Goal: Transaction & Acquisition: Purchase product/service

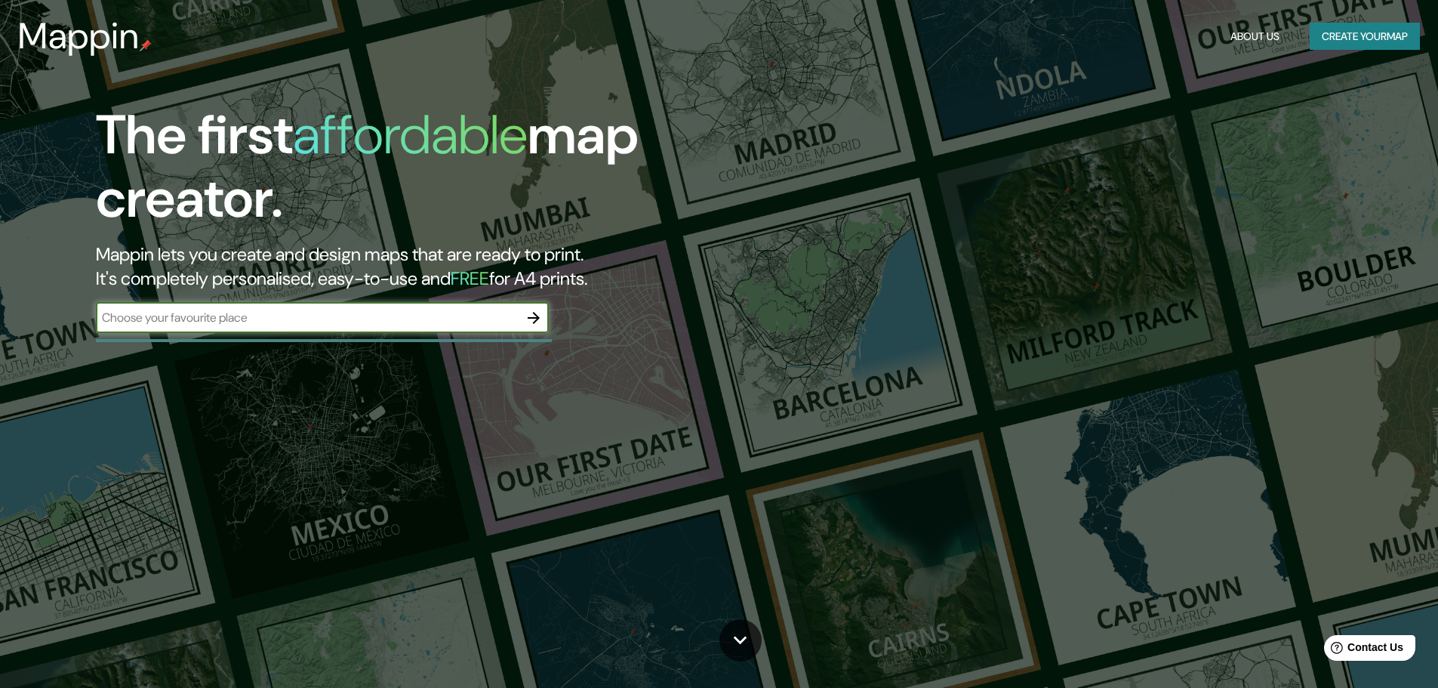
click at [217, 312] on input "text" at bounding box center [307, 317] width 423 height 17
type input "santa [DATE] cotzumalguapa"
click at [528, 315] on icon "button" at bounding box center [534, 318] width 18 height 18
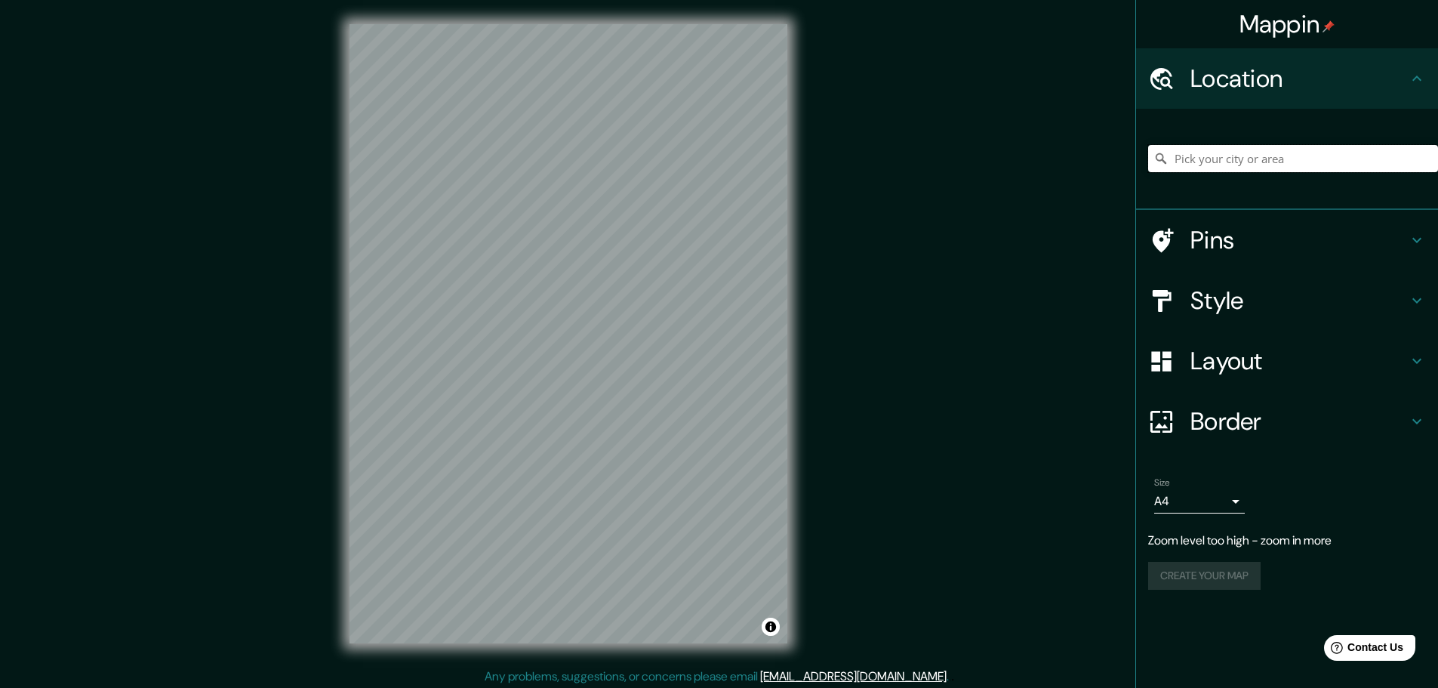
click at [1205, 162] on input "Pick your city or area" at bounding box center [1293, 158] width 290 height 27
drag, startPoint x: 1387, startPoint y: 156, endPoint x: 1232, endPoint y: 164, distance: 155.7
click at [1232, 164] on input "[GEOGRAPHIC_DATA], [GEOGRAPHIC_DATA], [US_STATE]" at bounding box center [1293, 158] width 290 height 27
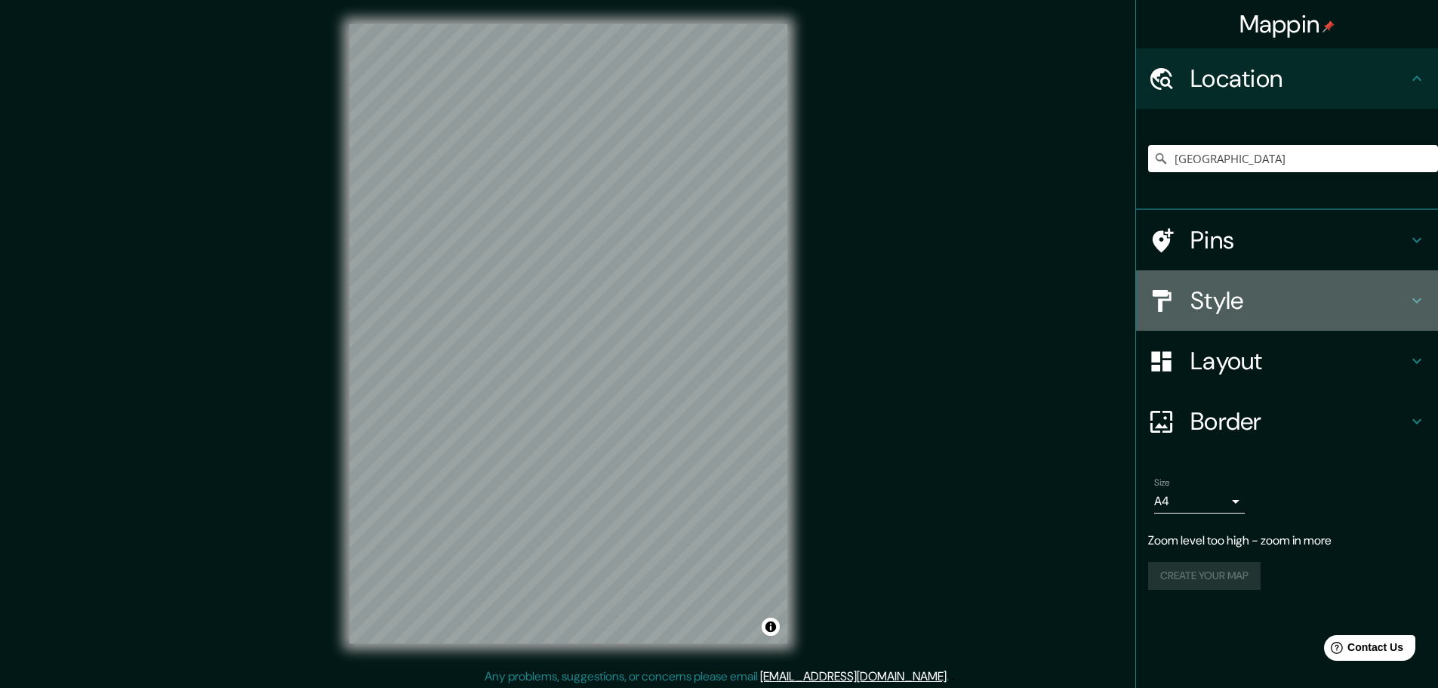
click at [1267, 313] on h4 "Style" at bounding box center [1298, 300] width 217 height 30
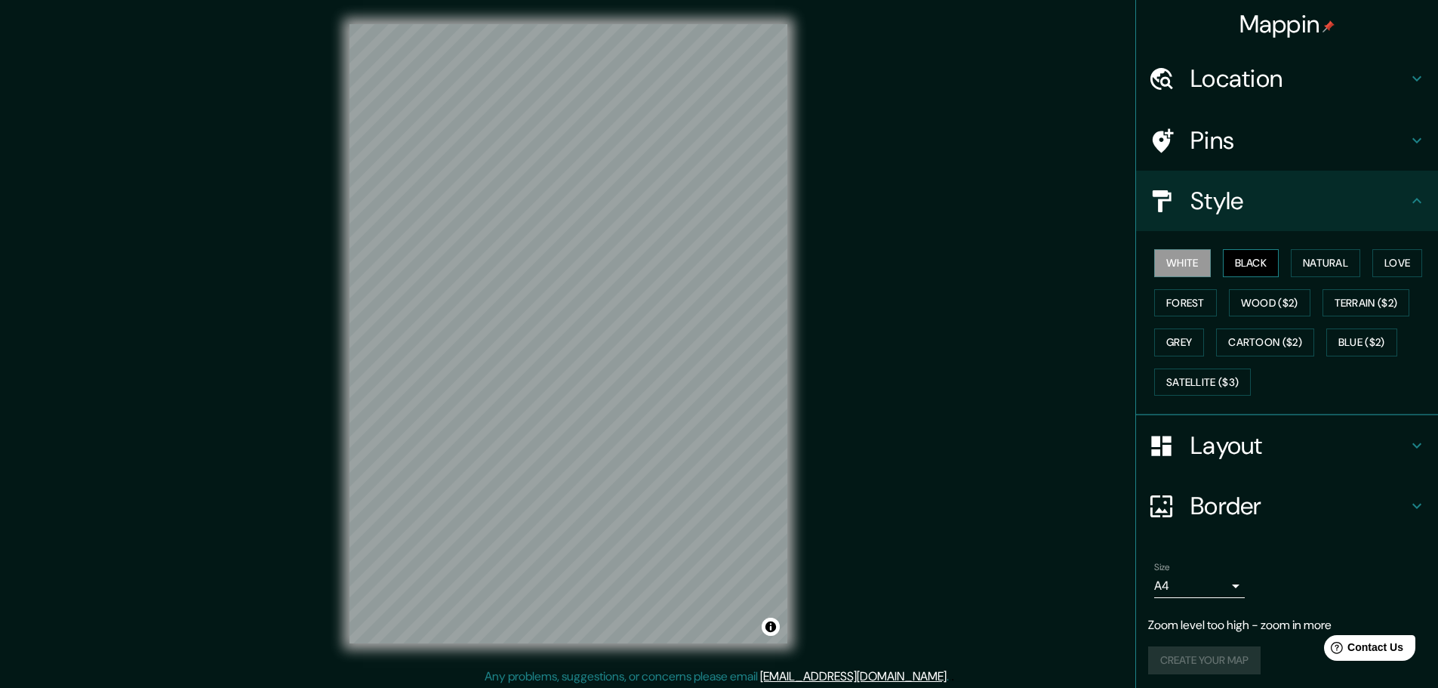
click at [1240, 269] on button "Black" at bounding box center [1251, 263] width 57 height 28
click at [1320, 265] on button "Natural" at bounding box center [1325, 263] width 69 height 28
click at [1395, 263] on button "Love" at bounding box center [1397, 263] width 50 height 28
click at [1154, 295] on button "Forest" at bounding box center [1185, 303] width 63 height 28
click at [1249, 300] on button "Wood ($2)" at bounding box center [1270, 303] width 82 height 28
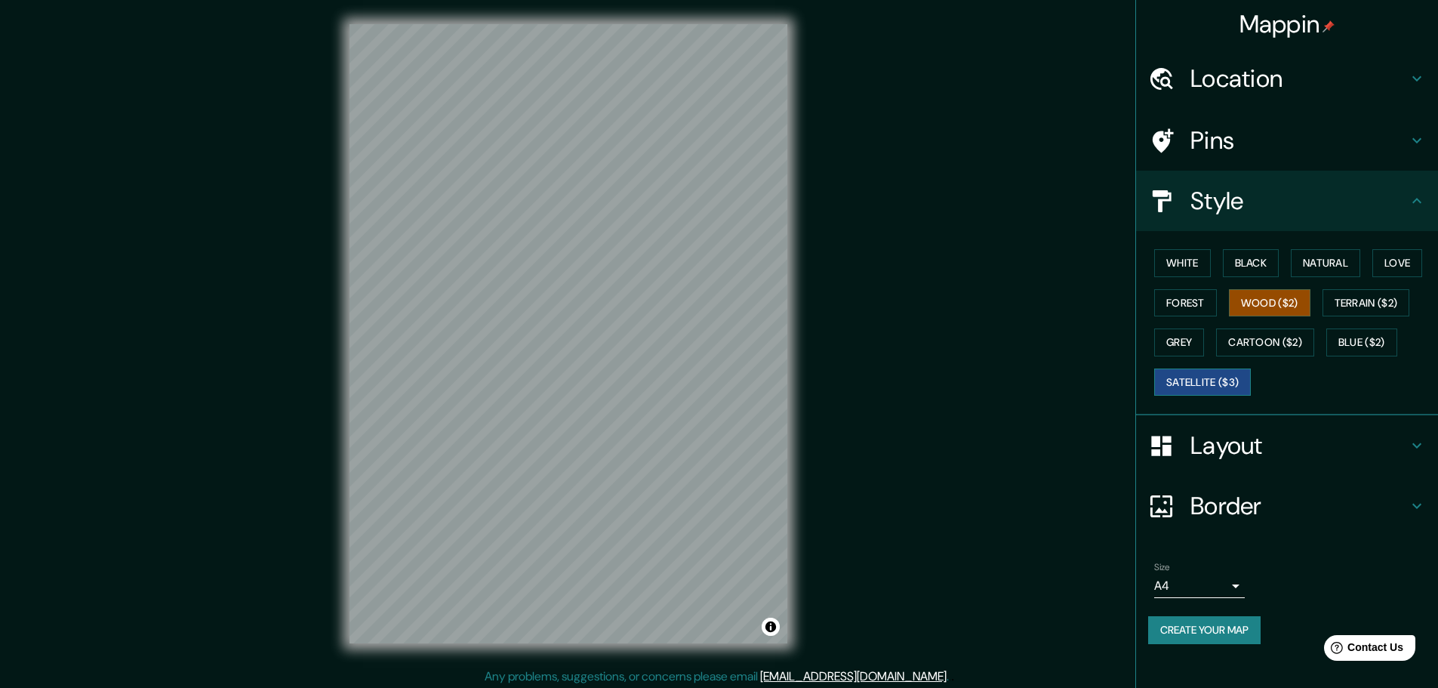
click at [1230, 374] on button "Satellite ($3)" at bounding box center [1202, 382] width 97 height 28
click at [1289, 341] on button "Cartoon ($2)" at bounding box center [1265, 342] width 98 height 28
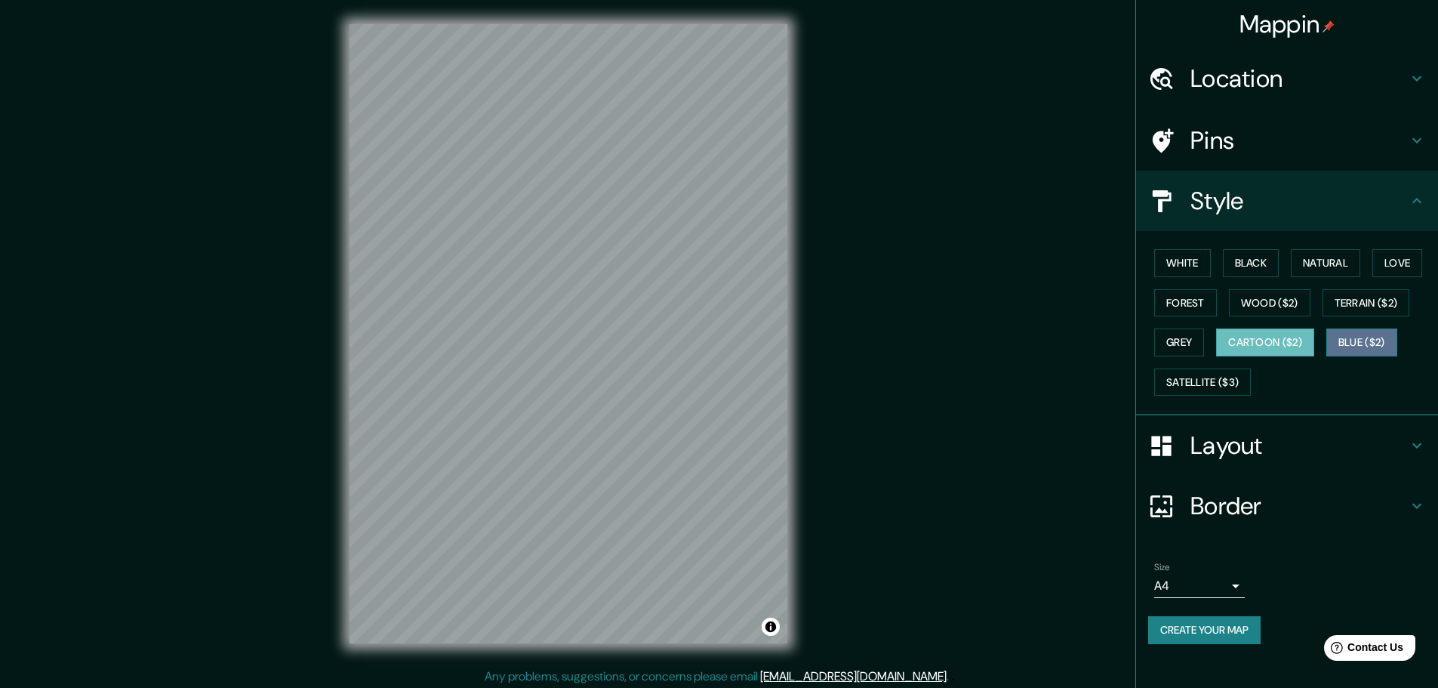
click at [1370, 344] on button "Blue ($2)" at bounding box center [1361, 342] width 71 height 28
click at [1373, 318] on div "White Black Natural Love Forest Wood ($2) Terrain ($2) Grey Cartoon ($2) Blue (…" at bounding box center [1293, 322] width 290 height 159
click at [1371, 306] on button "Terrain ($2)" at bounding box center [1367, 303] width 88 height 28
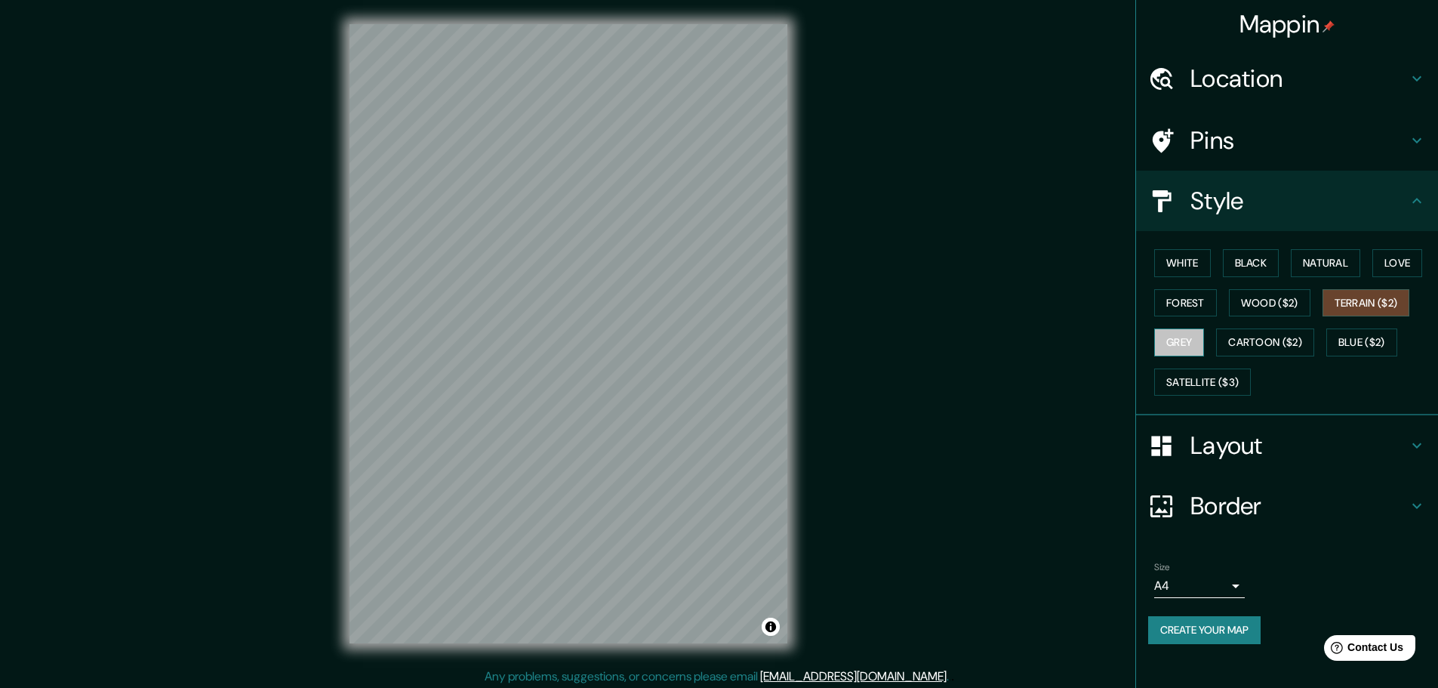
click at [1187, 341] on button "Grey" at bounding box center [1179, 342] width 50 height 28
click at [1245, 380] on button "Satellite ($3)" at bounding box center [1202, 382] width 97 height 28
type input "[GEOGRAPHIC_DATA], [GEOGRAPHIC_DATA], [US_STATE]"
drag, startPoint x: 617, startPoint y: 451, endPoint x: 627, endPoint y: 451, distance: 10.6
click at [627, 451] on div at bounding box center [631, 448] width 12 height 12
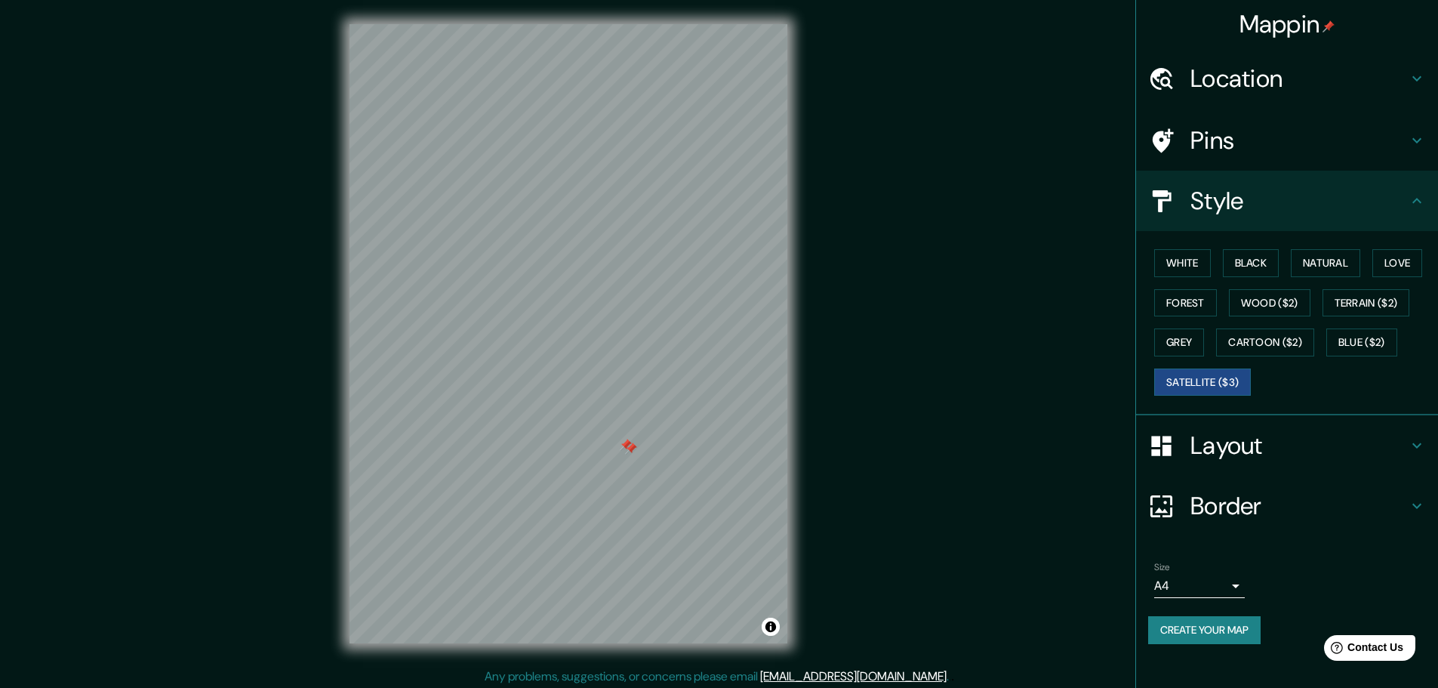
click at [627, 451] on div at bounding box center [631, 448] width 12 height 12
click at [1191, 296] on button "Forest" at bounding box center [1185, 303] width 63 height 28
click at [1317, 267] on button "Natural" at bounding box center [1325, 263] width 69 height 28
click at [1397, 263] on button "Love" at bounding box center [1397, 263] width 50 height 28
click at [1247, 267] on button "Black" at bounding box center [1251, 263] width 57 height 28
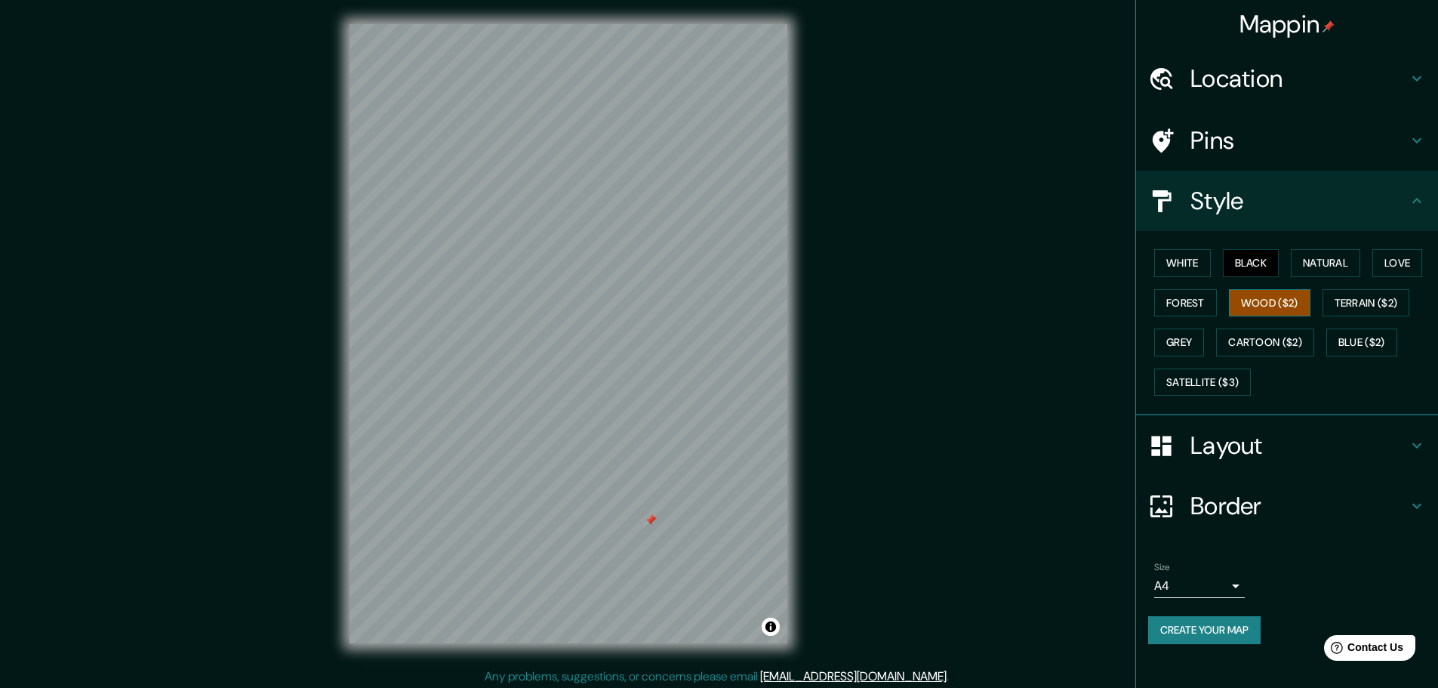
click at [1305, 310] on button "Wood ($2)" at bounding box center [1270, 303] width 82 height 28
click at [1203, 262] on button "White" at bounding box center [1182, 263] width 57 height 28
click at [1258, 291] on button "Wood ($2)" at bounding box center [1270, 303] width 82 height 28
click at [1168, 296] on button "Forest" at bounding box center [1185, 303] width 63 height 28
click at [1406, 264] on button "Love" at bounding box center [1397, 263] width 50 height 28
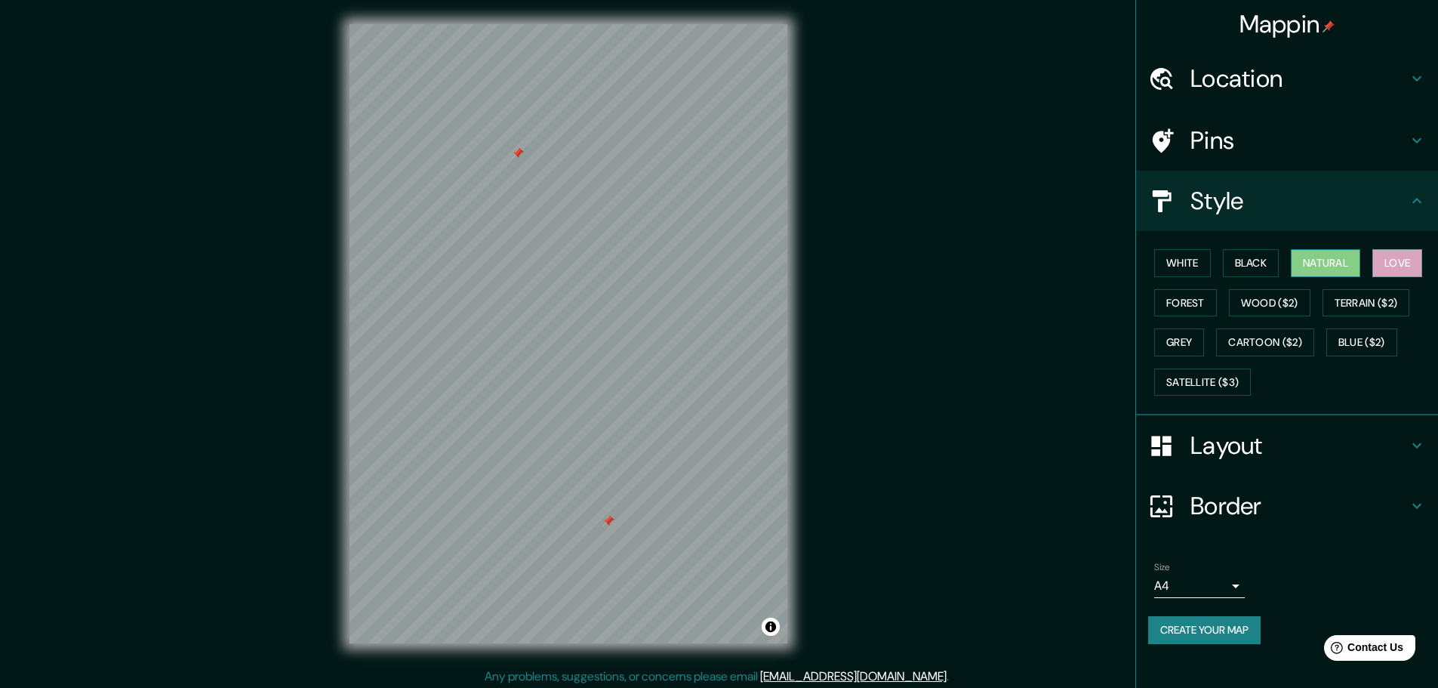
click at [1320, 260] on button "Natural" at bounding box center [1325, 263] width 69 height 28
click at [1258, 259] on button "Black" at bounding box center [1251, 263] width 57 height 28
click at [1178, 268] on button "White" at bounding box center [1182, 263] width 57 height 28
click at [1243, 308] on button "Wood ($2)" at bounding box center [1270, 303] width 82 height 28
click at [1160, 300] on button "Forest" at bounding box center [1185, 303] width 63 height 28
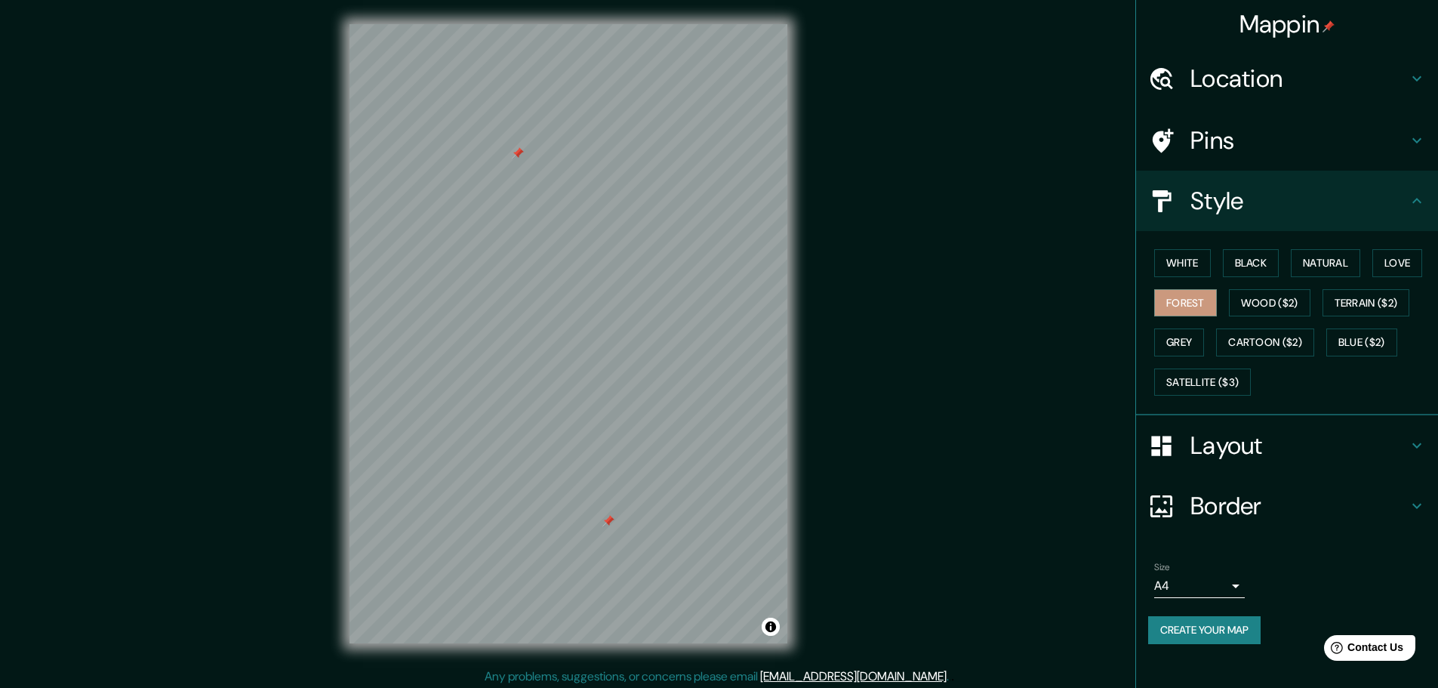
click at [1368, 265] on div "White Black Natural Love Forest Wood ($2) Terrain ($2) Grey Cartoon ($2) Blue (…" at bounding box center [1293, 322] width 290 height 159
click at [1360, 265] on button "Natural" at bounding box center [1325, 263] width 69 height 28
click at [1192, 293] on button "Forest" at bounding box center [1185, 303] width 63 height 28
click at [1271, 434] on h4 "Layout" at bounding box center [1298, 445] width 217 height 30
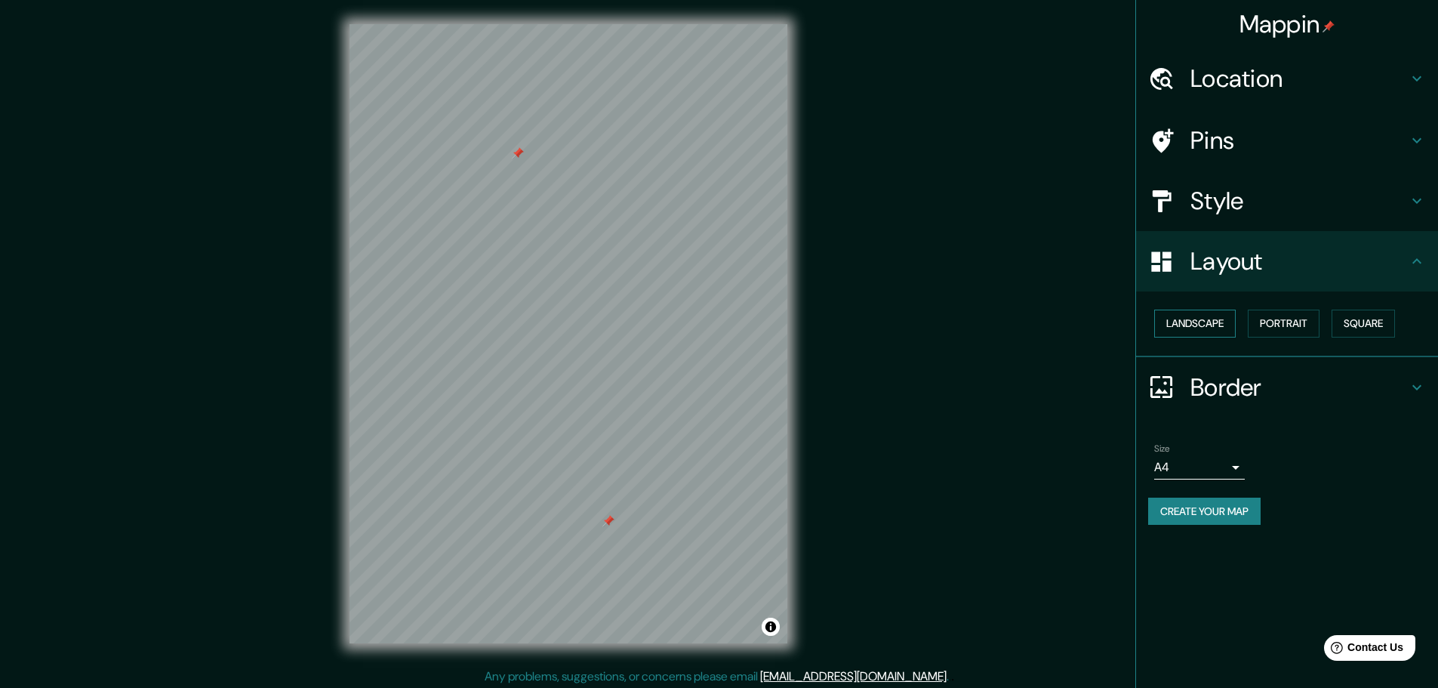
click at [1203, 317] on button "Landscape" at bounding box center [1195, 324] width 82 height 28
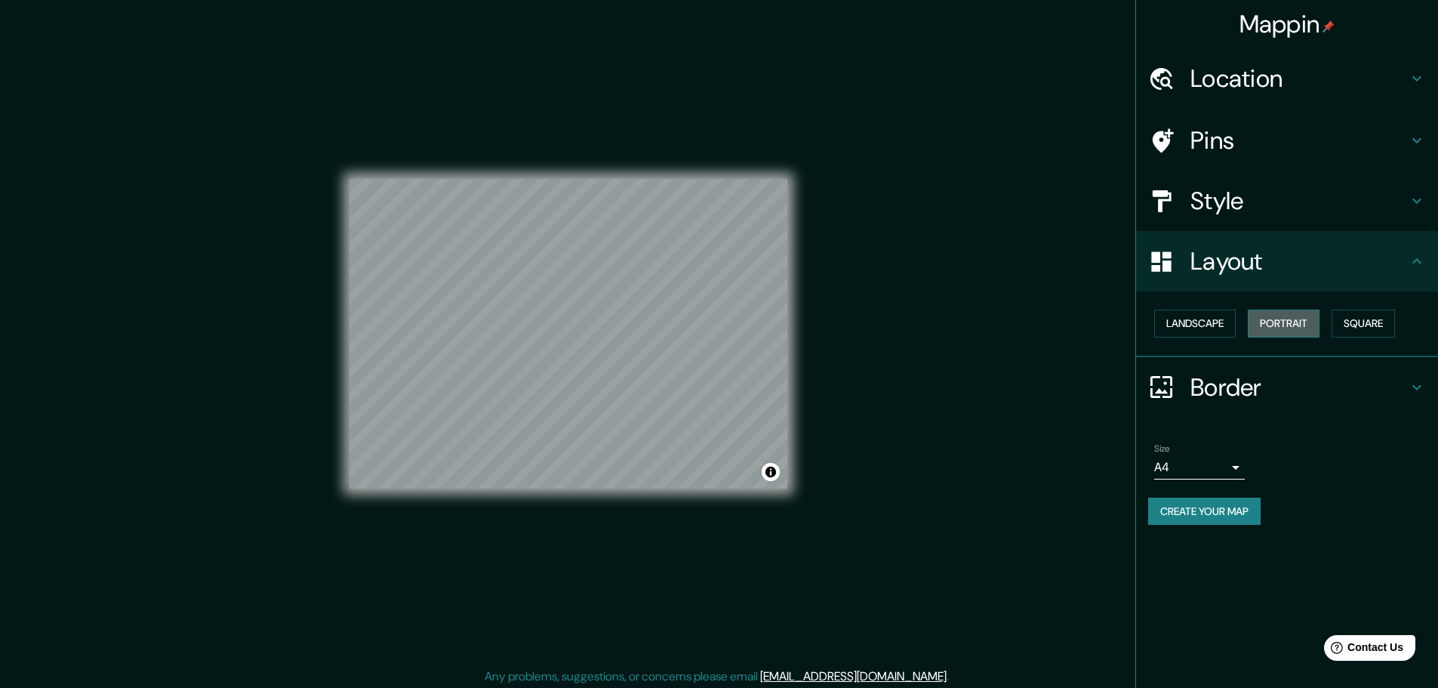
click at [1274, 320] on button "Portrait" at bounding box center [1284, 324] width 72 height 28
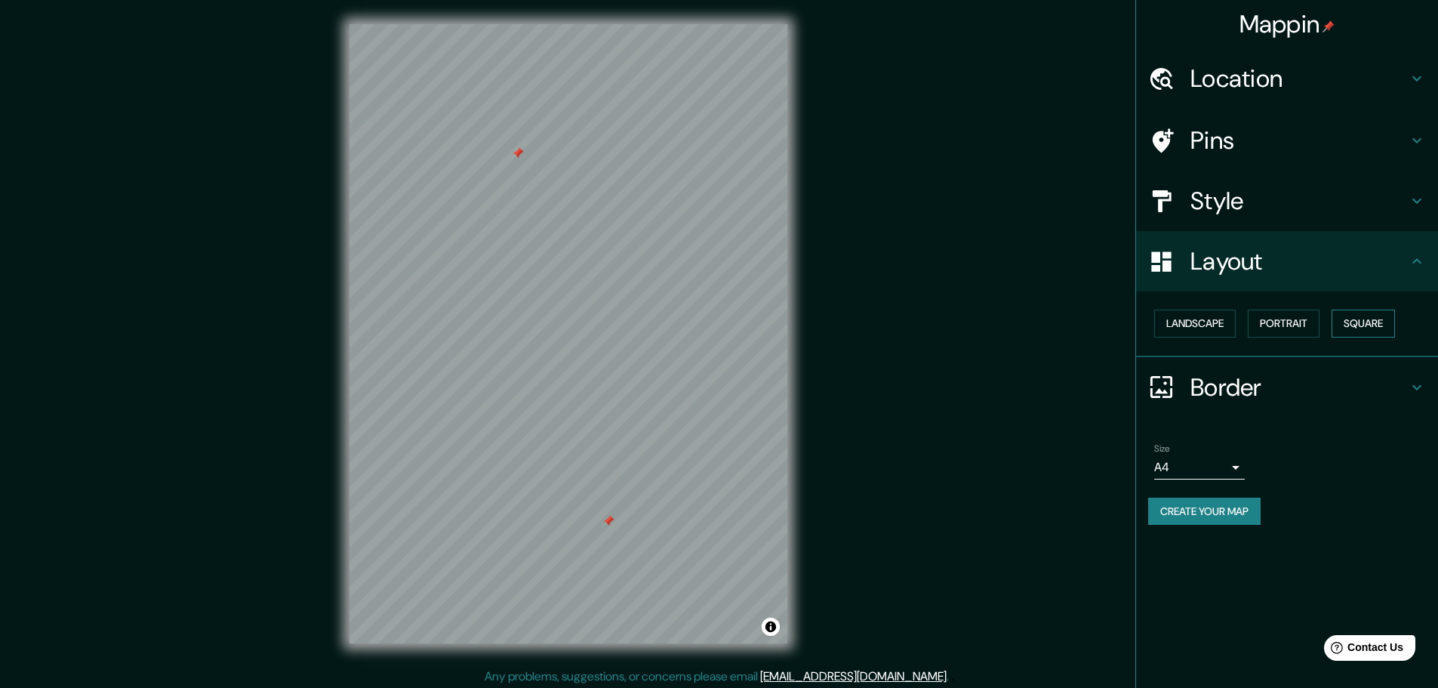
click at [1371, 320] on button "Square" at bounding box center [1363, 324] width 63 height 28
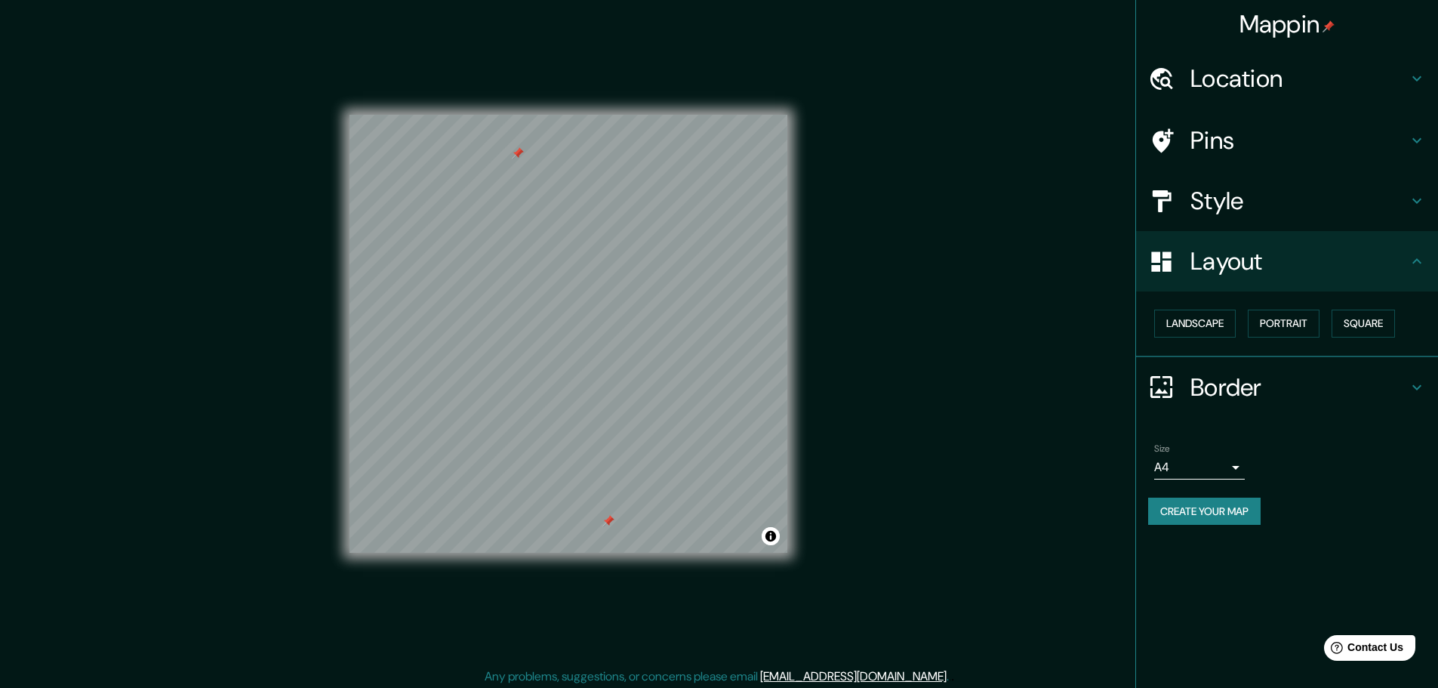
click at [1197, 379] on h4 "Border" at bounding box center [1298, 387] width 217 height 30
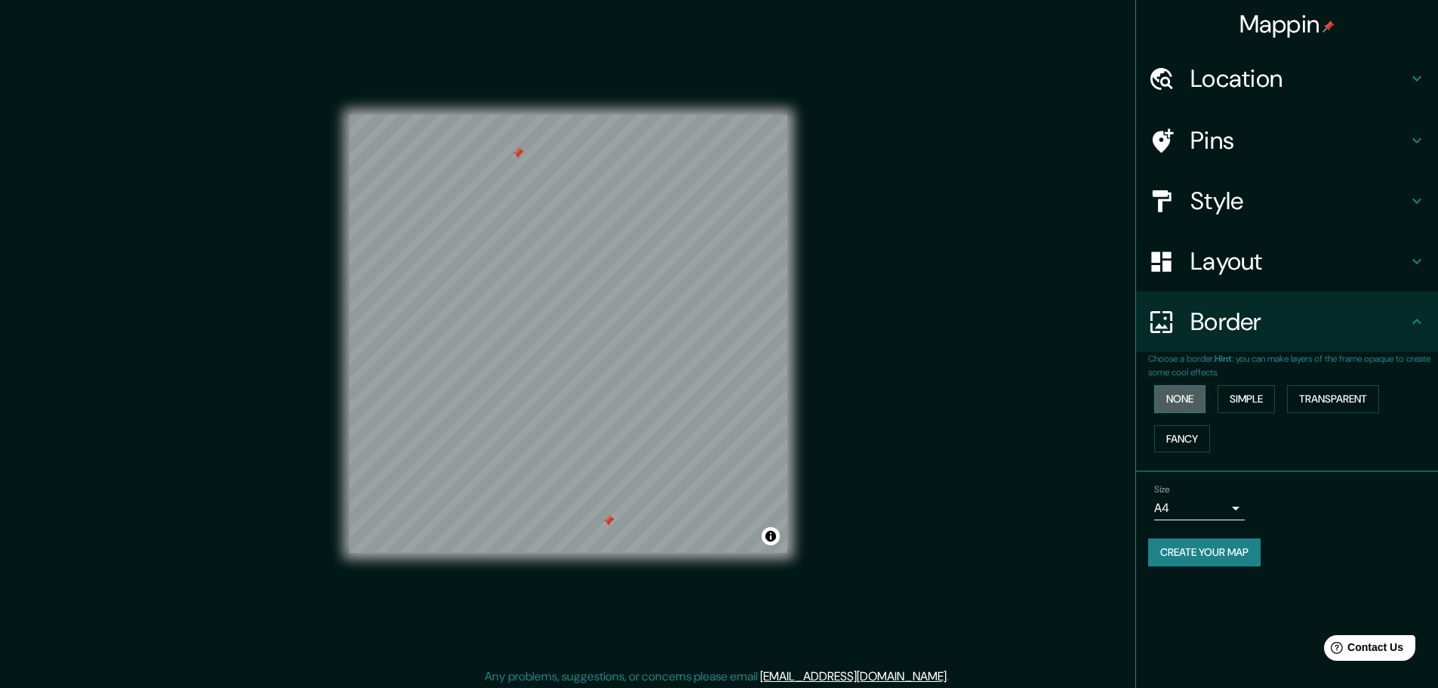
click at [1187, 406] on button "None" at bounding box center [1179, 399] width 51 height 28
click at [1244, 405] on button "Simple" at bounding box center [1246, 399] width 57 height 28
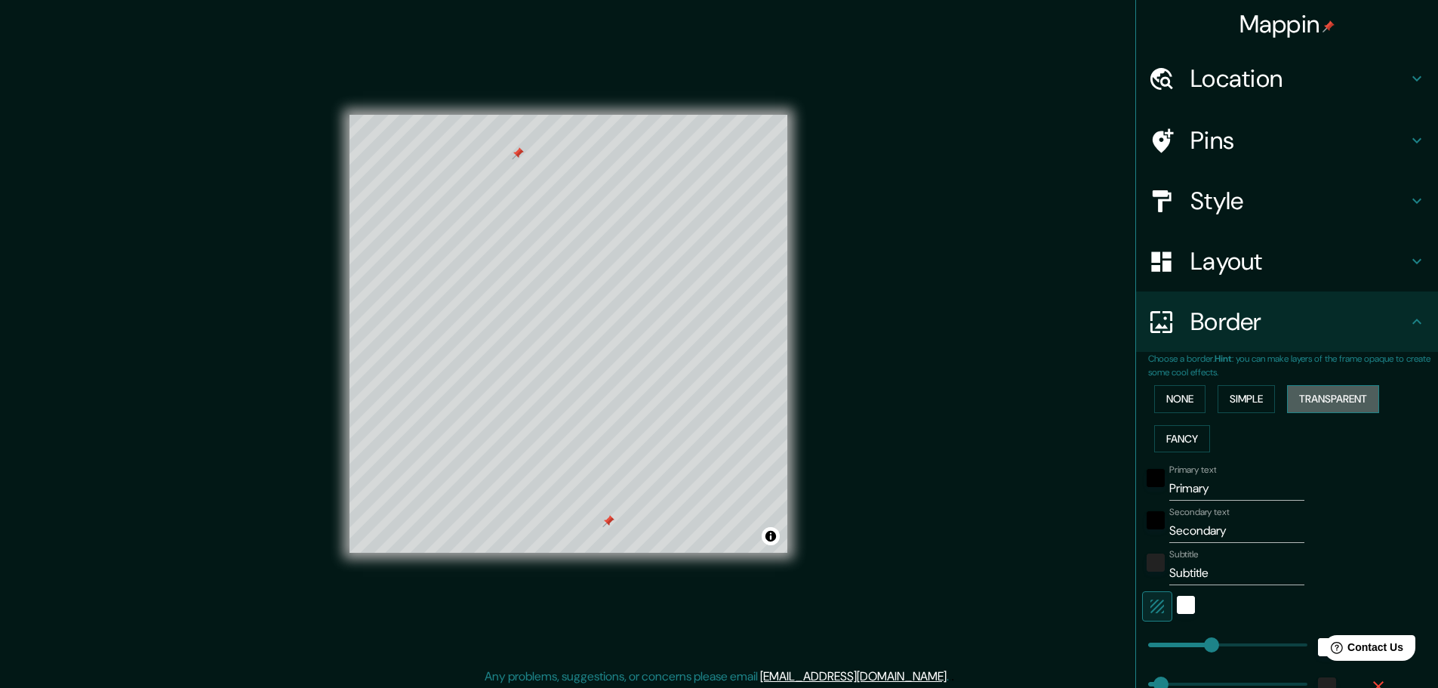
click at [1295, 393] on button "Transparent" at bounding box center [1333, 399] width 92 height 28
click at [1167, 442] on button "Fancy" at bounding box center [1182, 439] width 56 height 28
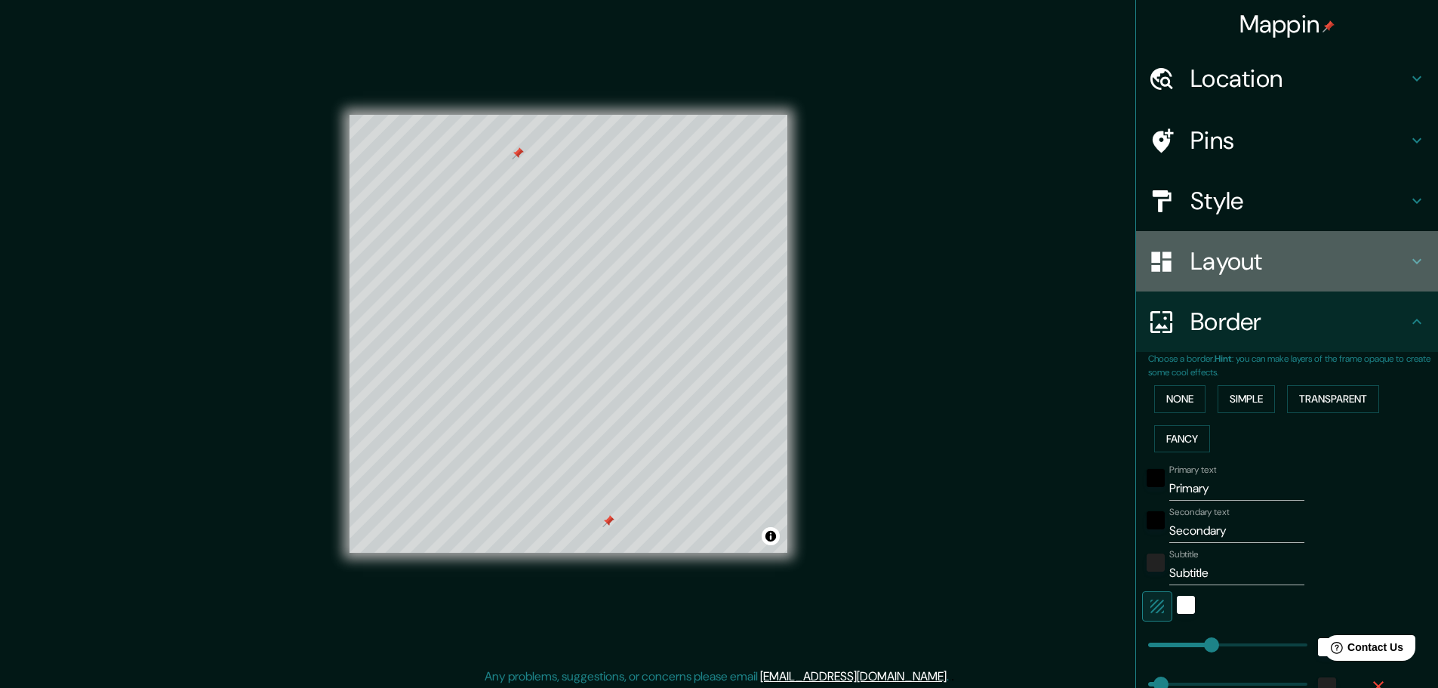
click at [1223, 262] on h4 "Layout" at bounding box center [1298, 261] width 217 height 30
type input "46"
type input "23"
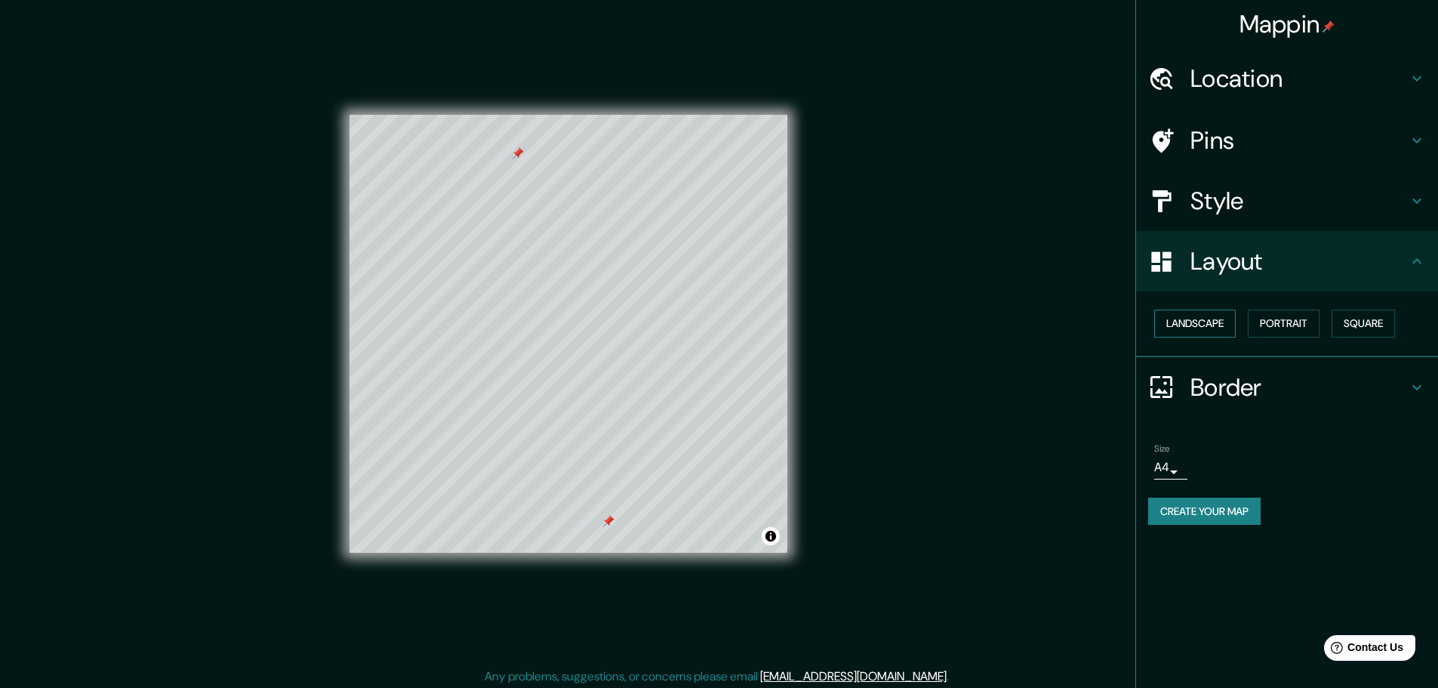
click at [1221, 324] on button "Landscape" at bounding box center [1195, 324] width 82 height 28
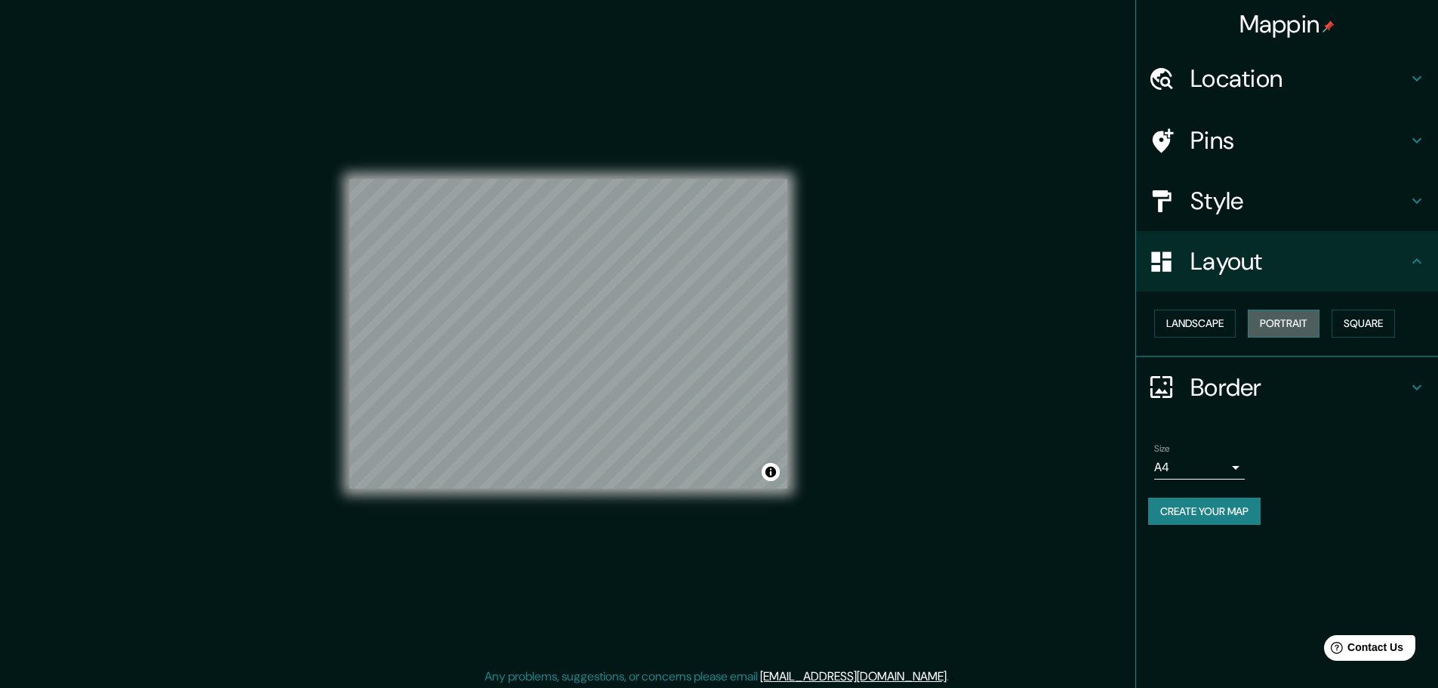
click at [1264, 318] on button "Portrait" at bounding box center [1284, 324] width 72 height 28
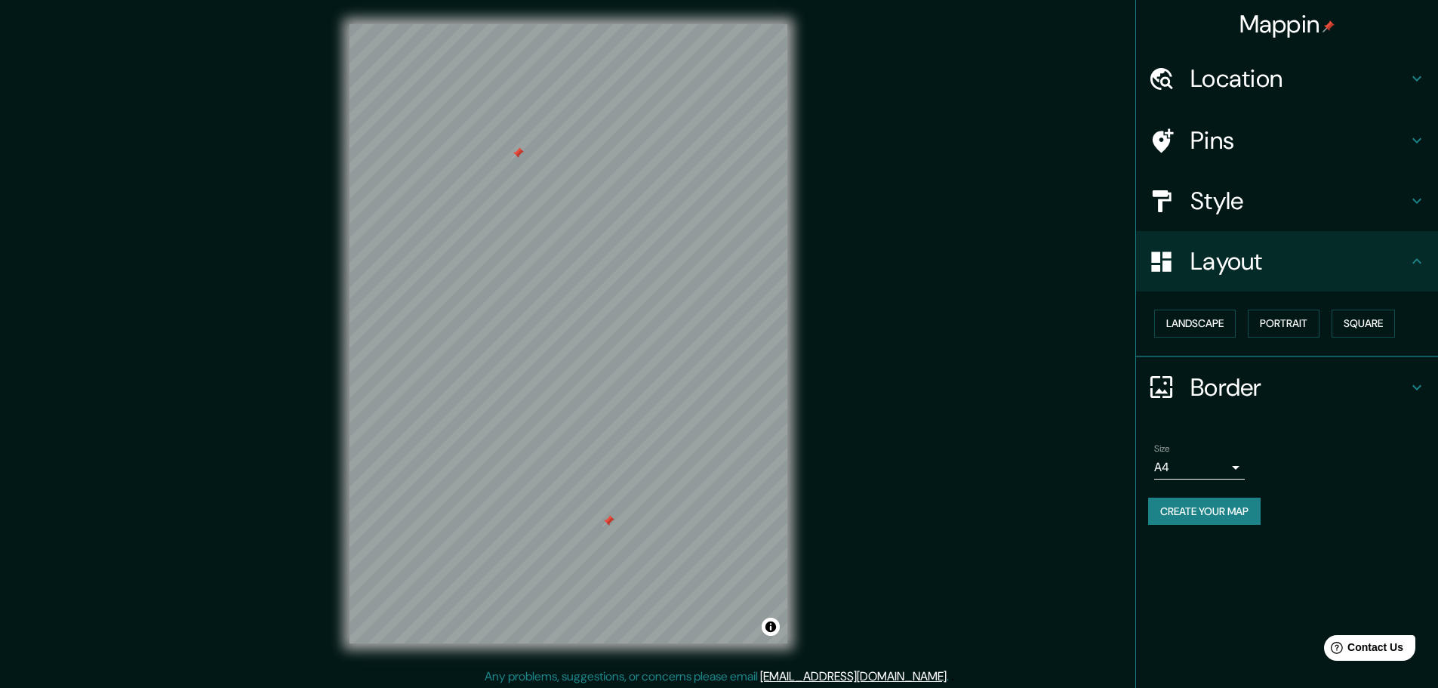
click at [1202, 392] on h4 "Border" at bounding box center [1298, 387] width 217 height 30
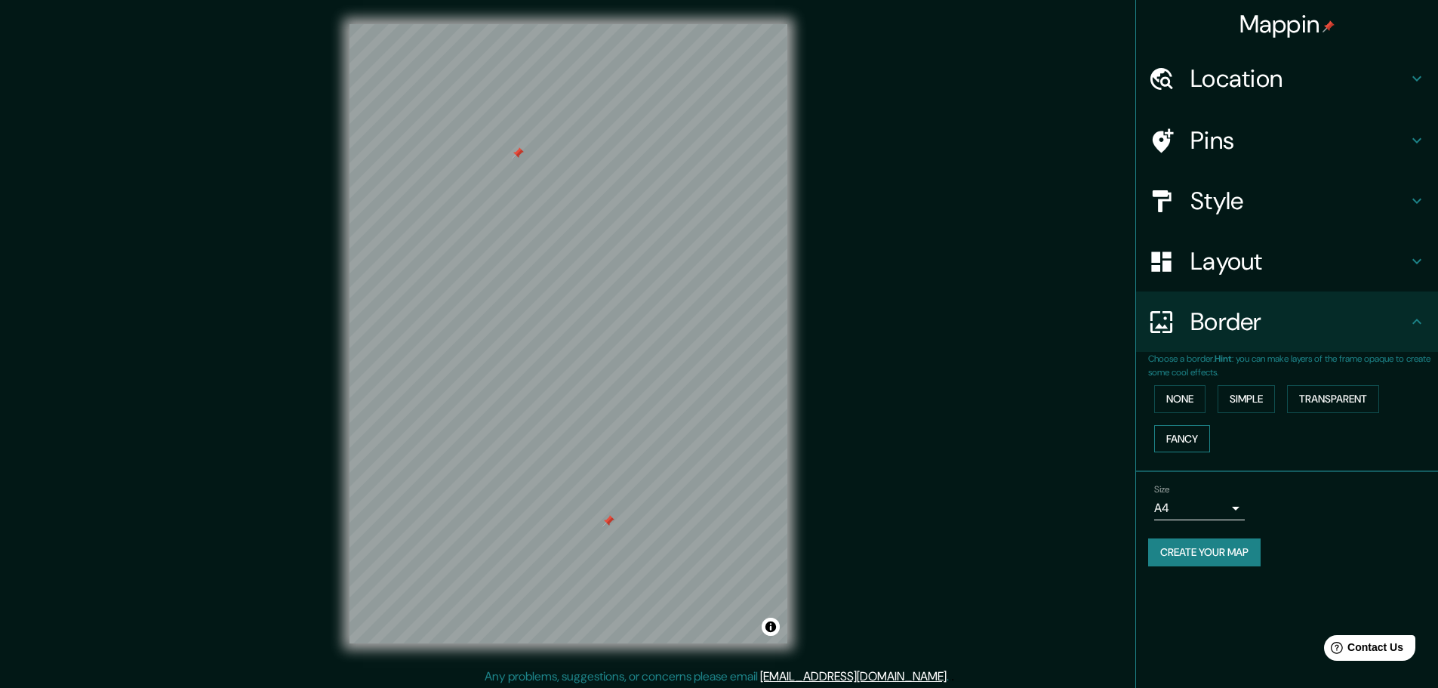
click at [1193, 445] on button "Fancy" at bounding box center [1182, 439] width 56 height 28
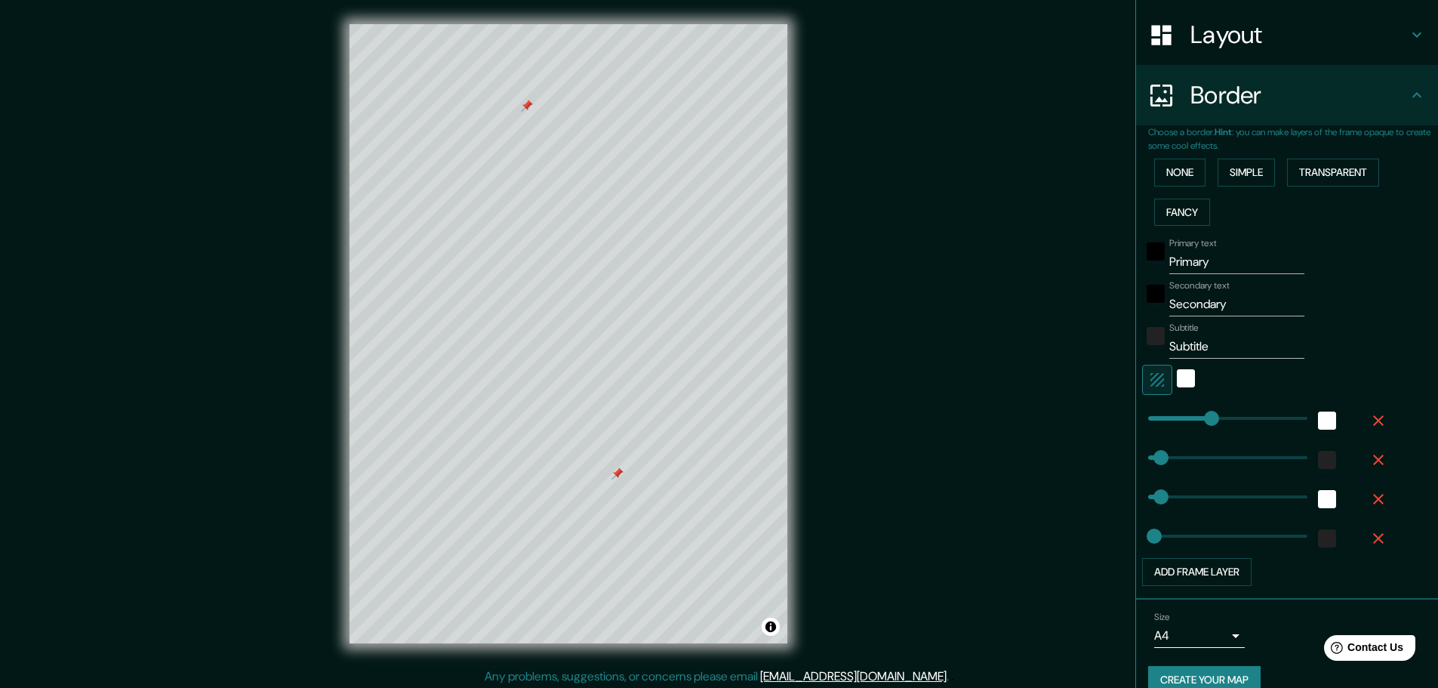
scroll to position [151, 0]
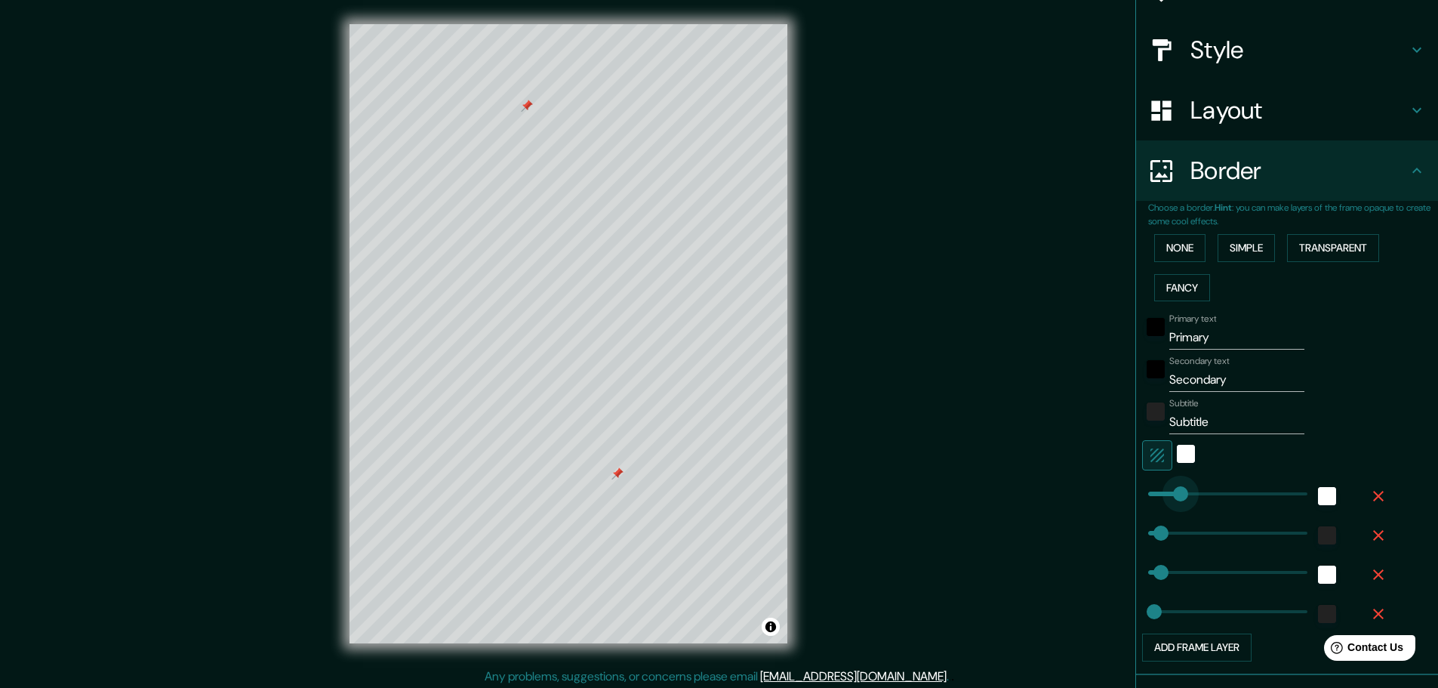
type input "110"
drag, startPoint x: 1185, startPoint y: 487, endPoint x: 1167, endPoint y: 485, distance: 18.2
type input "46"
type input "23"
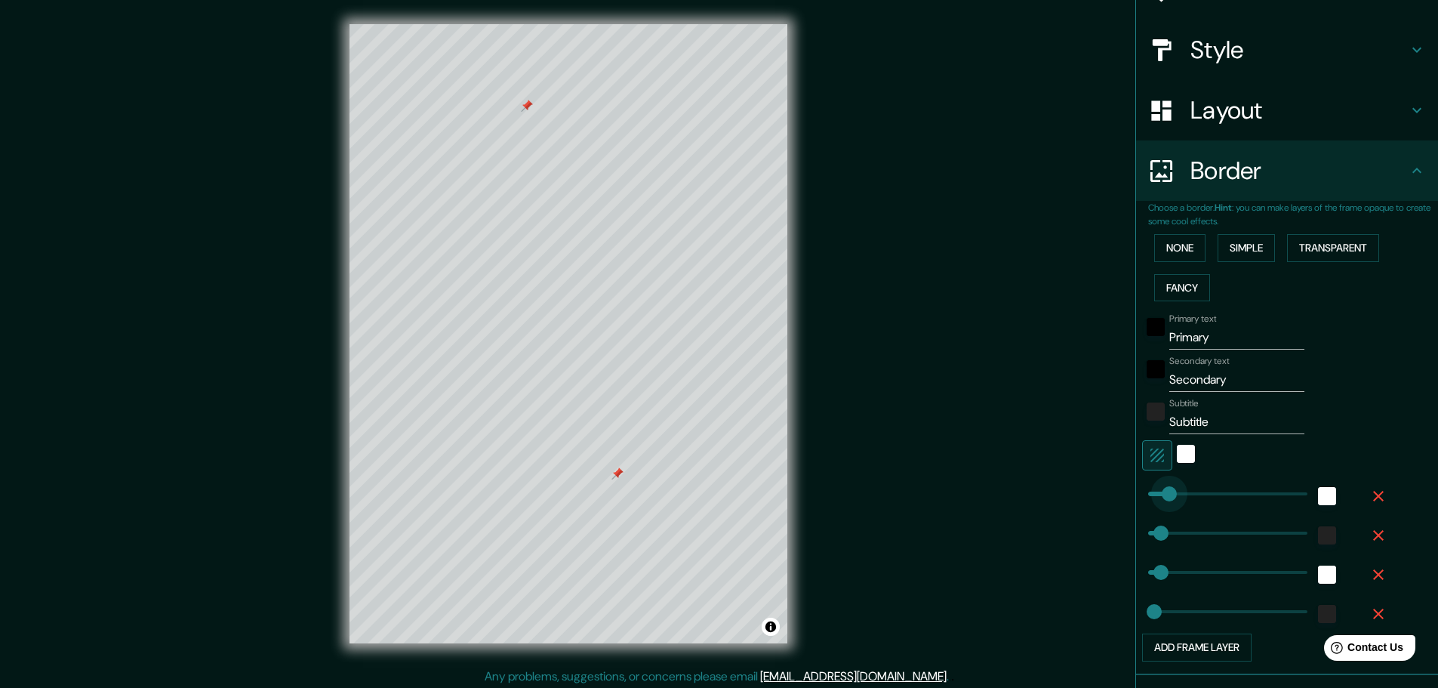
type input "69"
drag, startPoint x: 1167, startPoint y: 485, endPoint x: 1152, endPoint y: 485, distance: 15.1
type input "46"
type input "23"
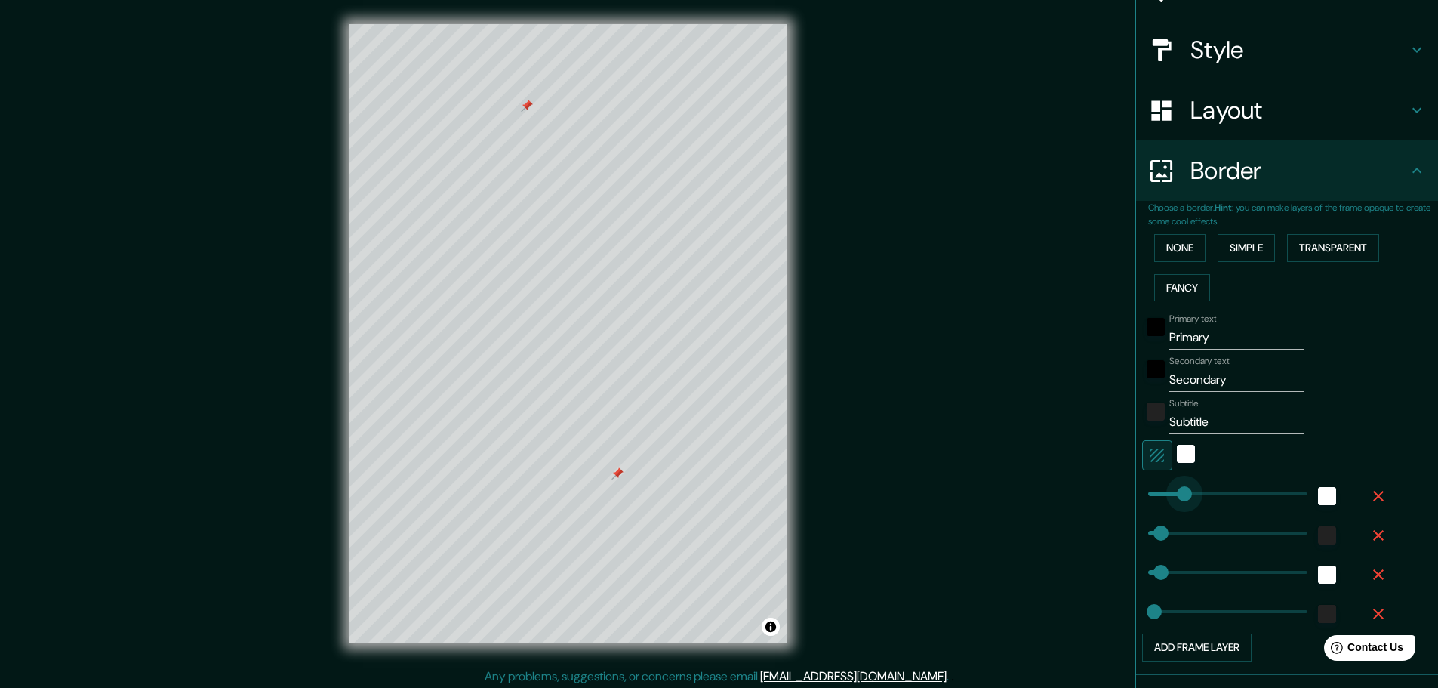
type input "149"
drag, startPoint x: 1152, startPoint y: 485, endPoint x: 1178, endPoint y: 489, distance: 26.7
type input "46"
type input "23"
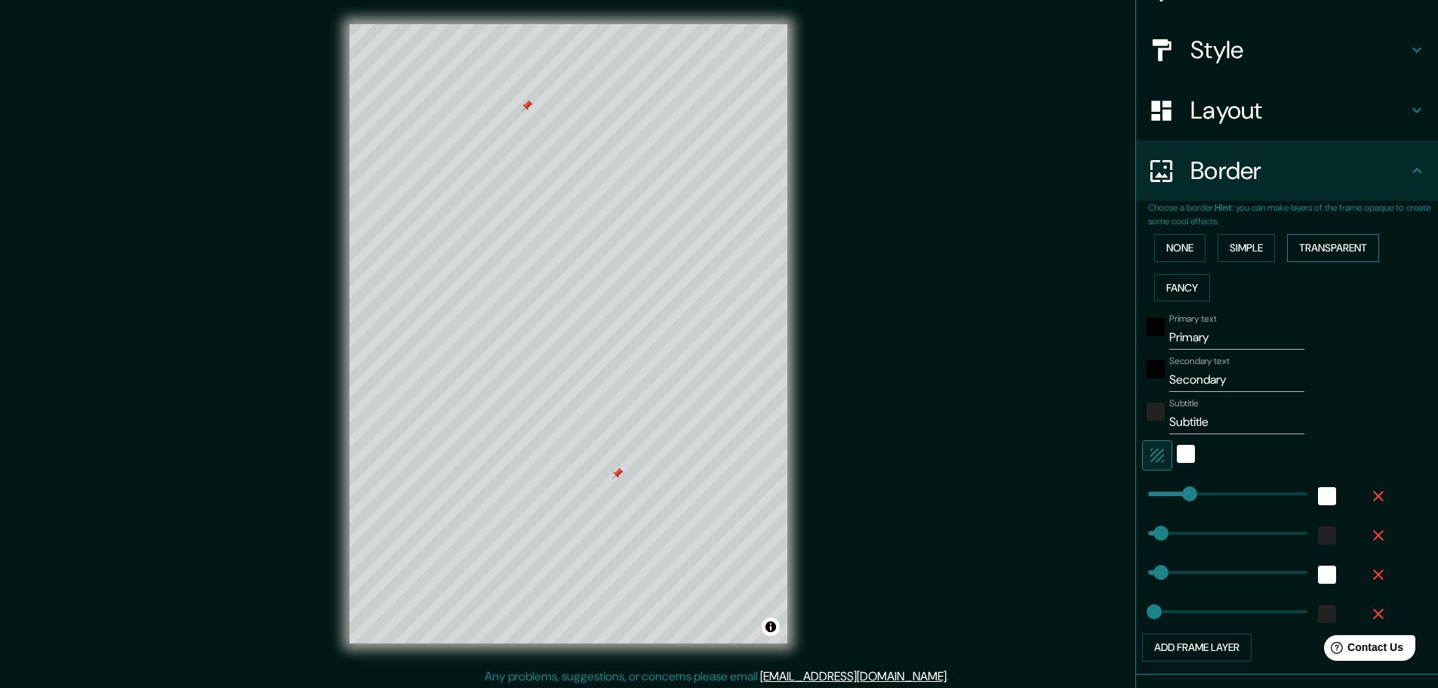
click at [1320, 259] on button "Transparent" at bounding box center [1333, 248] width 92 height 28
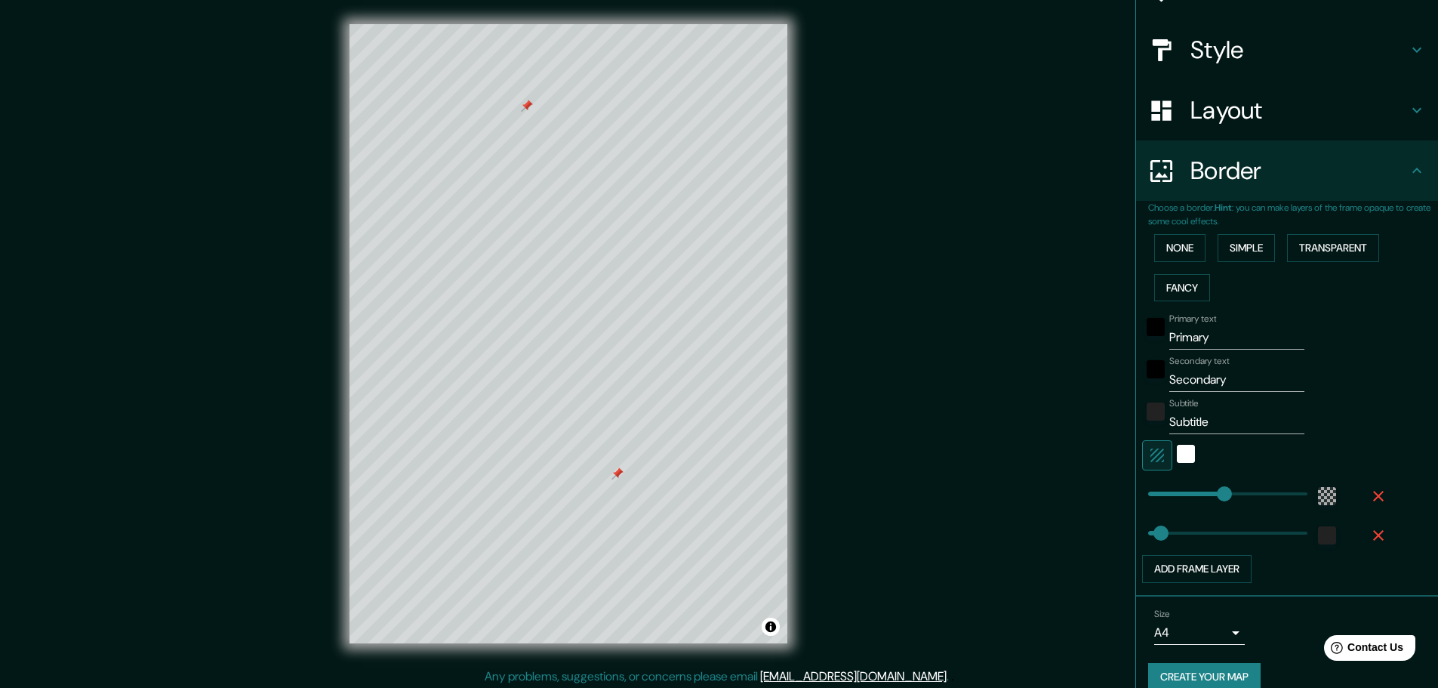
type input "198"
type input "46"
type input "124"
drag, startPoint x: 1189, startPoint y: 494, endPoint x: 1168, endPoint y: 494, distance: 21.2
type input "46"
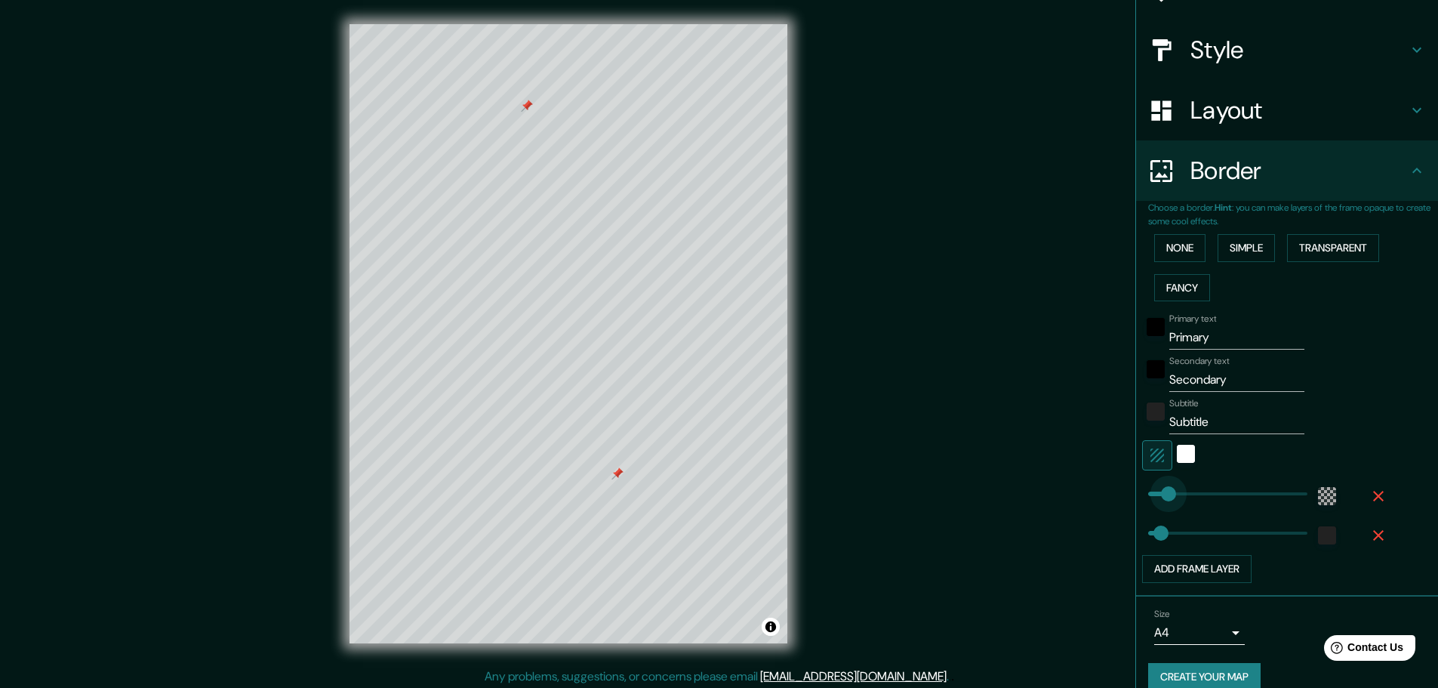
type input "69"
drag, startPoint x: 1170, startPoint y: 493, endPoint x: 1155, endPoint y: 492, distance: 15.1
type input "96"
type input "39"
drag, startPoint x: 1180, startPoint y: 528, endPoint x: 1147, endPoint y: 528, distance: 32.5
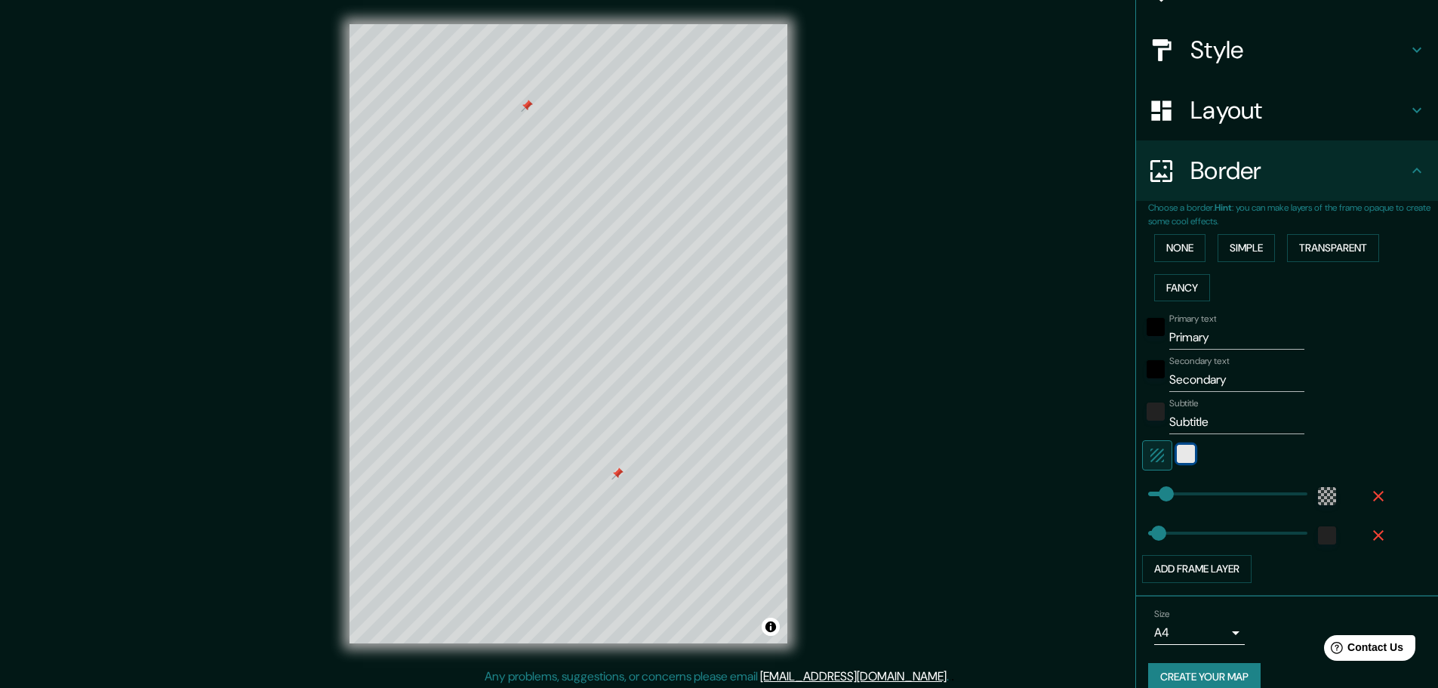
click at [1177, 460] on div "white" at bounding box center [1186, 454] width 18 height 18
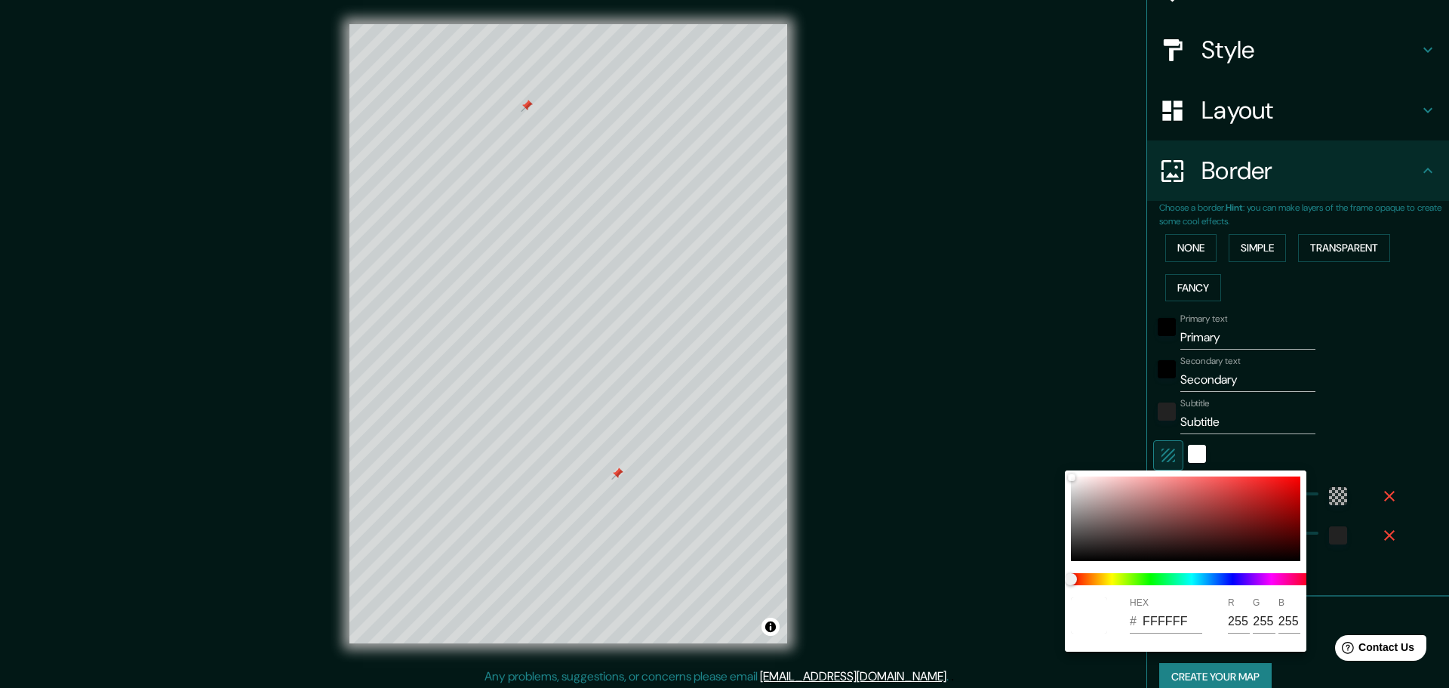
click at [1160, 457] on div at bounding box center [724, 344] width 1449 height 688
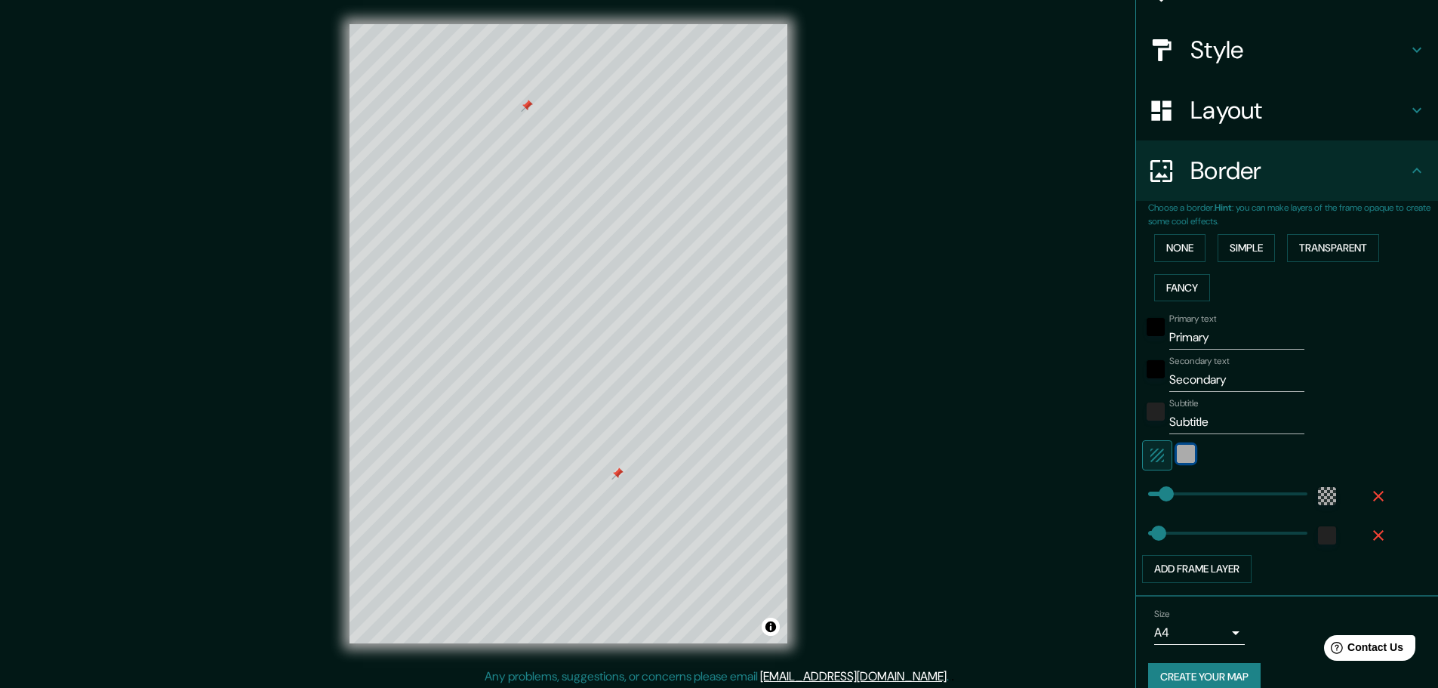
click at [1177, 457] on div "white" at bounding box center [1186, 454] width 18 height 18
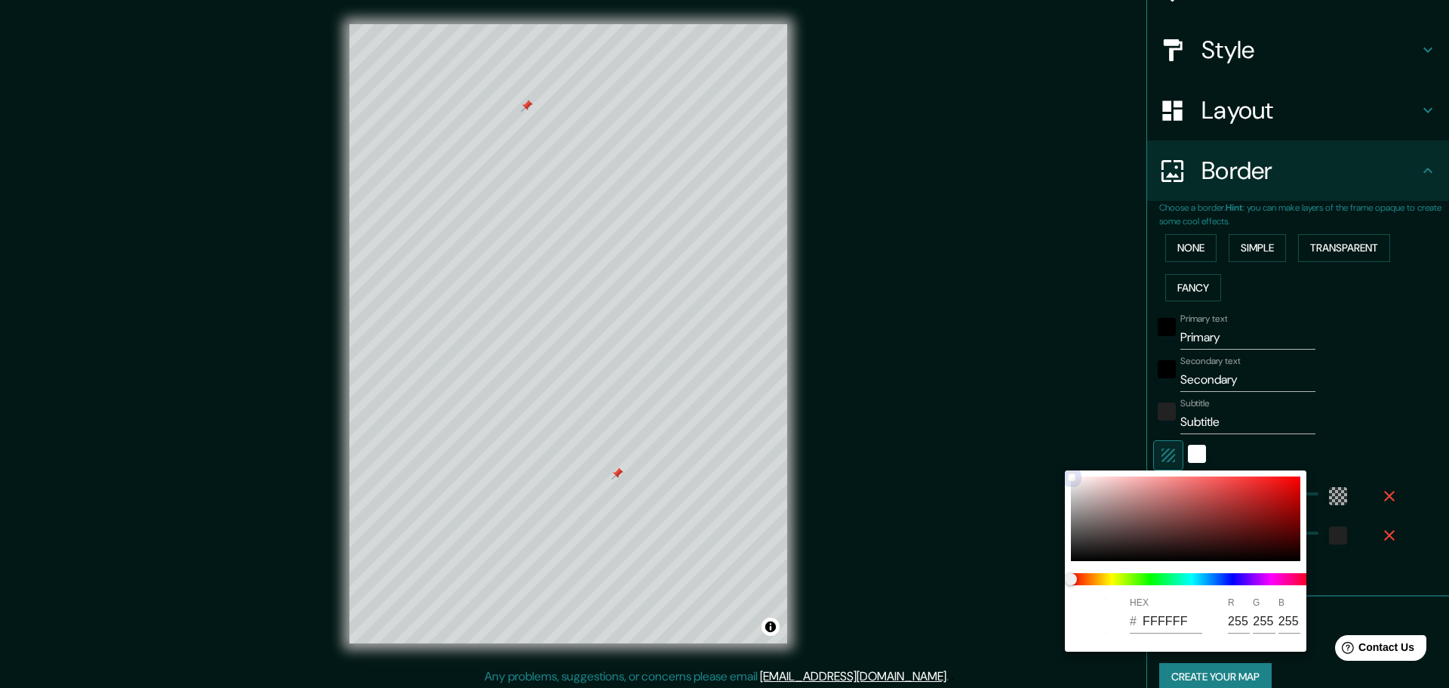
type input "EDCACA"
type input "237"
type input "202"
drag, startPoint x: 1161, startPoint y: 489, endPoint x: 1030, endPoint y: 471, distance: 131.8
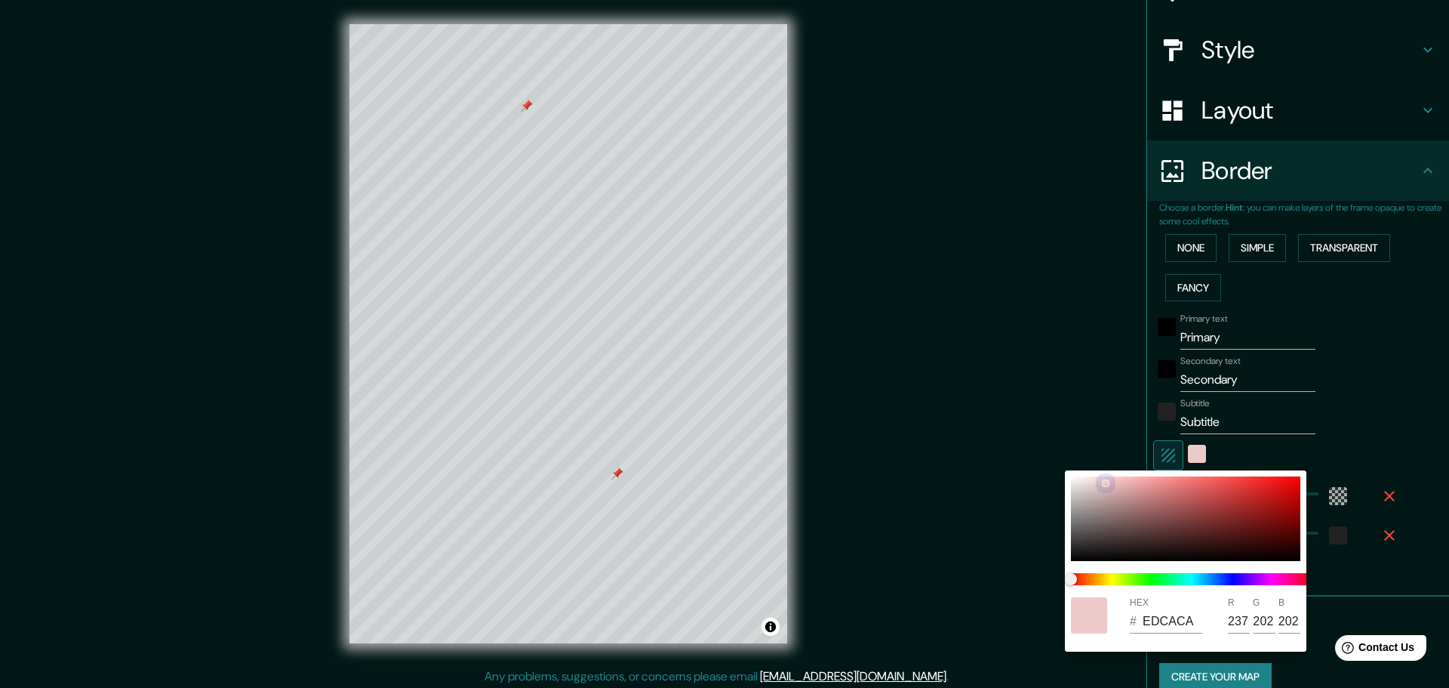
click at [1030, 471] on div "HEX # EDCACA R 237 G 202 B 202" at bounding box center [724, 344] width 1449 height 688
type input "BF6666"
type input "191"
type input "102"
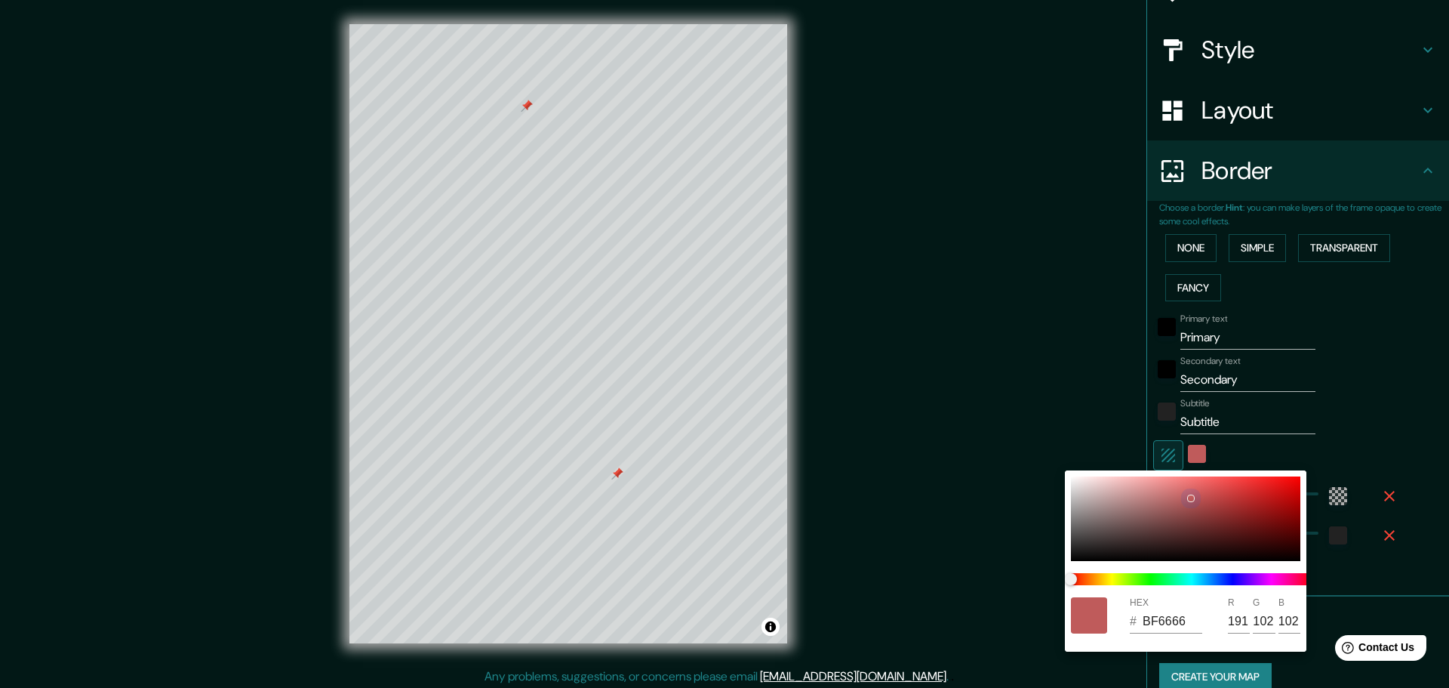
type input "BF5B5B"
type input "91"
type input "C84343"
type input "200"
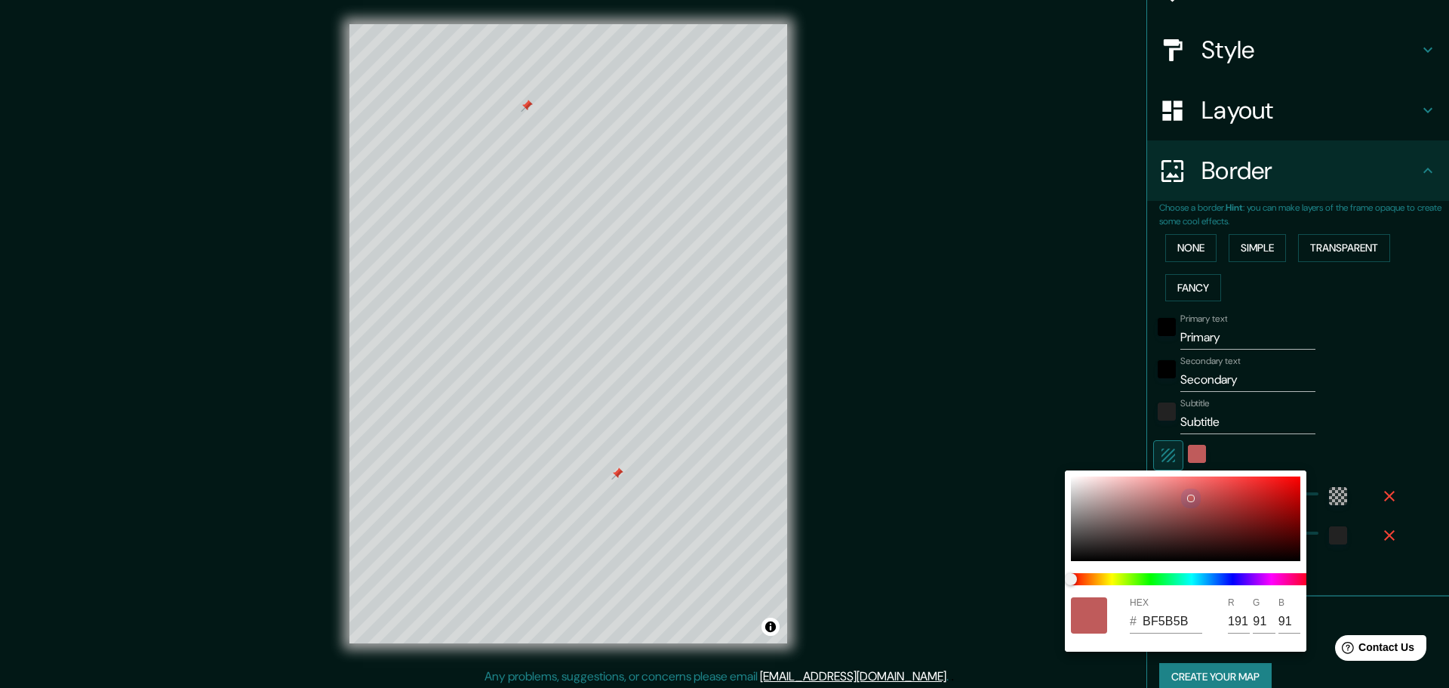
type input "67"
type input "DA1A1A"
type input "218"
type input "26"
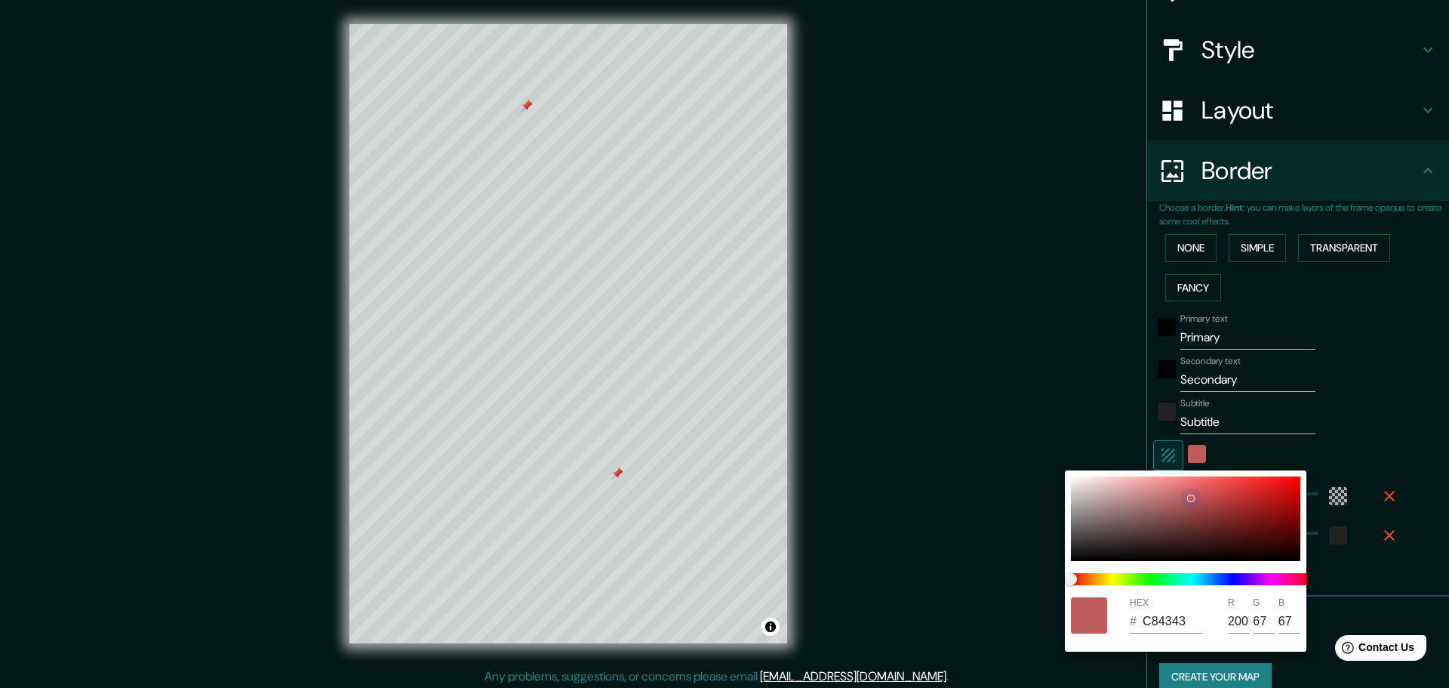
type input "26"
drag, startPoint x: 1095, startPoint y: 486, endPoint x: 1449, endPoint y: 400, distance: 363.6
click at [1449, 400] on div "HEX # DA1A1A R 218 G 26 B 26" at bounding box center [724, 344] width 1449 height 688
click at [1343, 391] on div at bounding box center [724, 344] width 1449 height 688
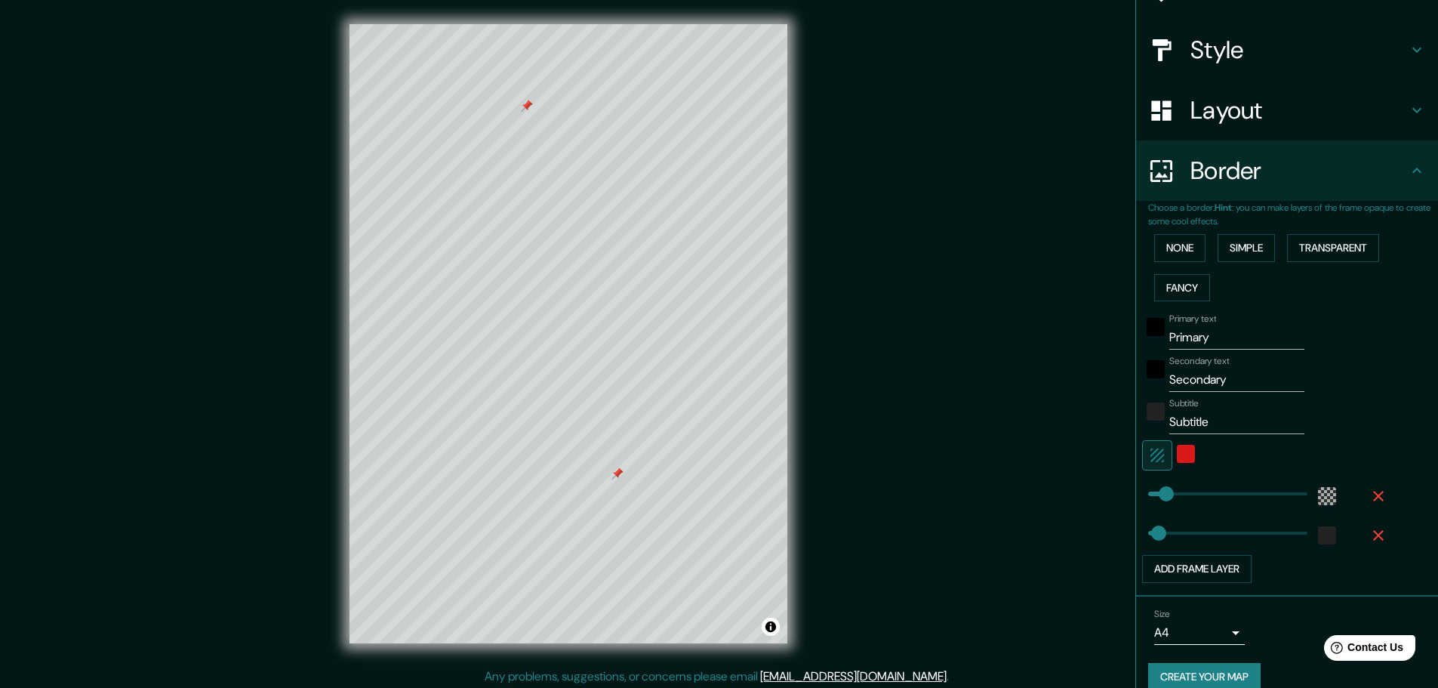
click at [1178, 464] on div at bounding box center [1185, 455] width 27 height 30
click at [1177, 452] on div "color-DA1A1A" at bounding box center [1186, 454] width 18 height 18
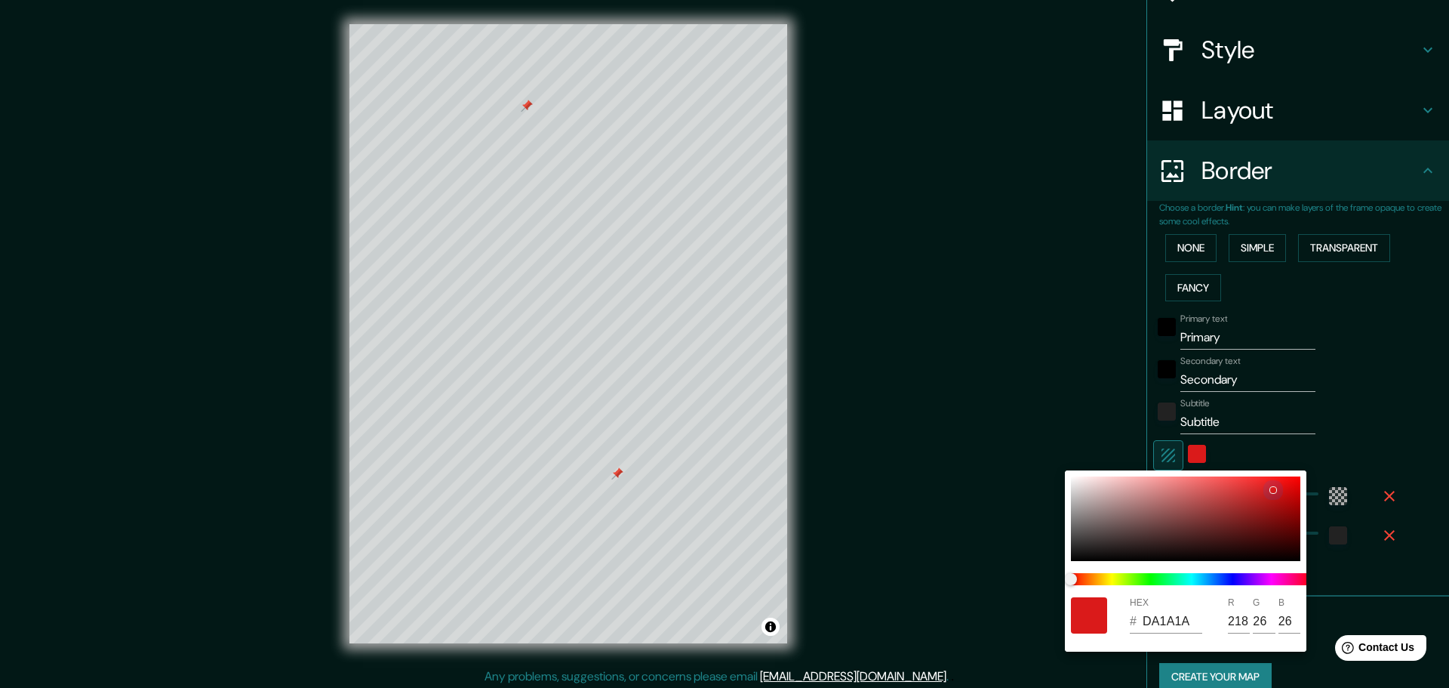
type input "F60909"
type input "246"
type input "9"
drag, startPoint x: 1289, startPoint y: 479, endPoint x: 1364, endPoint y: 465, distance: 76.8
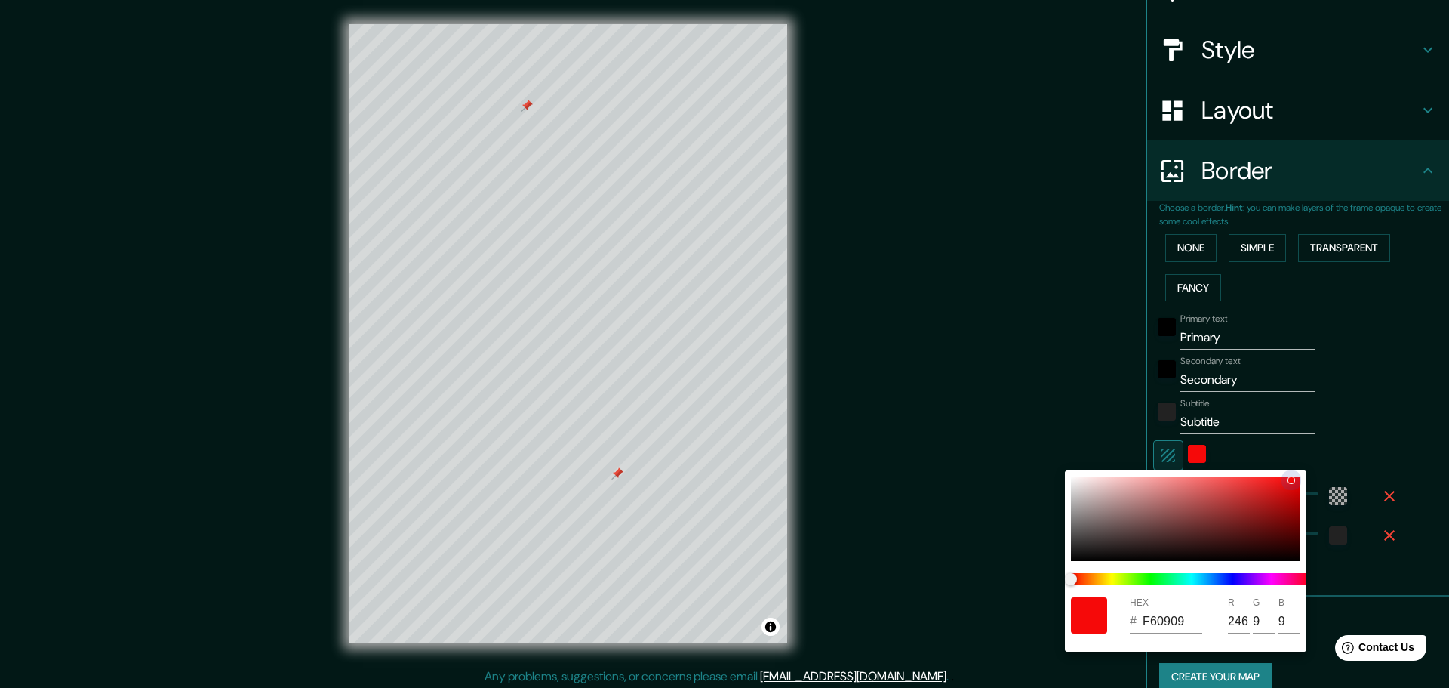
click at [1364, 465] on div "HEX # F60909 R 246 G 9 B 9" at bounding box center [724, 344] width 1449 height 688
click at [1153, 624] on input "F60909" at bounding box center [1173, 621] width 60 height 24
paste input "C54527"
type input "C54527"
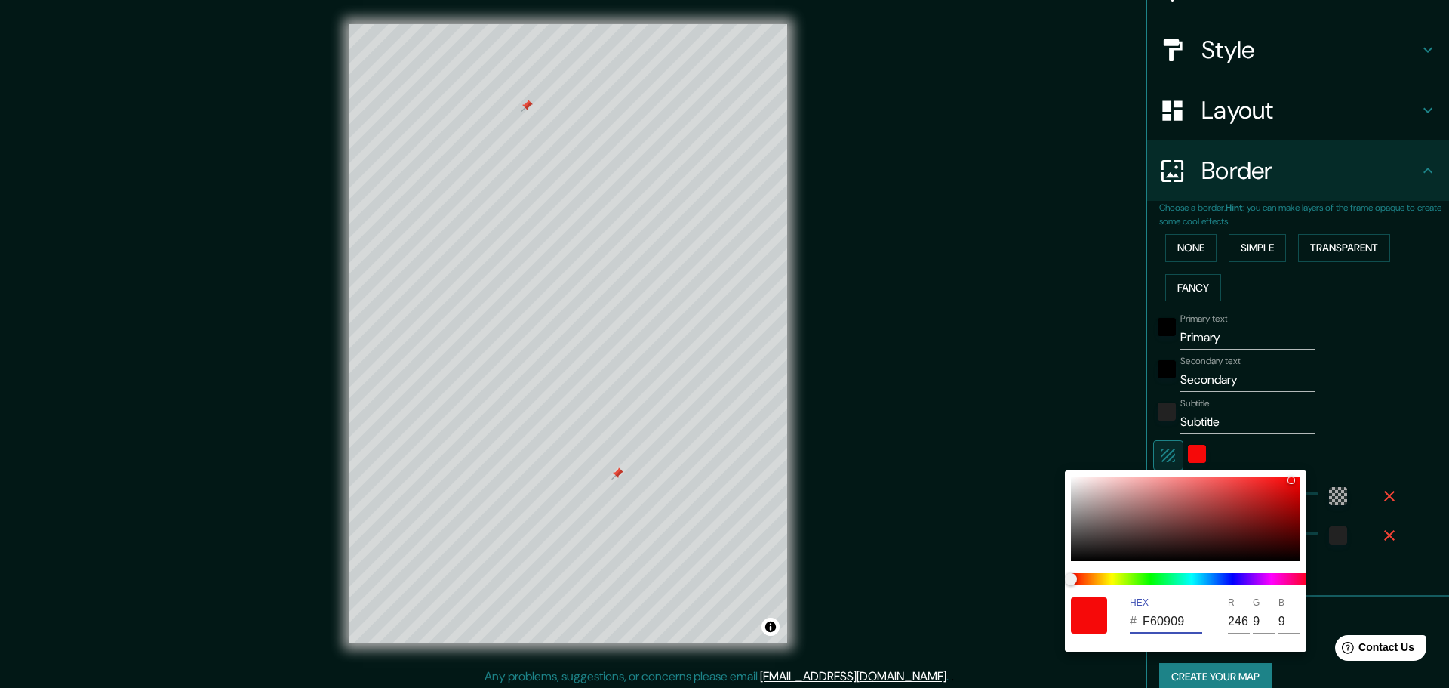
type input "197"
type input "69"
type input "39"
click at [1273, 489] on div at bounding box center [1185, 518] width 229 height 85
type input "D83D1A"
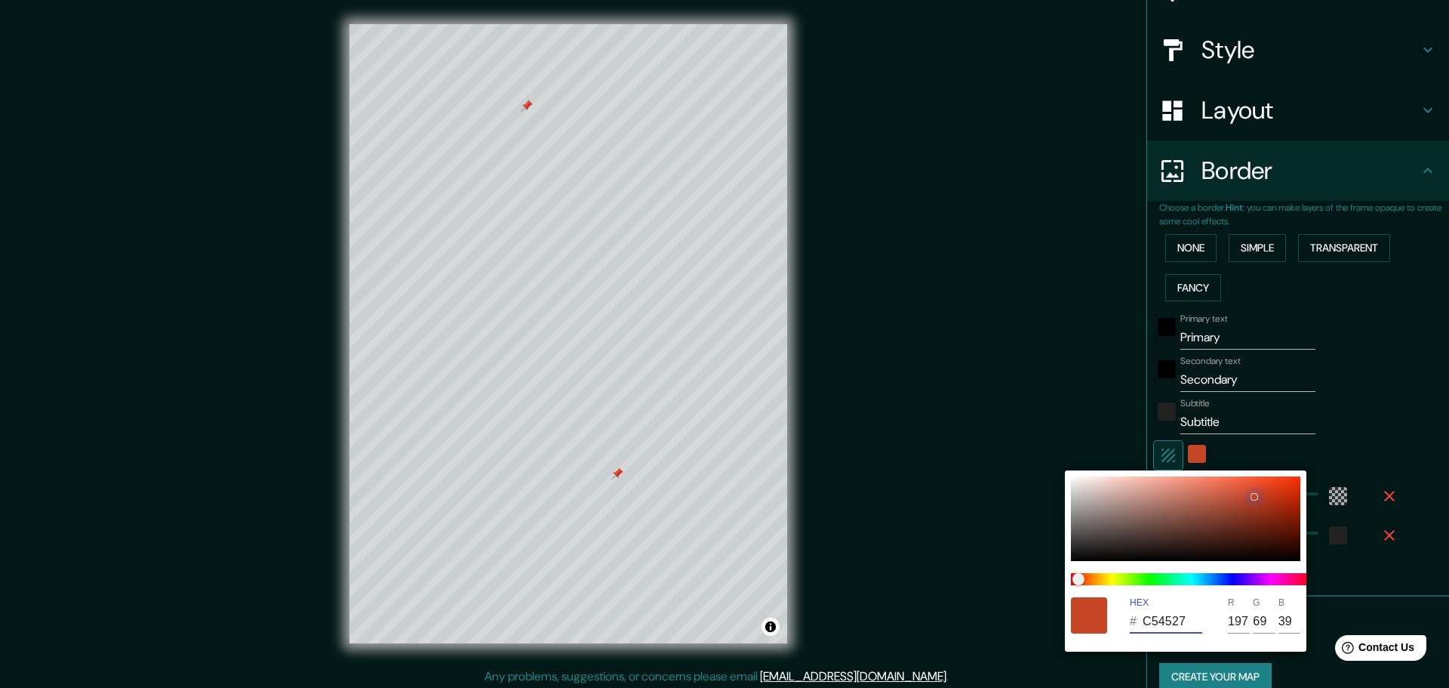
type input "216"
type input "61"
type input "26"
type input "DF2901"
type input "223"
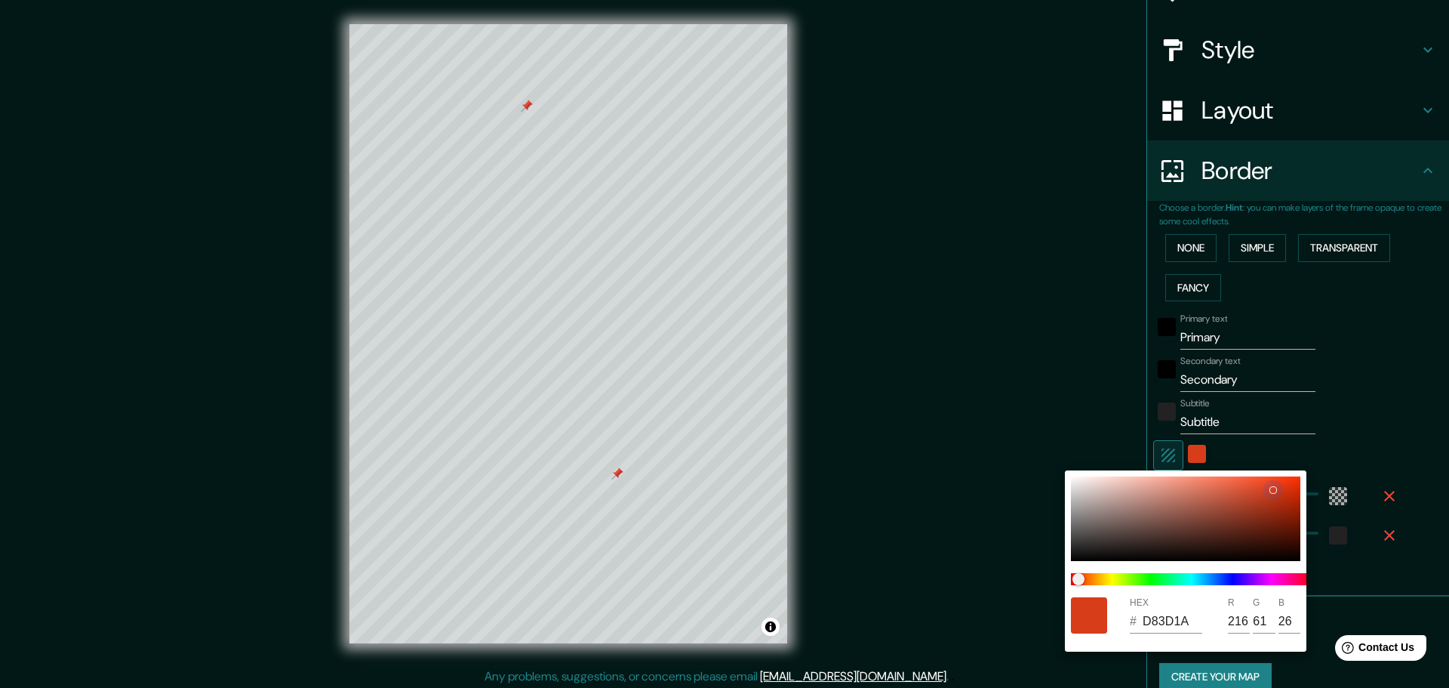
type input "41"
type input "1"
drag, startPoint x: 1278, startPoint y: 489, endPoint x: 1302, endPoint y: 486, distance: 24.3
click at [1301, 486] on div at bounding box center [1185, 518] width 229 height 85
type input "E12900"
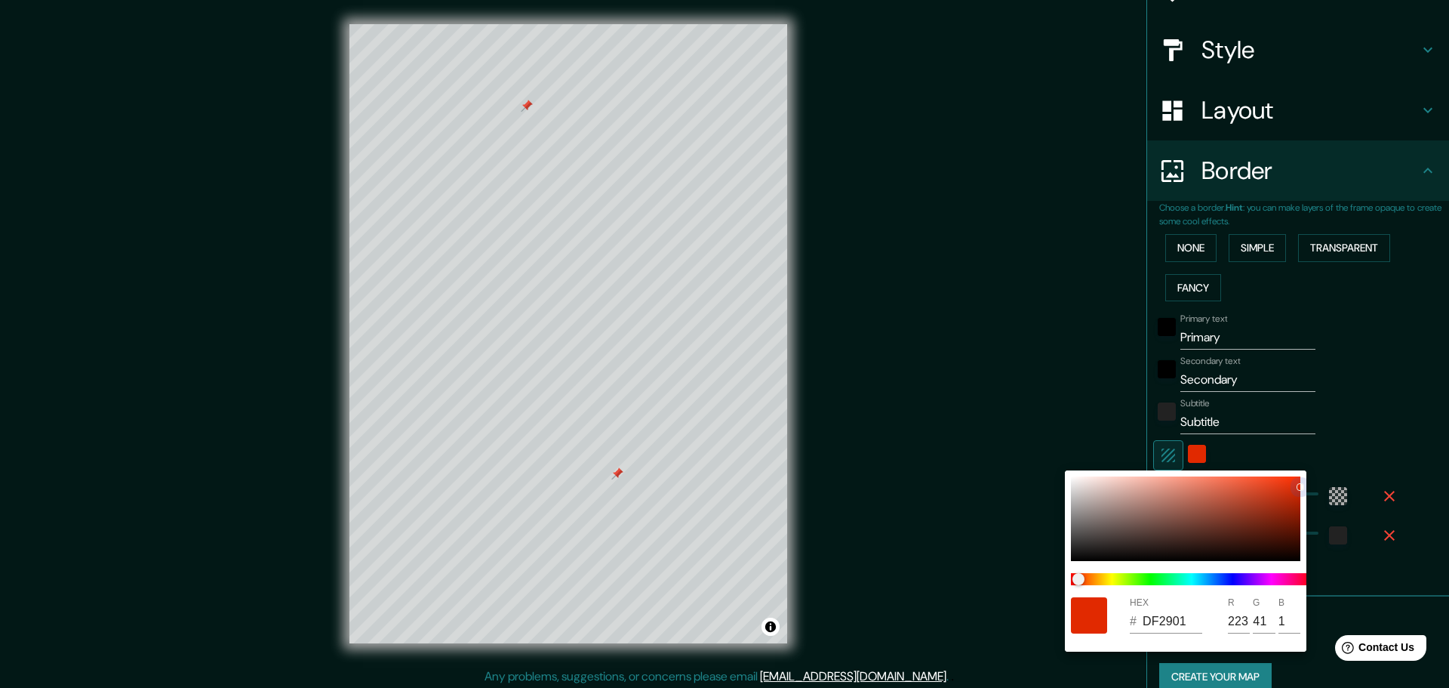
type input "225"
type input "0"
type input "F82E01"
type input "248"
type input "46"
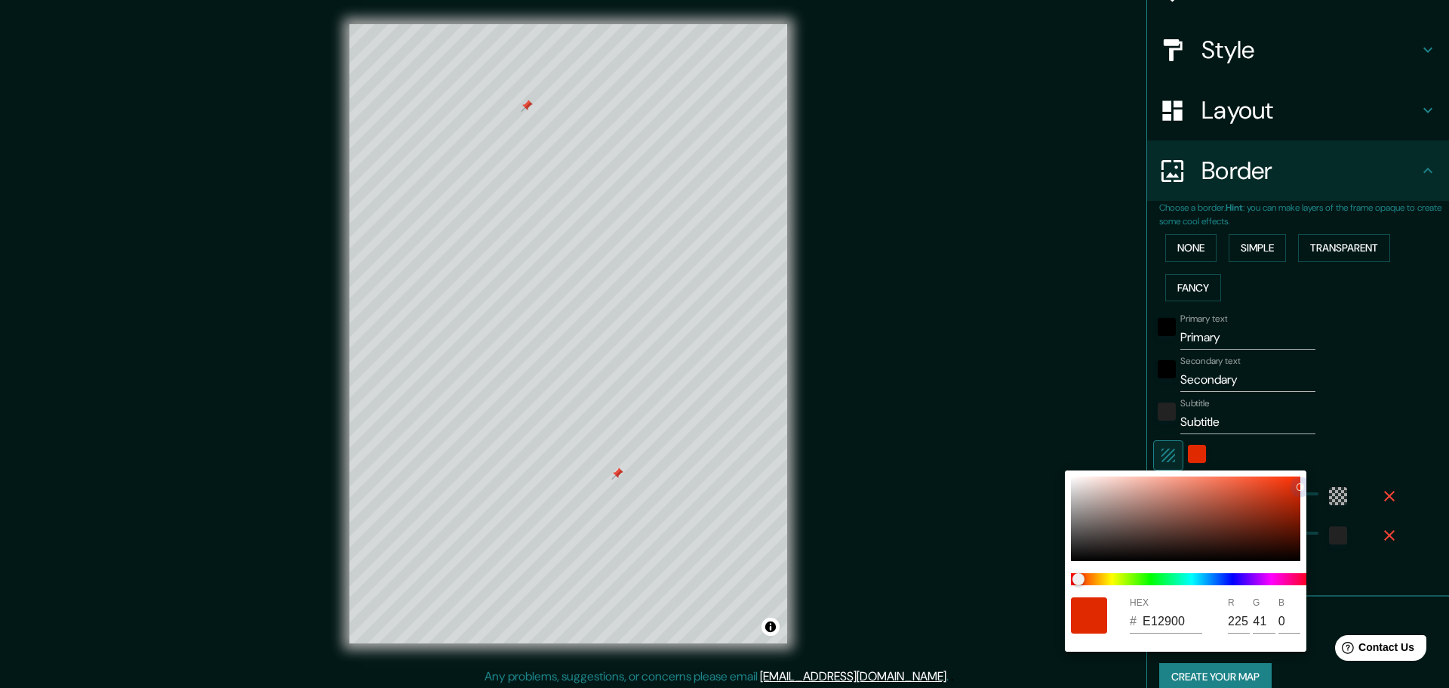
type input "1"
drag, startPoint x: 1292, startPoint y: 486, endPoint x: 1317, endPoint y: 464, distance: 32.6
click at [1317, 464] on div "HEX # F82E01 R 248 G 46 B 1" at bounding box center [724, 344] width 1449 height 688
click at [1400, 370] on div at bounding box center [724, 344] width 1449 height 688
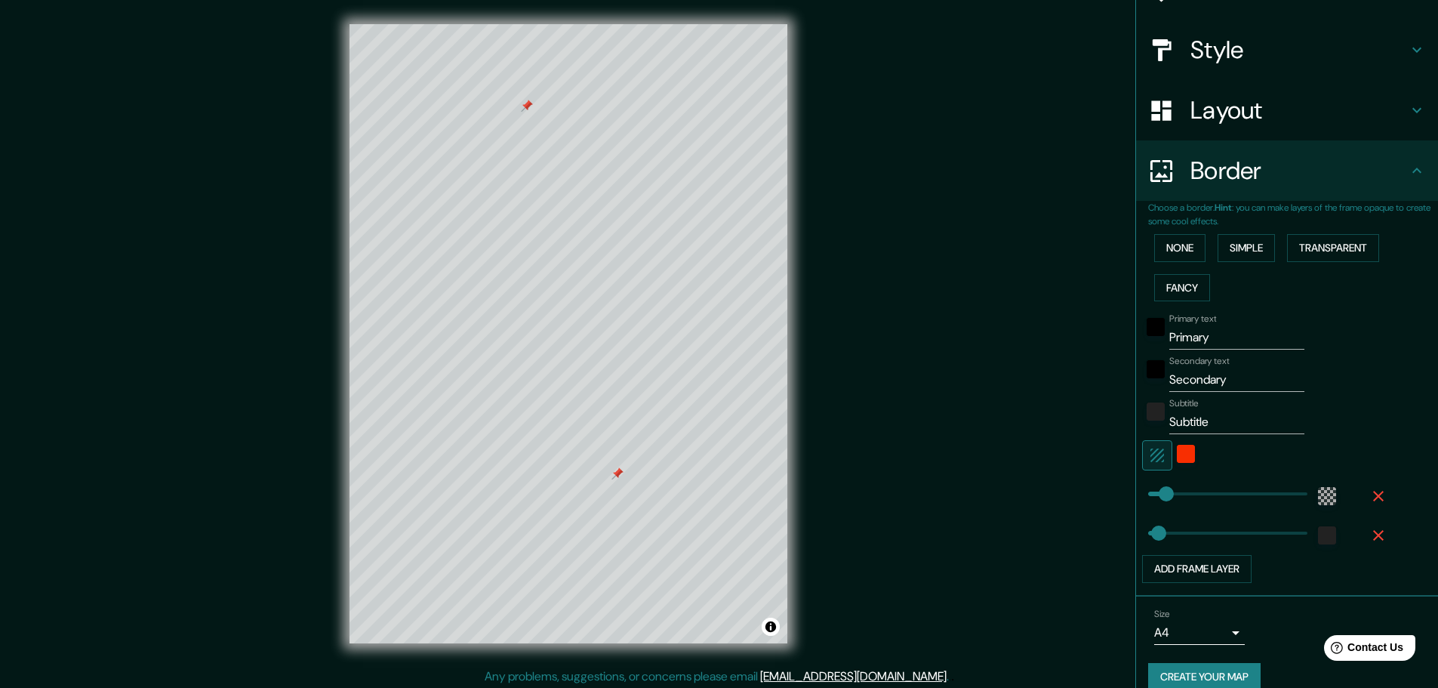
click at [1228, 336] on input "Primary" at bounding box center [1236, 337] width 135 height 24
drag, startPoint x: 1228, startPoint y: 336, endPoint x: 1105, endPoint y: 333, distance: 123.1
click at [1105, 333] on div "Mappin Location [GEOGRAPHIC_DATA], [GEOGRAPHIC_DATA], [US_STATE] [GEOGRAPHIC_DA…" at bounding box center [719, 345] width 1438 height 691
type input "La costeña"
drag, startPoint x: 1246, startPoint y: 388, endPoint x: 1120, endPoint y: 396, distance: 127.0
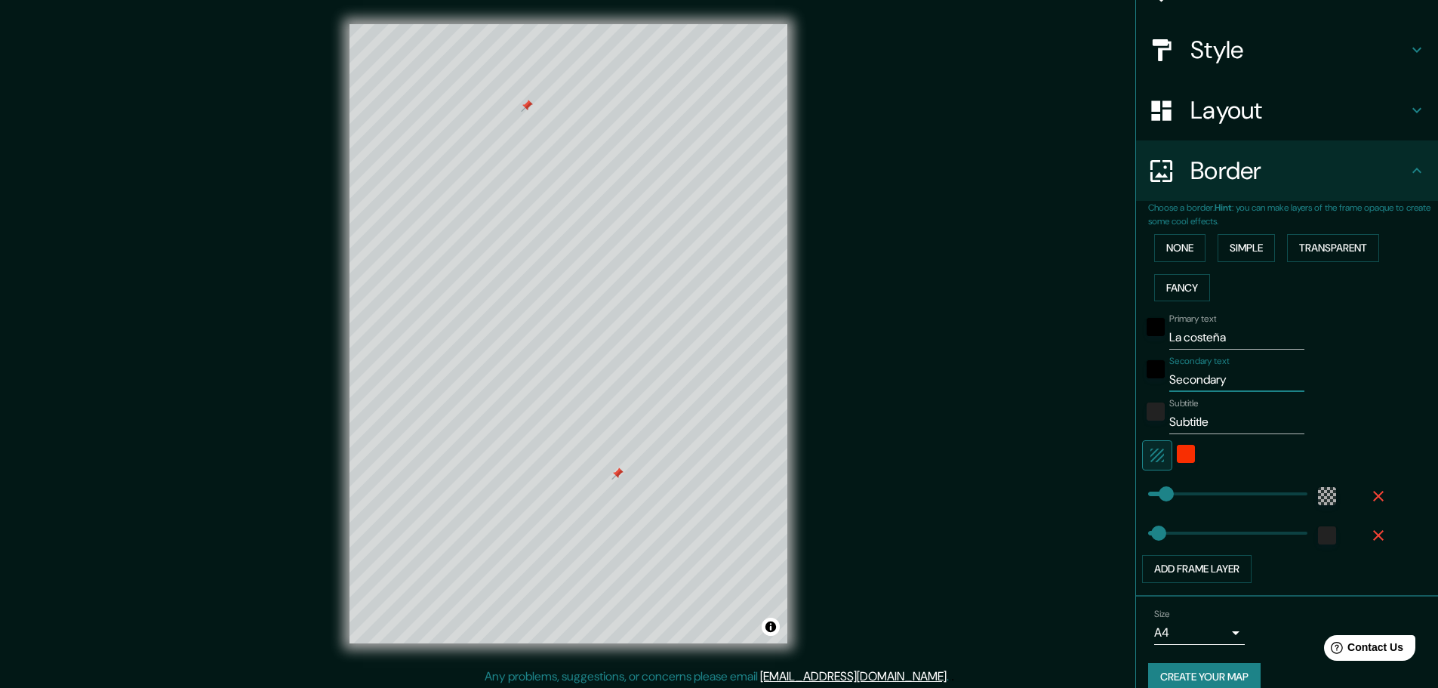
click at [1120, 396] on div "Mappin Location [GEOGRAPHIC_DATA], [GEOGRAPHIC_DATA], [US_STATE] [GEOGRAPHIC_DA…" at bounding box center [719, 345] width 1438 height 691
type input "instrumentos musicales"
click at [1207, 420] on input "Subtitle" at bounding box center [1236, 422] width 135 height 24
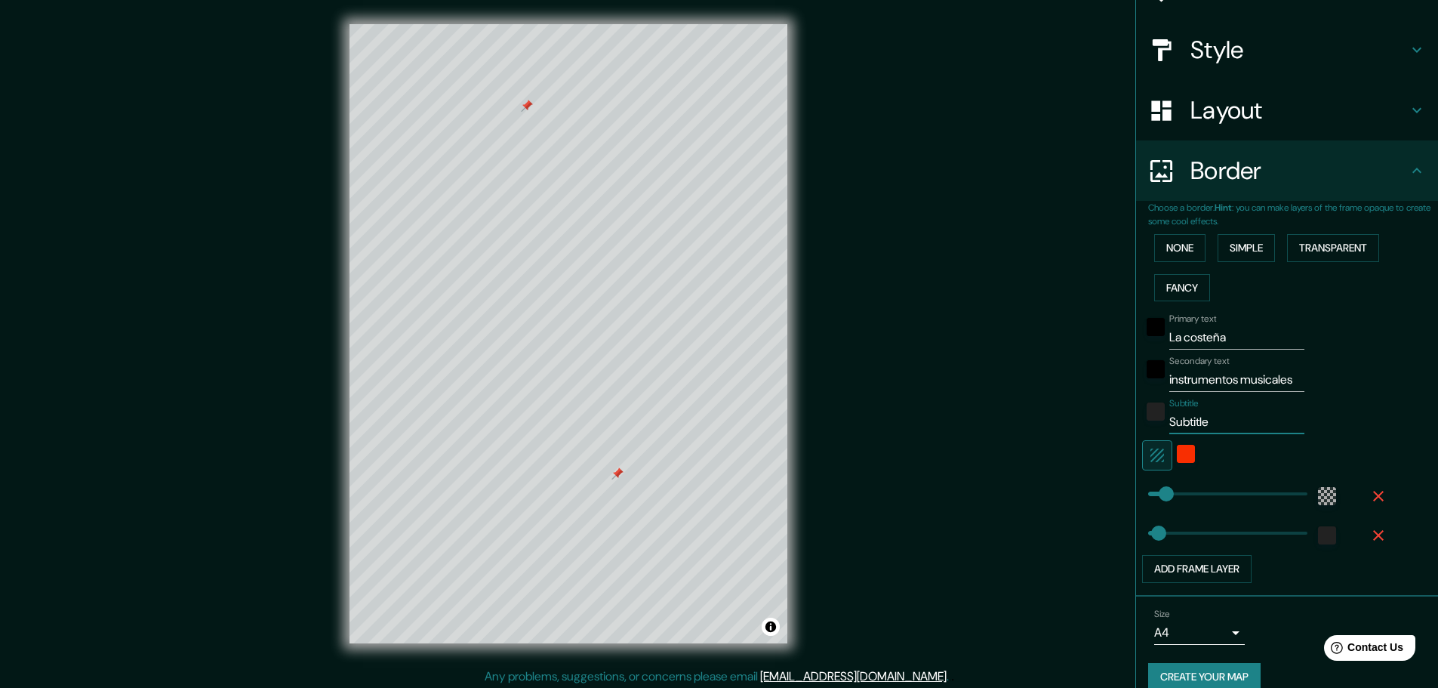
drag, startPoint x: 1217, startPoint y: 422, endPoint x: 1111, endPoint y: 429, distance: 105.9
click at [1111, 429] on div "Mappin Location [GEOGRAPHIC_DATA], [GEOGRAPHIC_DATA], [US_STATE] [GEOGRAPHIC_DA…" at bounding box center [719, 345] width 1438 height 691
click at [1359, 396] on div "Primary text La costeña Secondary text instrumentos musicales Subtitle Add fram…" at bounding box center [1269, 445] width 242 height 276
click at [1147, 371] on div "black" at bounding box center [1156, 369] width 18 height 18
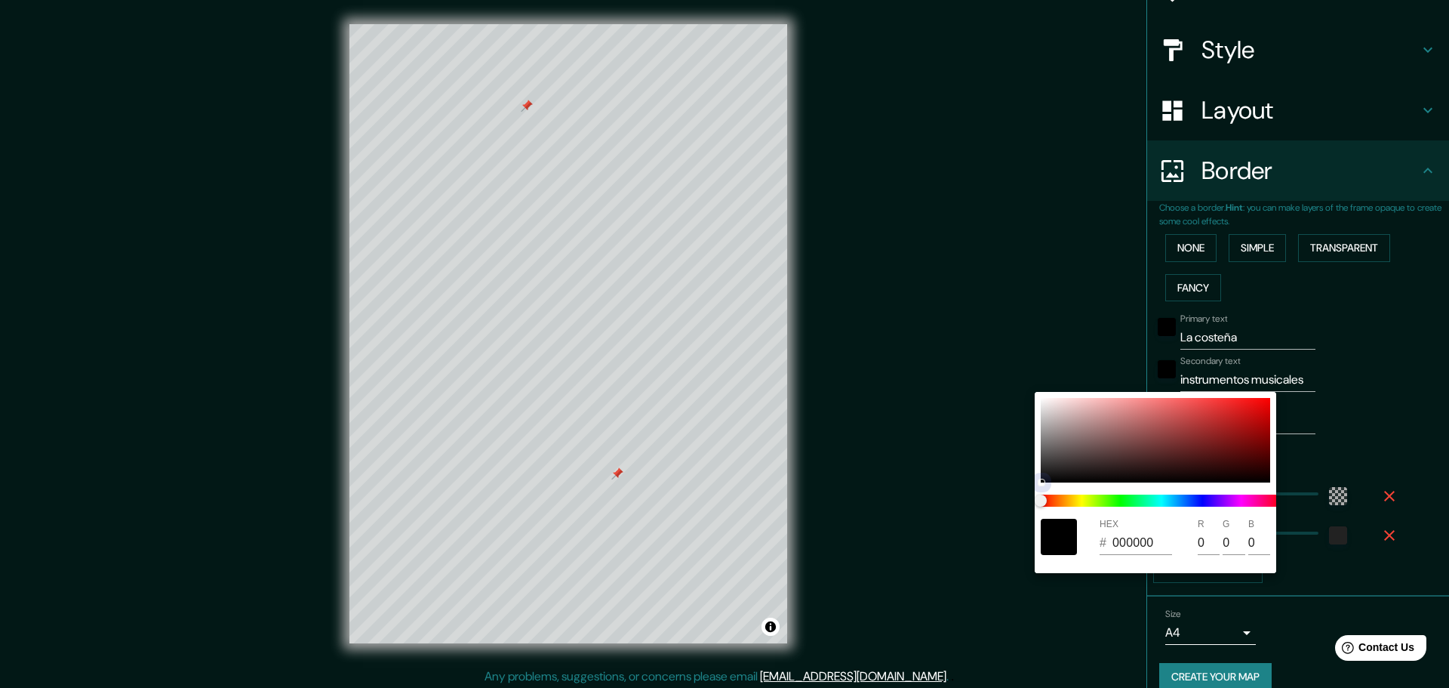
type input "4A3C3C"
type input "74"
type input "60"
drag, startPoint x: 1120, startPoint y: 445, endPoint x: 861, endPoint y: 580, distance: 291.0
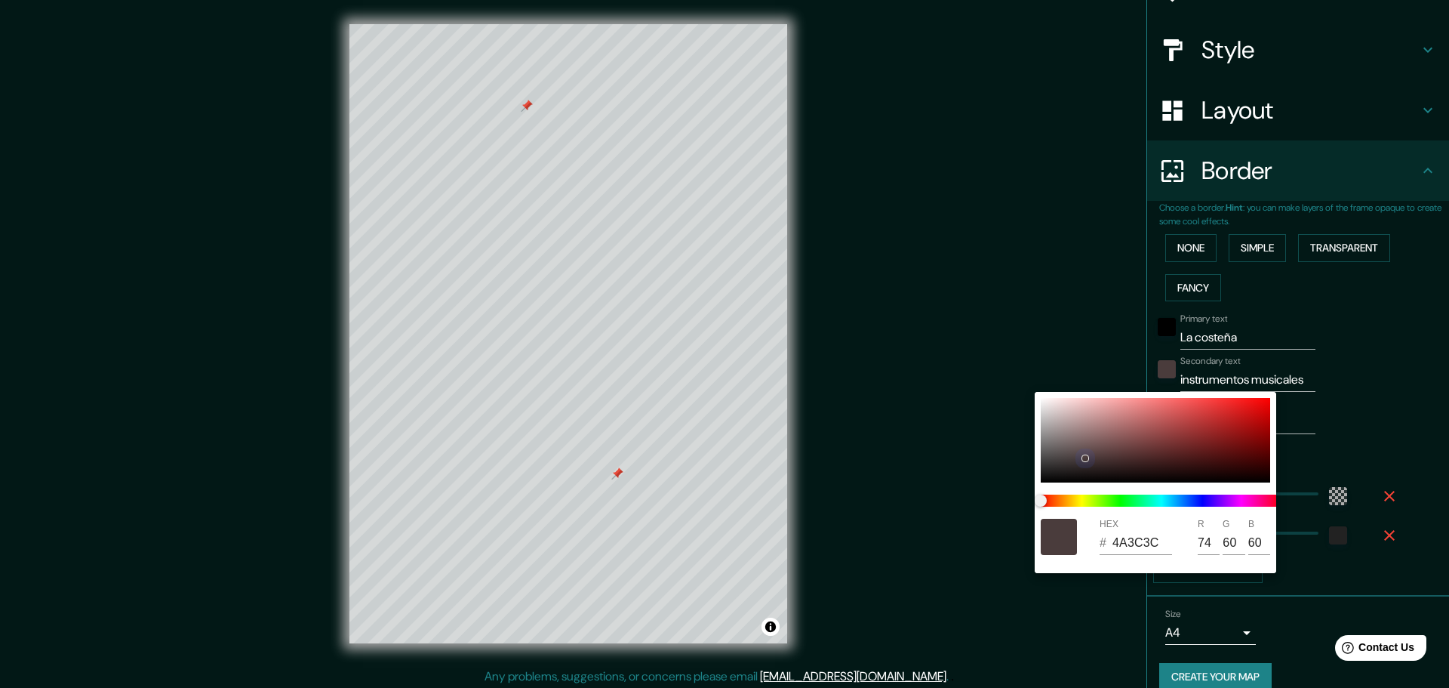
click at [864, 578] on div "HEX # 4A3C3C R 74 G 60 B 60" at bounding box center [724, 344] width 1449 height 688
click at [1383, 322] on div at bounding box center [724, 344] width 1449 height 688
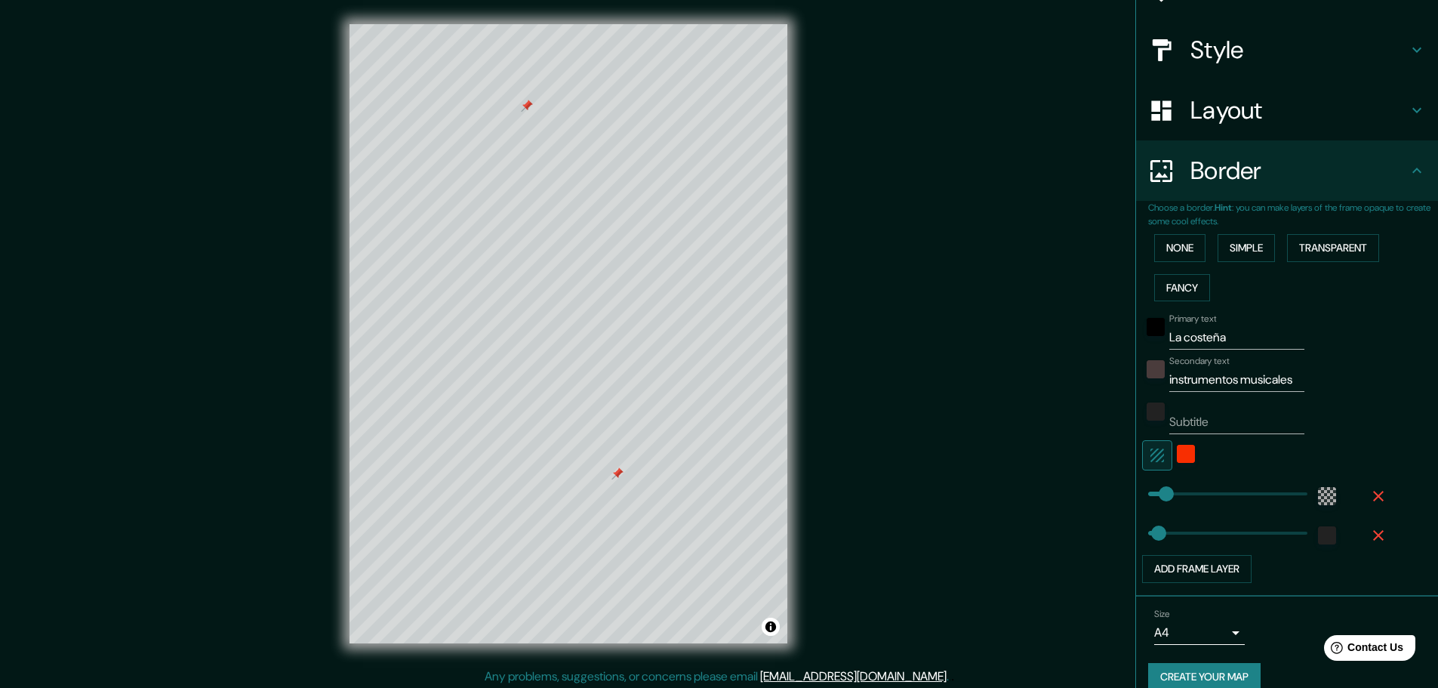
type input "138"
type input "223"
type input "383"
type input "138"
type input "85"
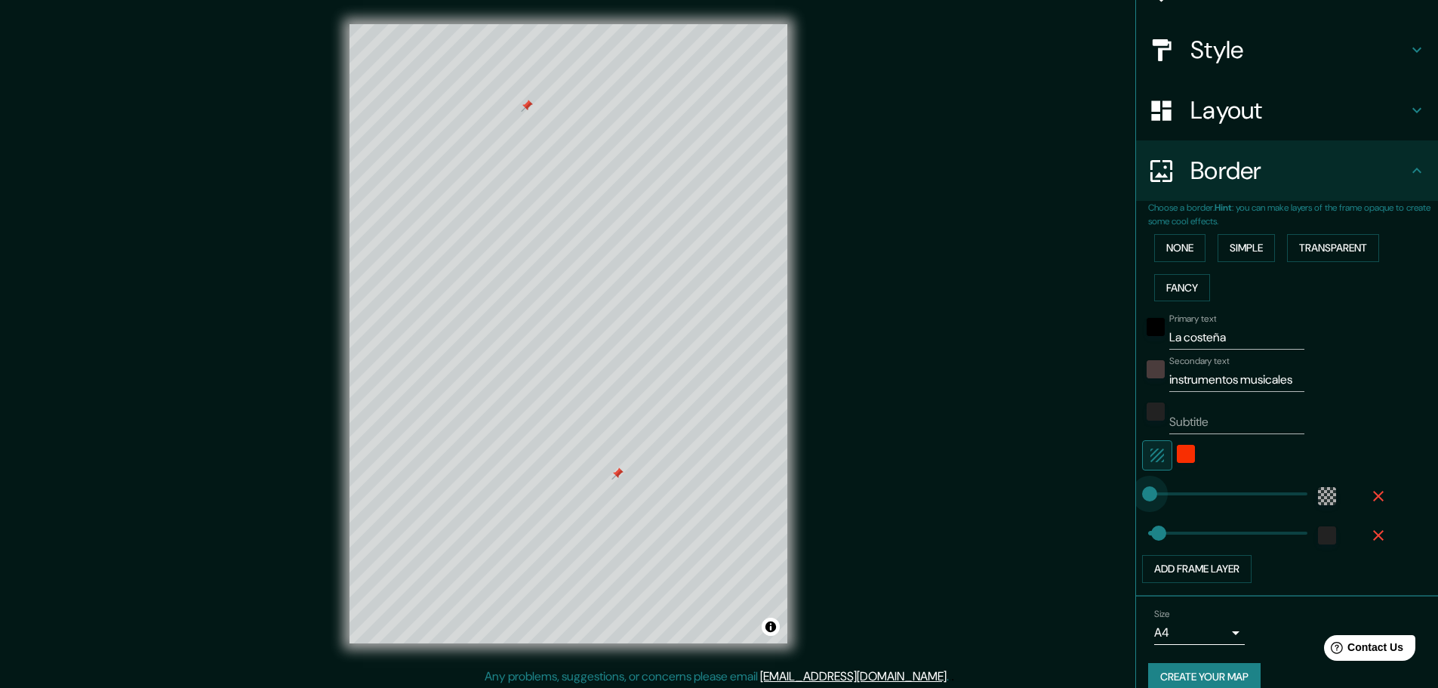
type input "0"
drag, startPoint x: 1148, startPoint y: 501, endPoint x: 1112, endPoint y: 494, distance: 37.0
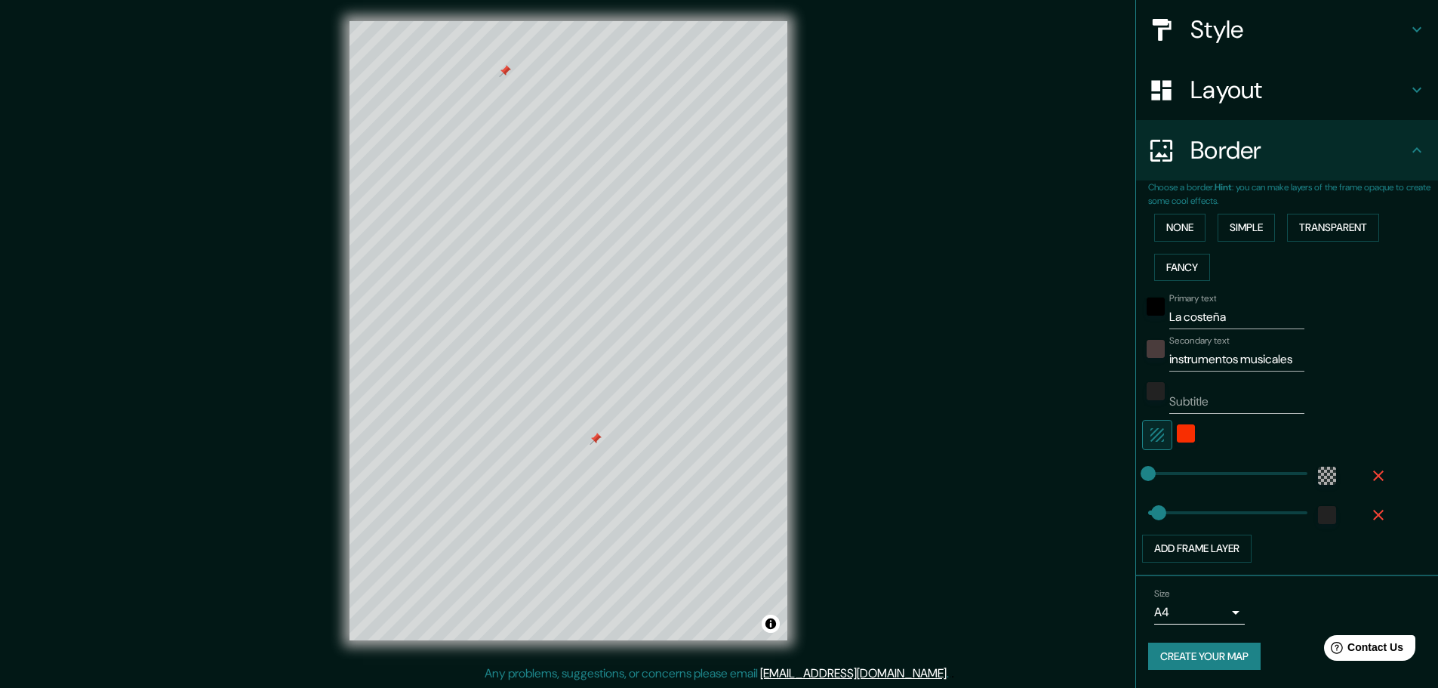
scroll to position [4, 0]
type input "350"
type input "0"
drag, startPoint x: 1233, startPoint y: 512, endPoint x: 1044, endPoint y: 528, distance: 189.5
type input "47"
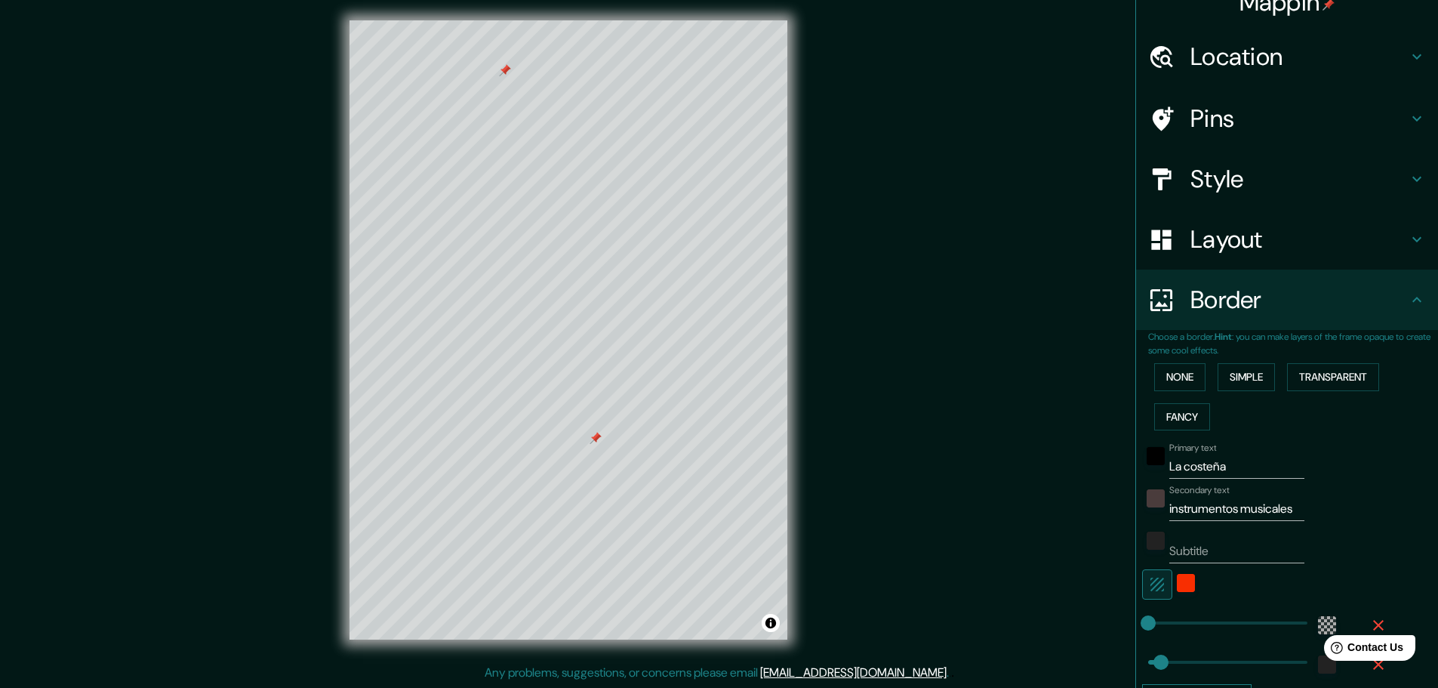
scroll to position [0, 0]
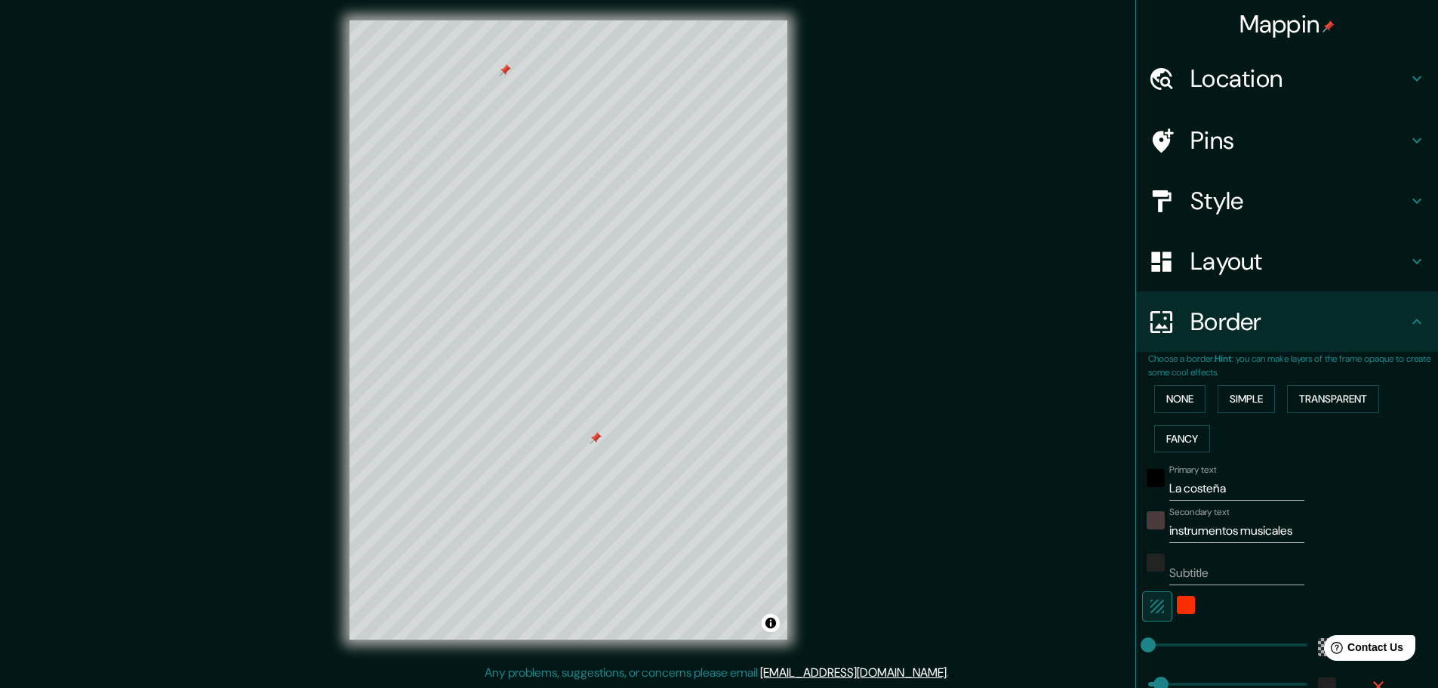
click at [1375, 313] on h4 "Border" at bounding box center [1298, 321] width 217 height 30
click at [1409, 314] on icon at bounding box center [1417, 322] width 18 height 18
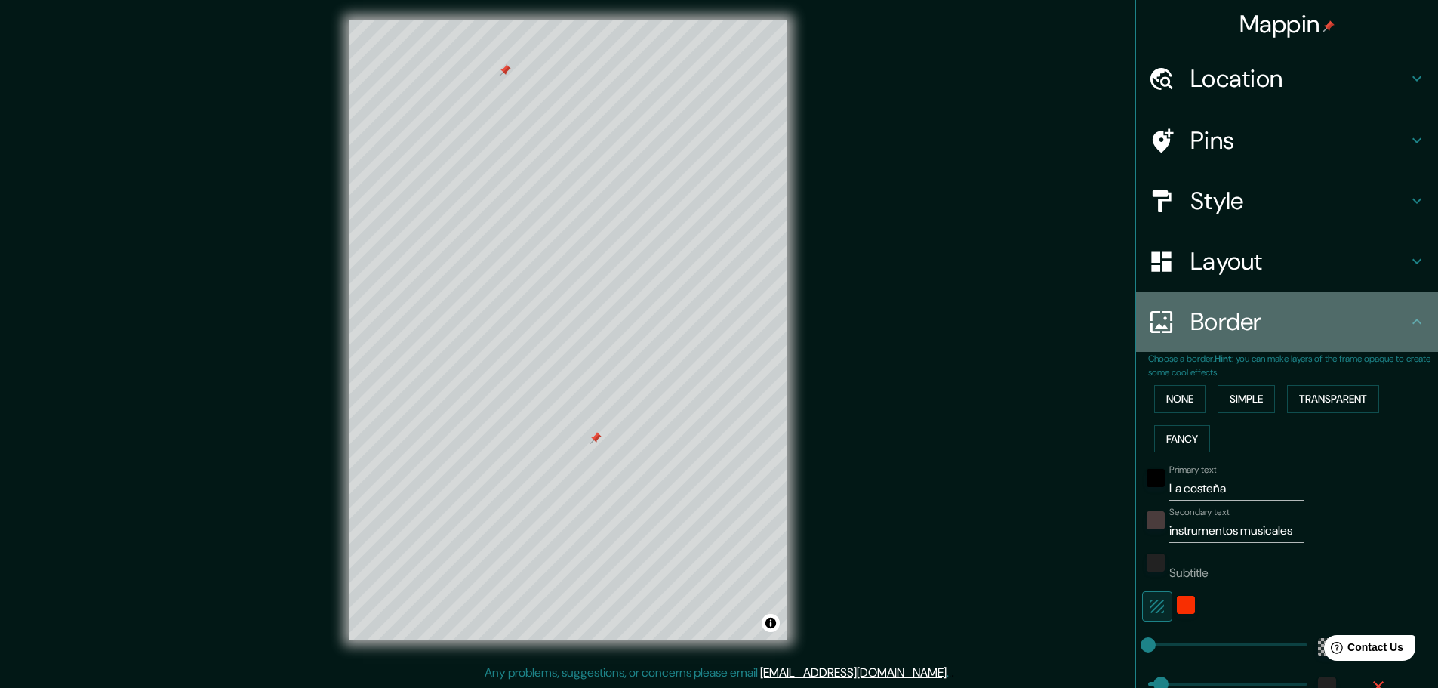
click at [1408, 316] on icon at bounding box center [1417, 322] width 18 height 18
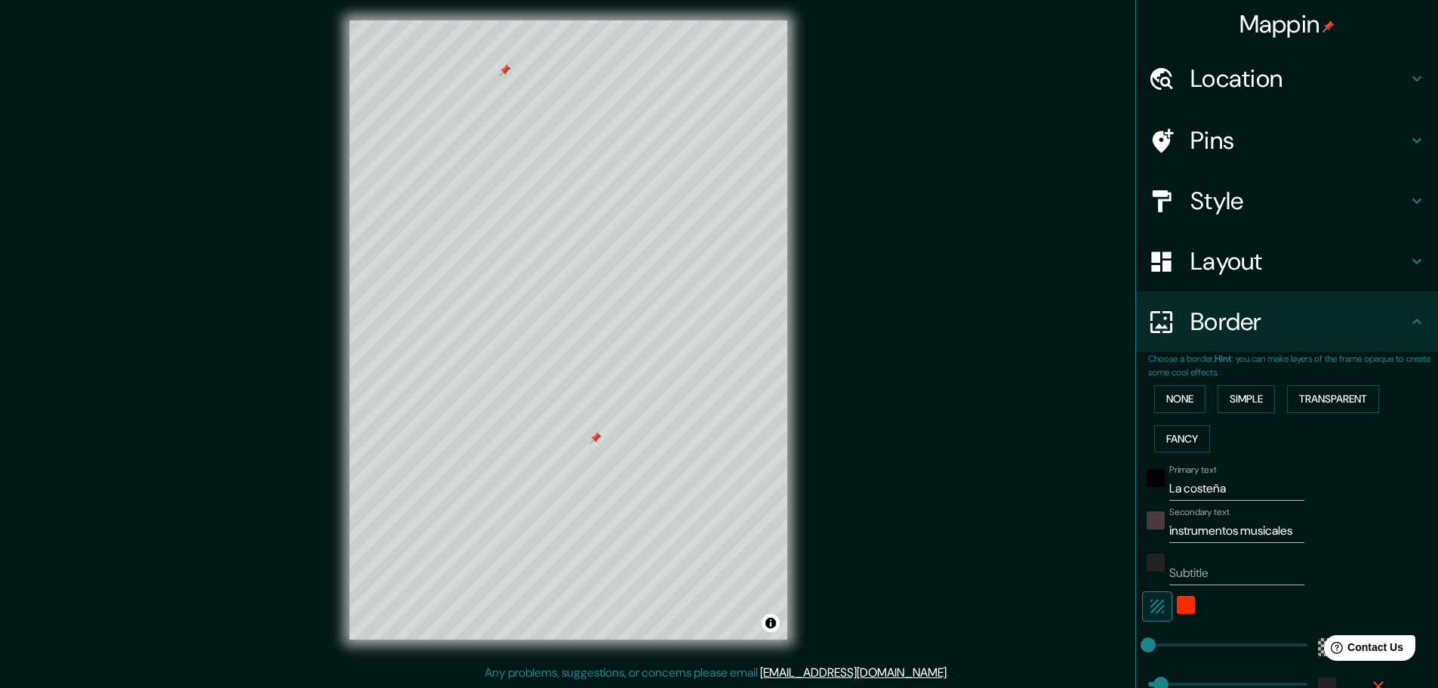
click at [1408, 316] on icon at bounding box center [1417, 322] width 18 height 18
click at [1177, 611] on div "color-F82E01" at bounding box center [1186, 605] width 18 height 18
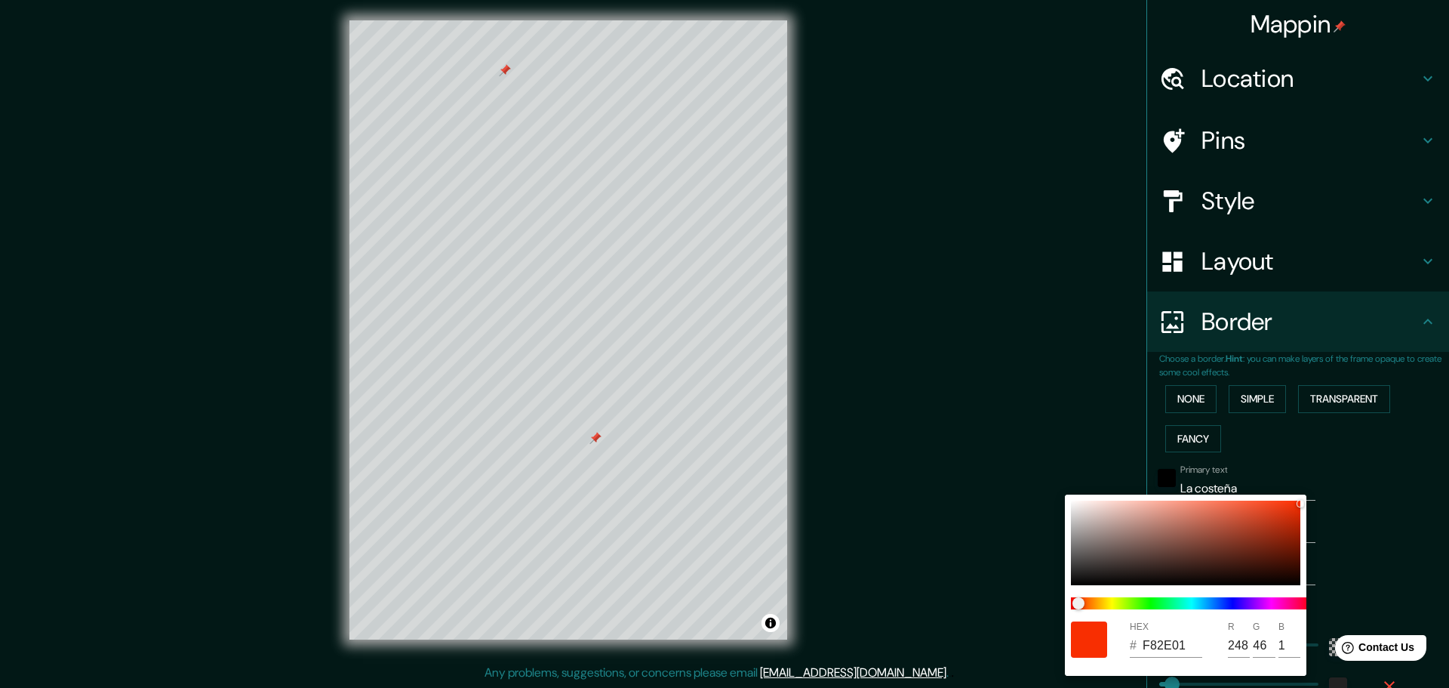
click at [1394, 573] on div at bounding box center [724, 344] width 1449 height 688
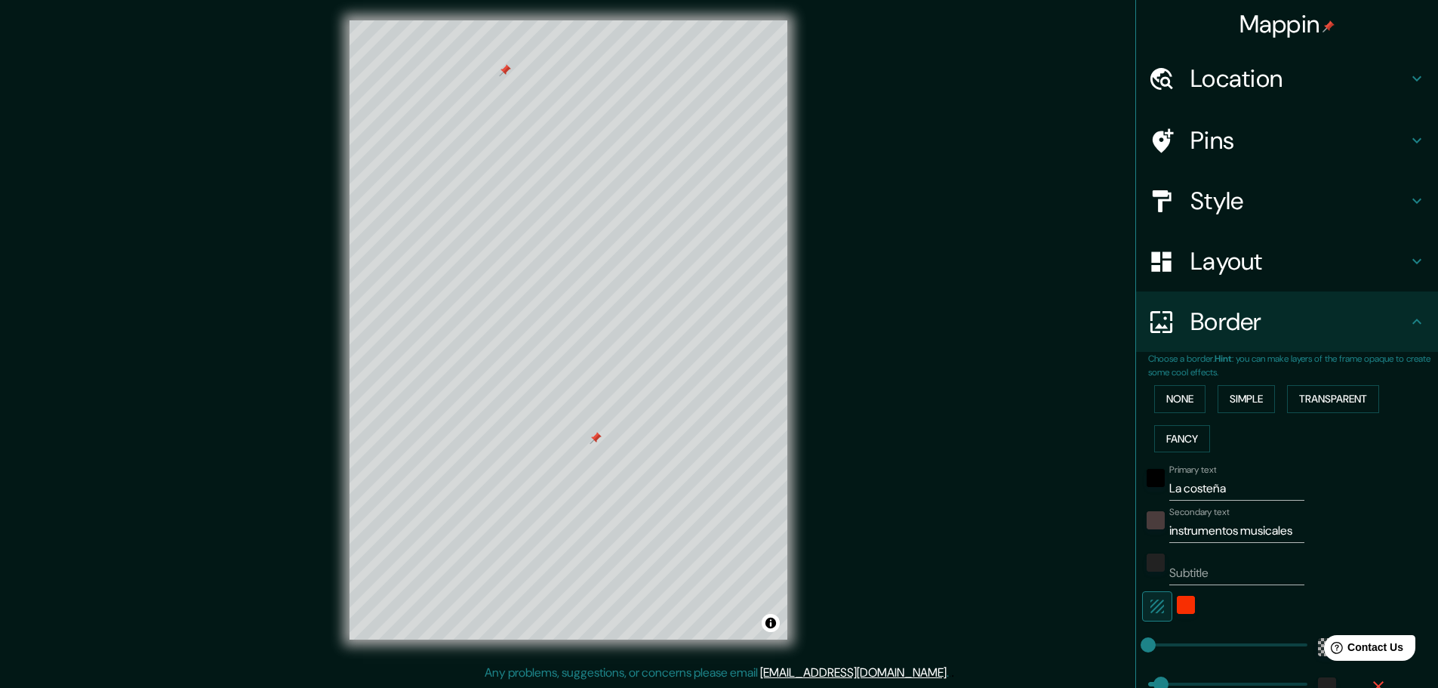
click at [1148, 601] on icon "button" at bounding box center [1157, 606] width 18 height 18
click at [1174, 603] on div at bounding box center [1266, 606] width 248 height 30
click at [1169, 608] on div at bounding box center [1266, 606] width 248 height 30
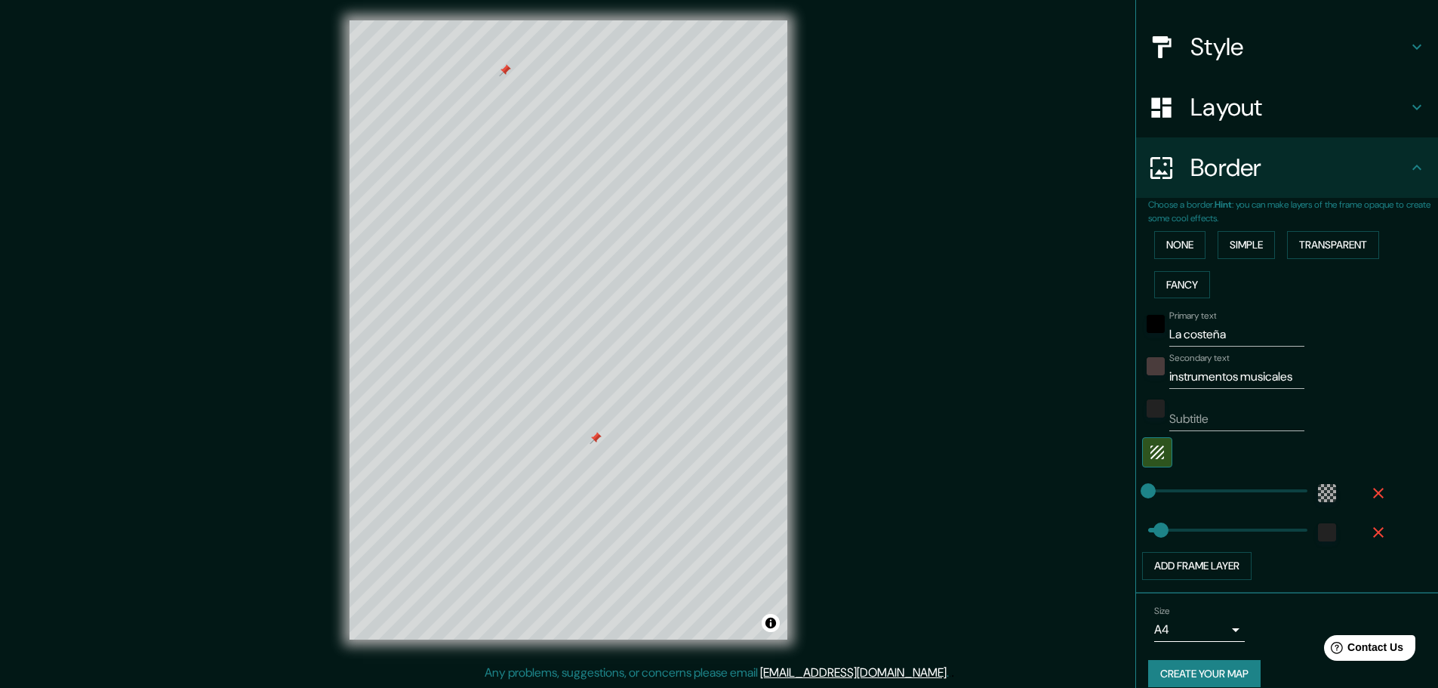
scroll to position [171, 0]
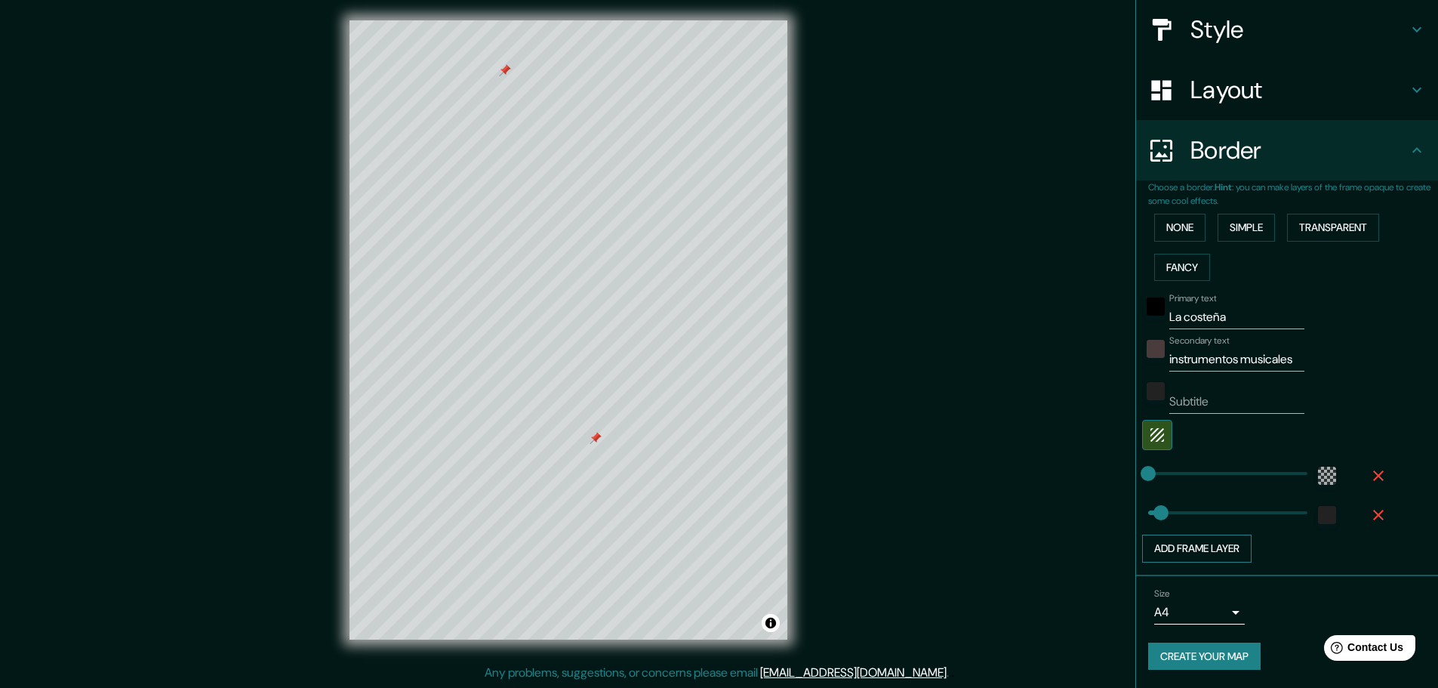
click at [1206, 547] on button "Add frame layer" at bounding box center [1196, 548] width 109 height 28
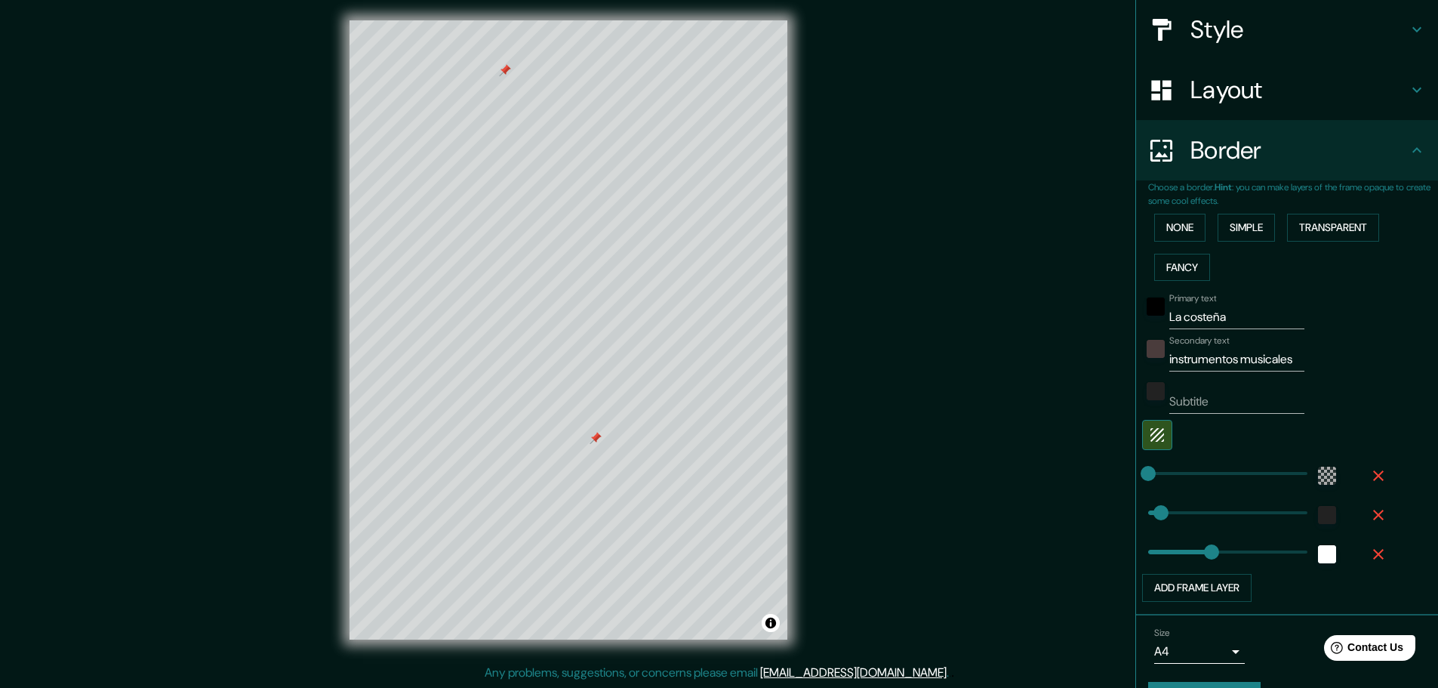
click at [1369, 556] on icon "button" at bounding box center [1378, 554] width 18 height 18
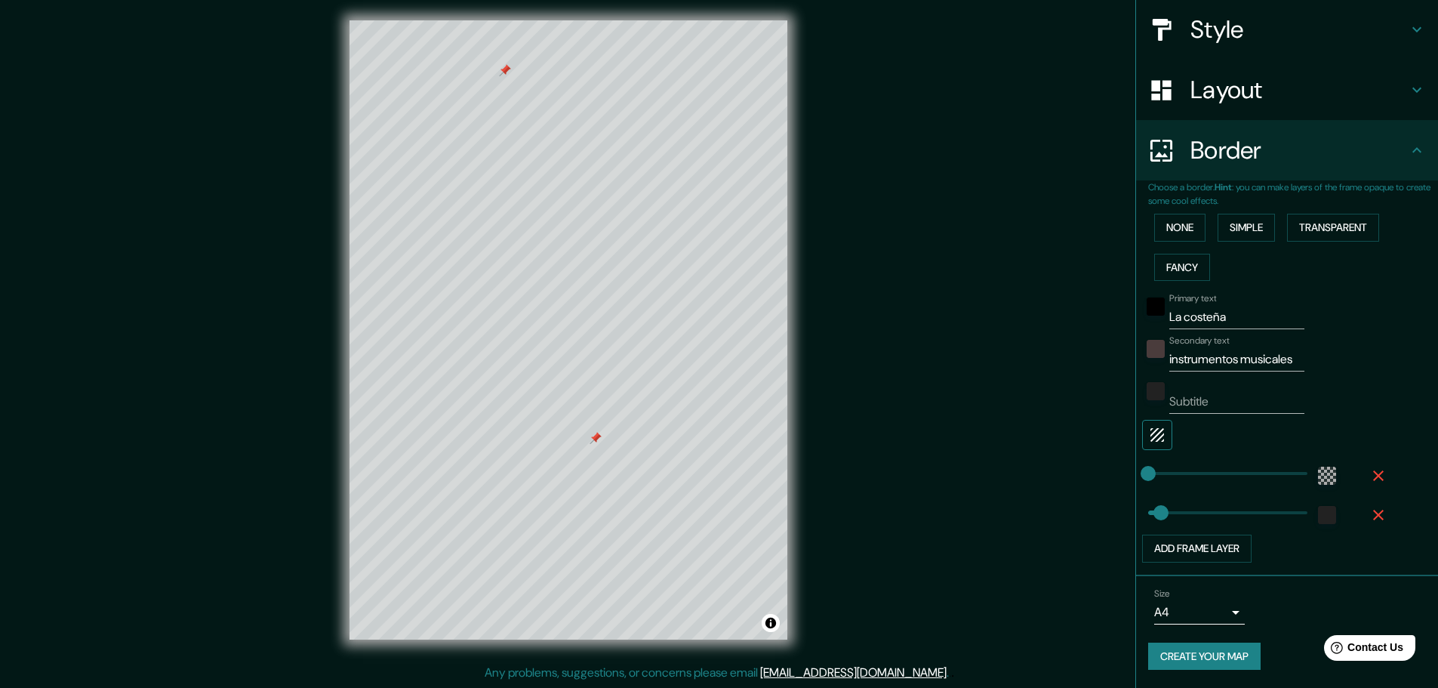
click at [1142, 424] on button "button" at bounding box center [1157, 435] width 30 height 30
click at [1181, 436] on div "white" at bounding box center [1186, 433] width 18 height 18
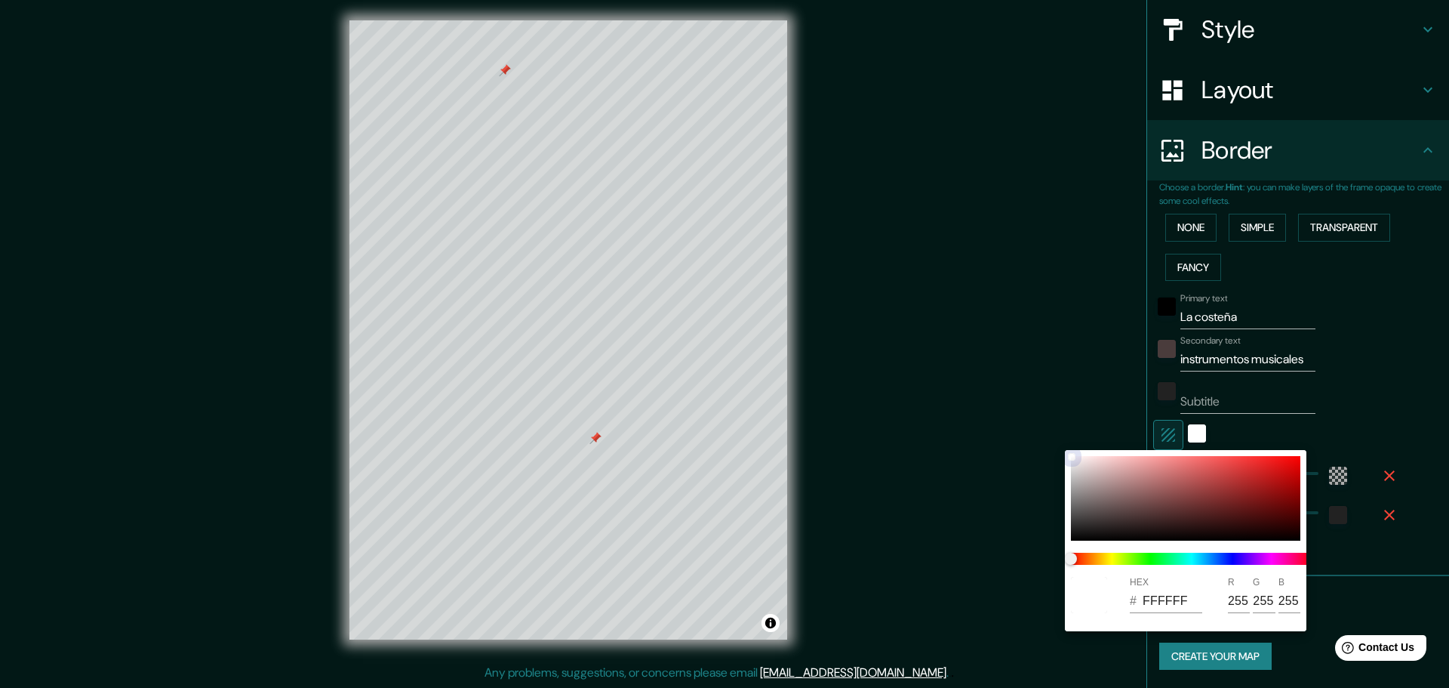
type input "BF0303"
type input "191"
type input "3"
drag, startPoint x: 1333, startPoint y: 469, endPoint x: 1397, endPoint y: 401, distance: 93.5
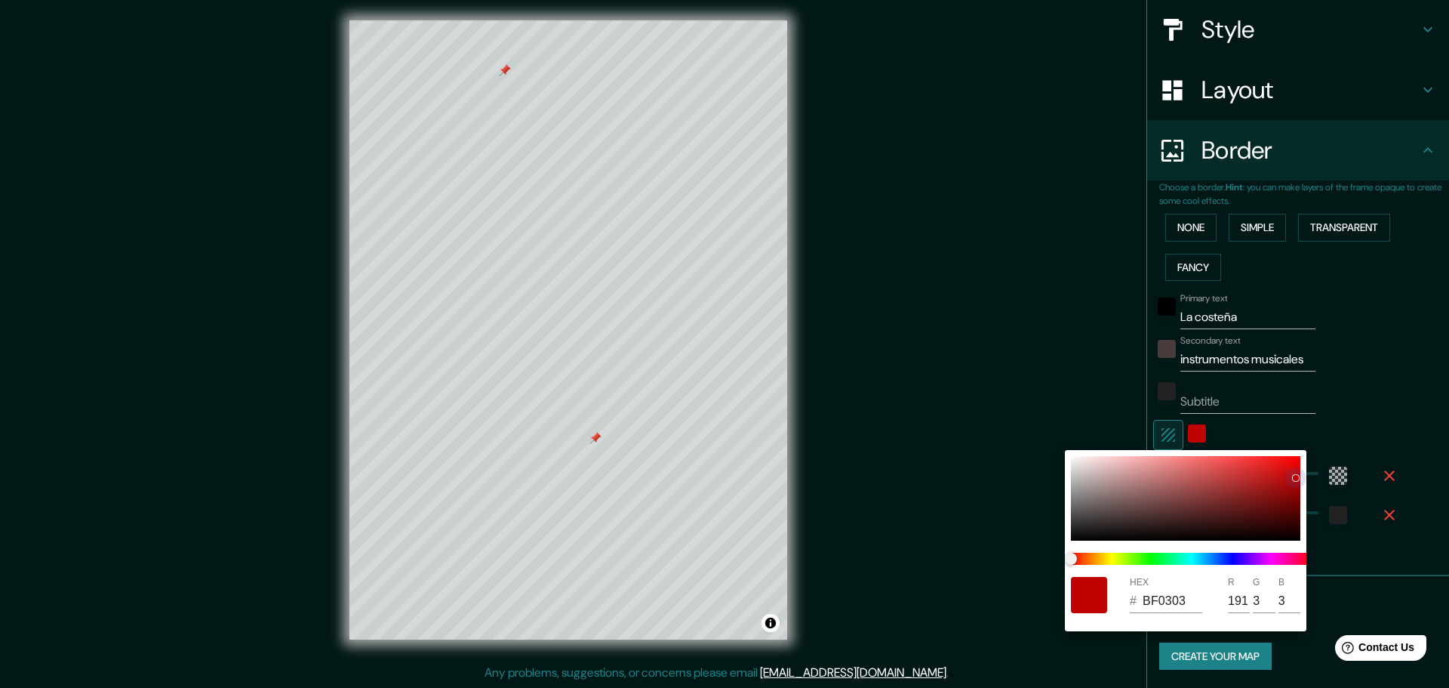
click at [1389, 423] on div "HEX # BF0303 R 191 G 3 B 3" at bounding box center [724, 344] width 1449 height 688
type input "C60909"
type input "198"
type input "9"
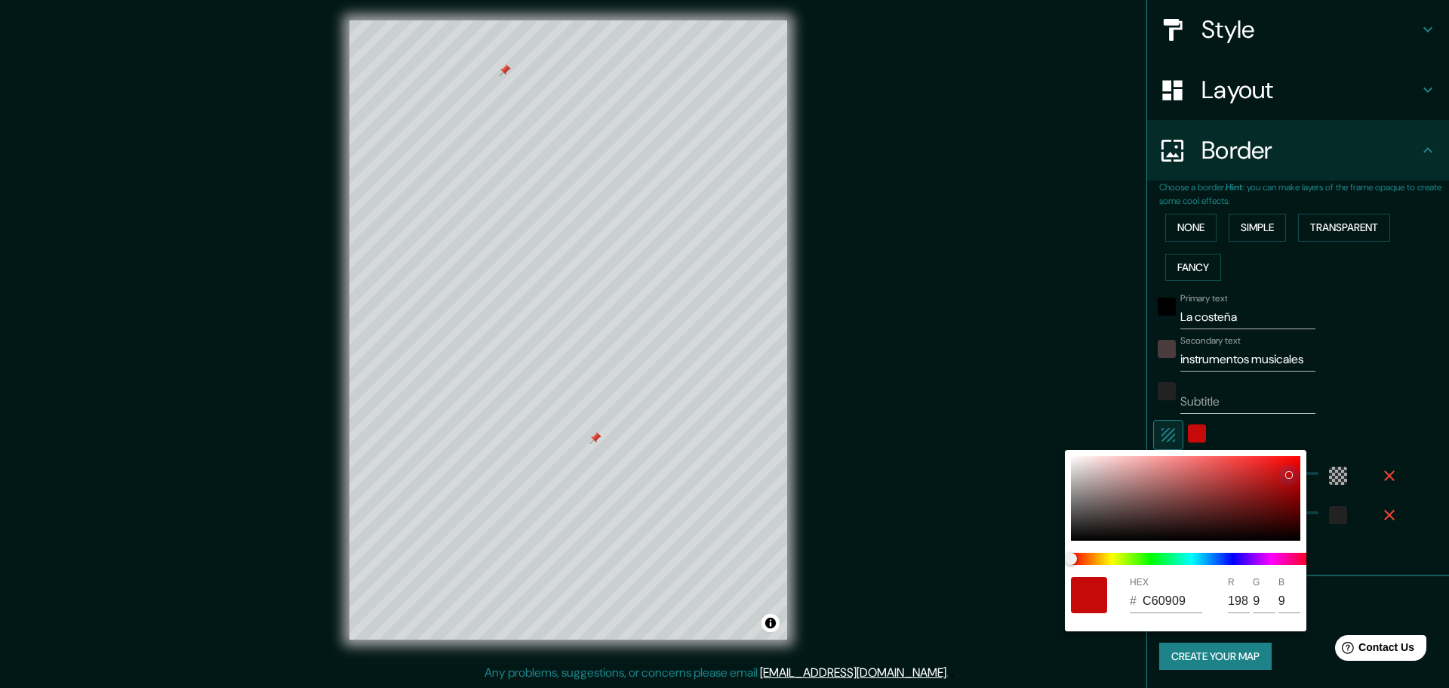
type input "F11515"
type input "241"
type input "21"
type input "EF1212"
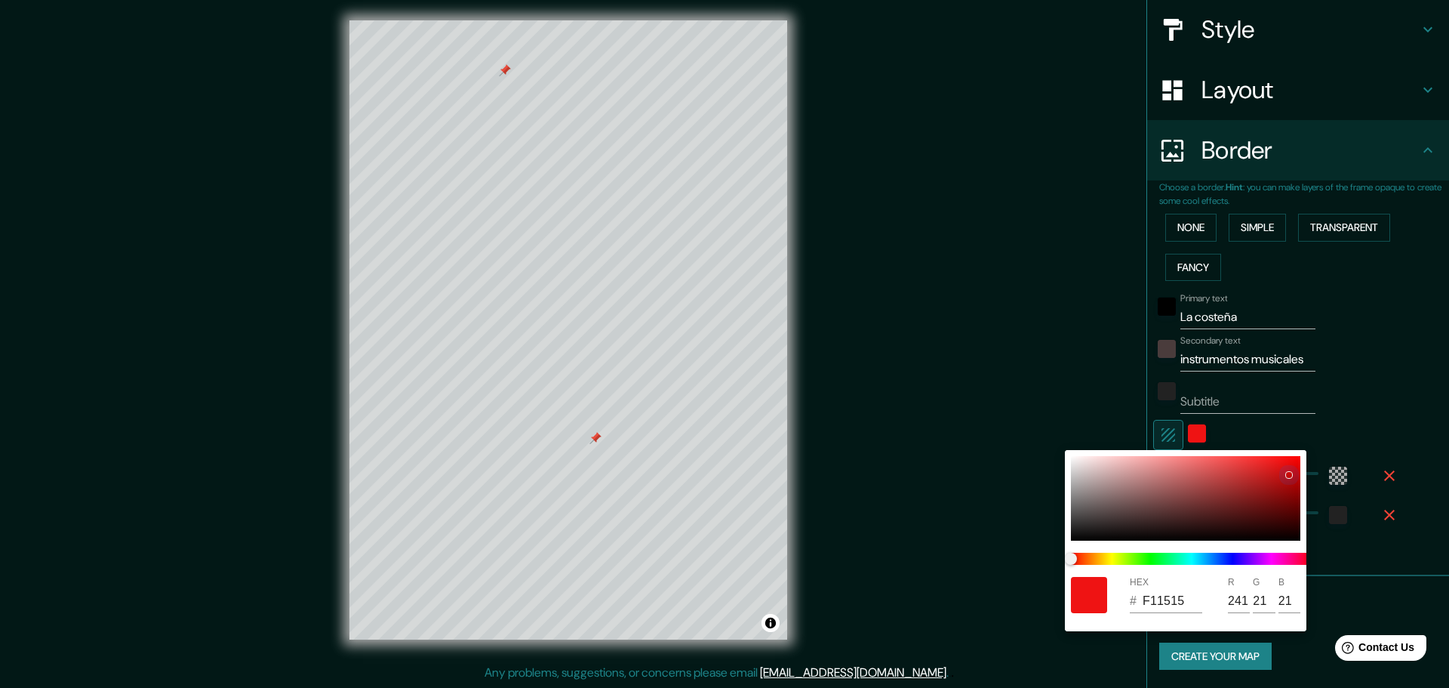
type input "239"
type input "18"
type input "EF1111"
type input "17"
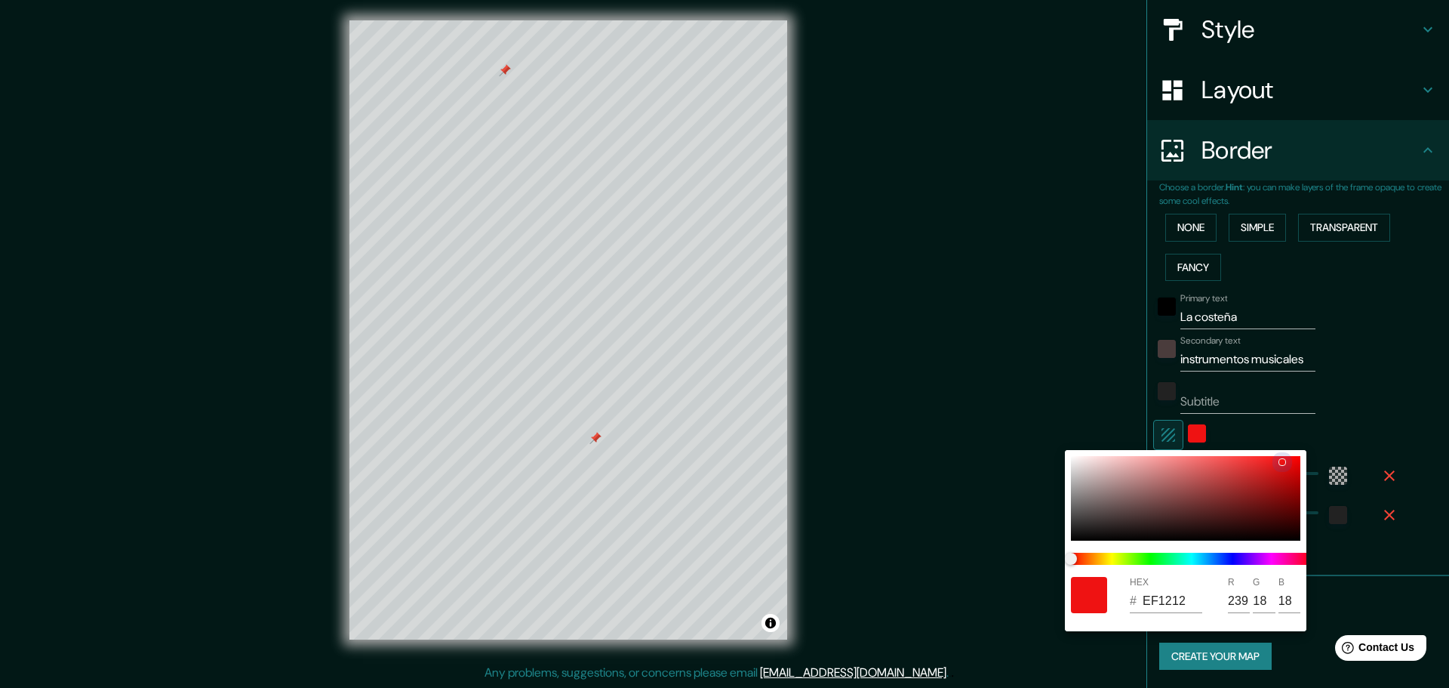
type input "17"
type input "EF0D0D"
type input "13"
type input "F40707"
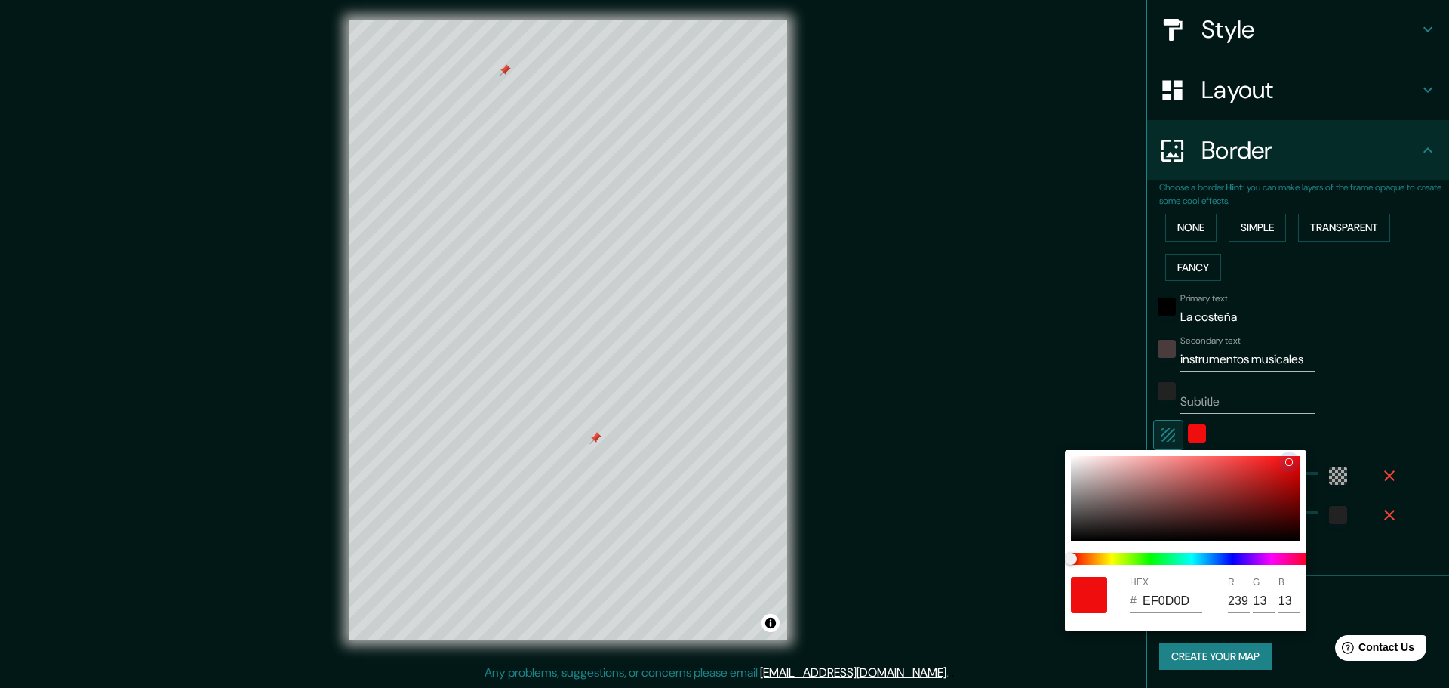
type input "244"
type input "7"
type input "FA0101"
type input "250"
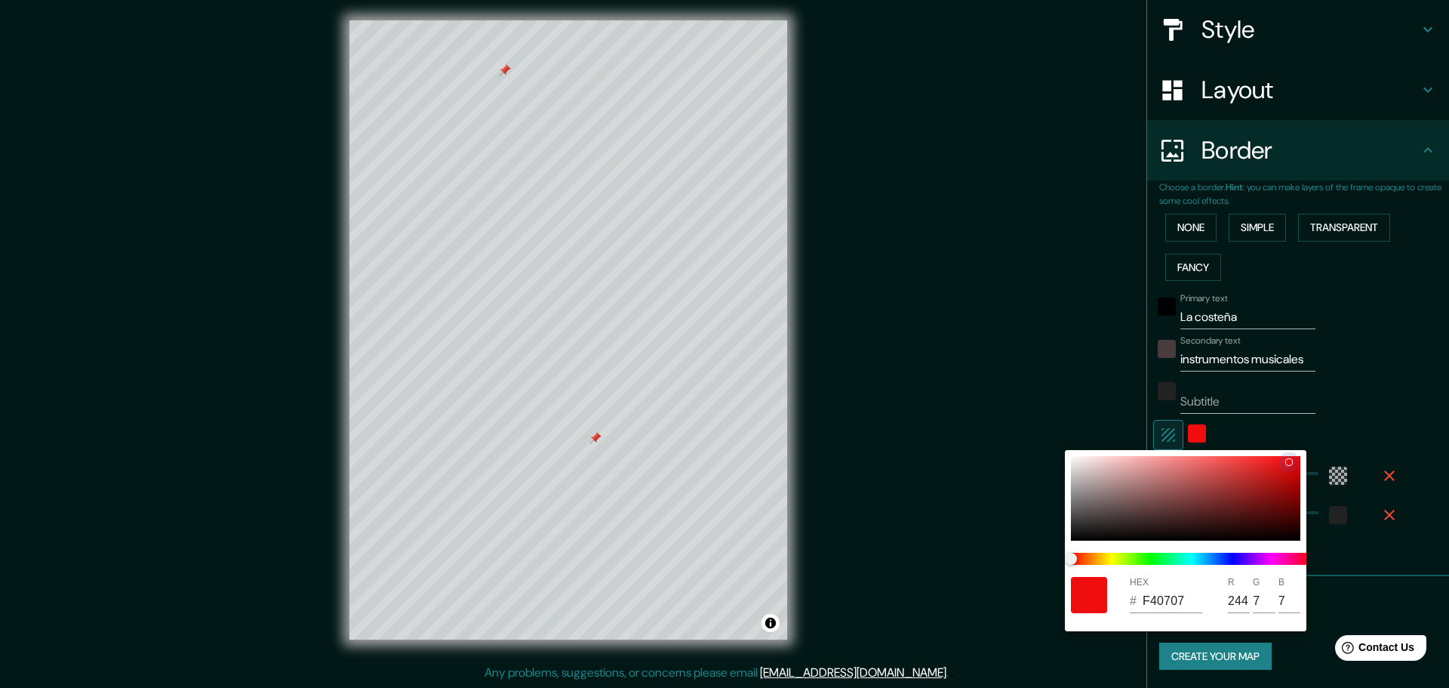
type input "1"
drag, startPoint x: 1246, startPoint y: 485, endPoint x: 1321, endPoint y: 435, distance: 90.4
click at [1321, 435] on div "HEX # FA0101 R 250 G 1 B 1" at bounding box center [724, 344] width 1449 height 688
click at [1353, 386] on div at bounding box center [724, 344] width 1449 height 688
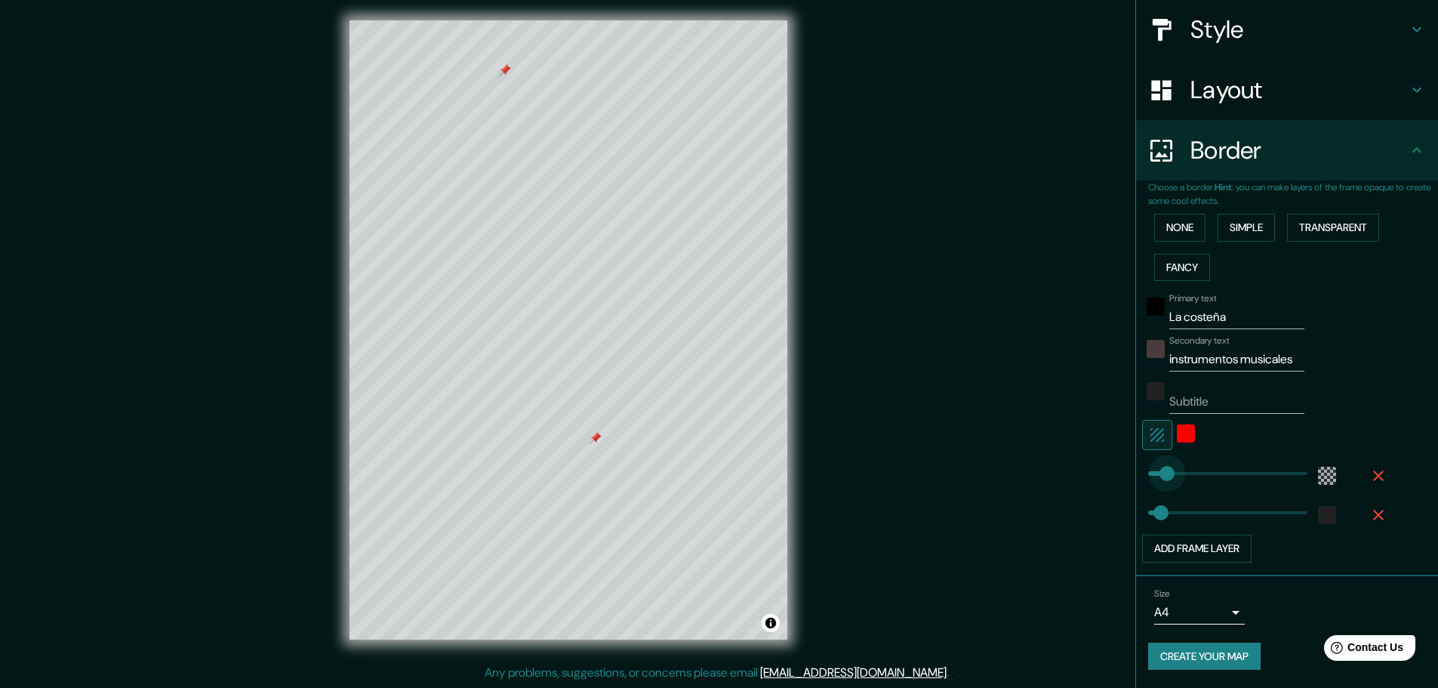
type input "77"
type input "129"
type input "44"
click at [1190, 657] on button "Create your map" at bounding box center [1204, 656] width 112 height 28
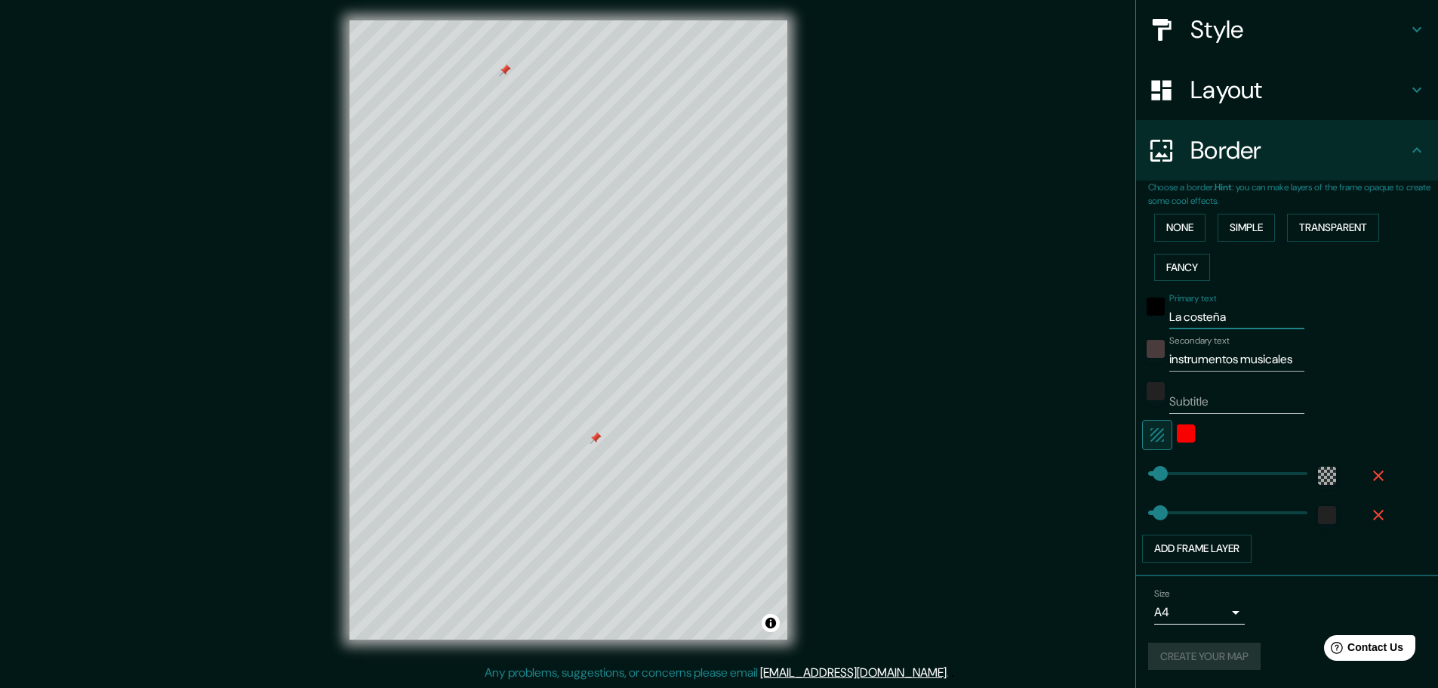
click at [1181, 325] on input "La costeña" at bounding box center [1236, 317] width 135 height 24
type input "La Costeña"
click at [1329, 387] on div "Subtitle" at bounding box center [1266, 395] width 248 height 36
click at [1190, 664] on button "Create your map" at bounding box center [1204, 656] width 112 height 28
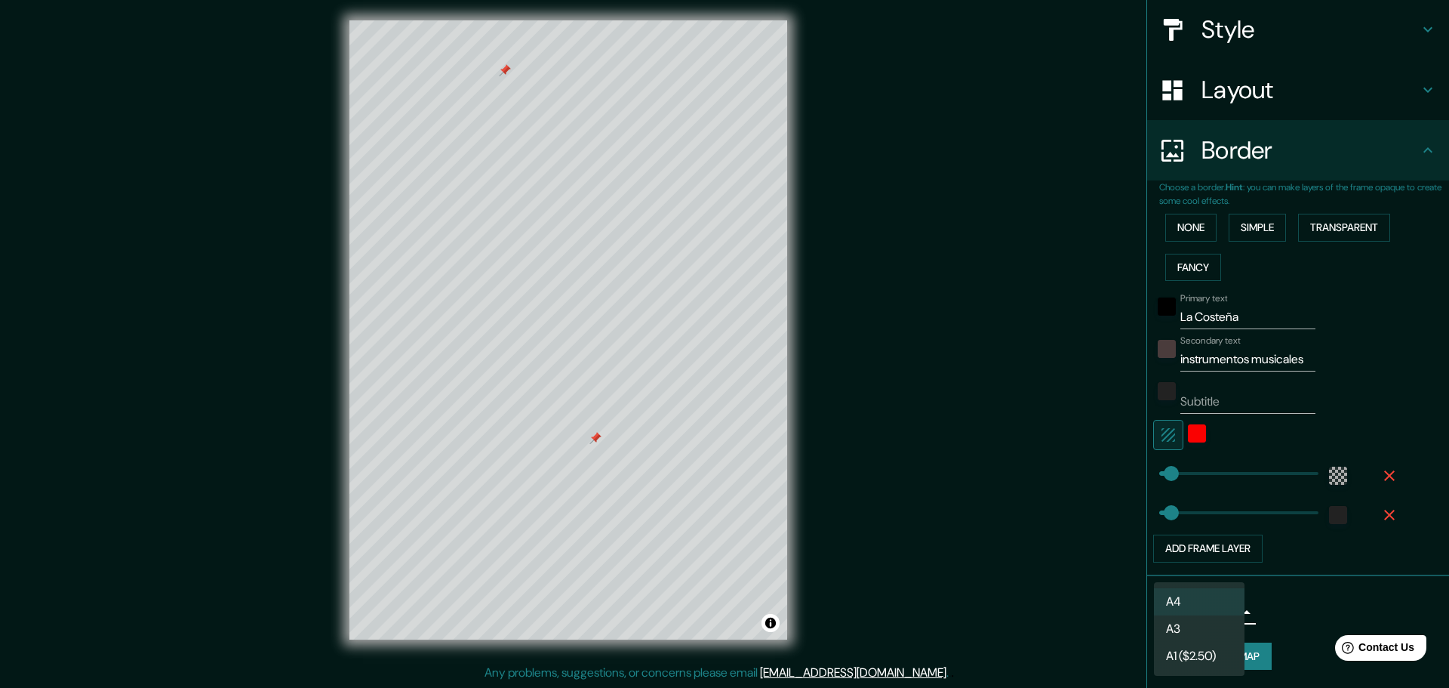
click at [1209, 620] on body "Mappin Location [GEOGRAPHIC_DATA], [GEOGRAPHIC_DATA], [US_STATE] [GEOGRAPHIC_DA…" at bounding box center [724, 340] width 1449 height 688
click at [1274, 615] on div at bounding box center [724, 344] width 1449 height 688
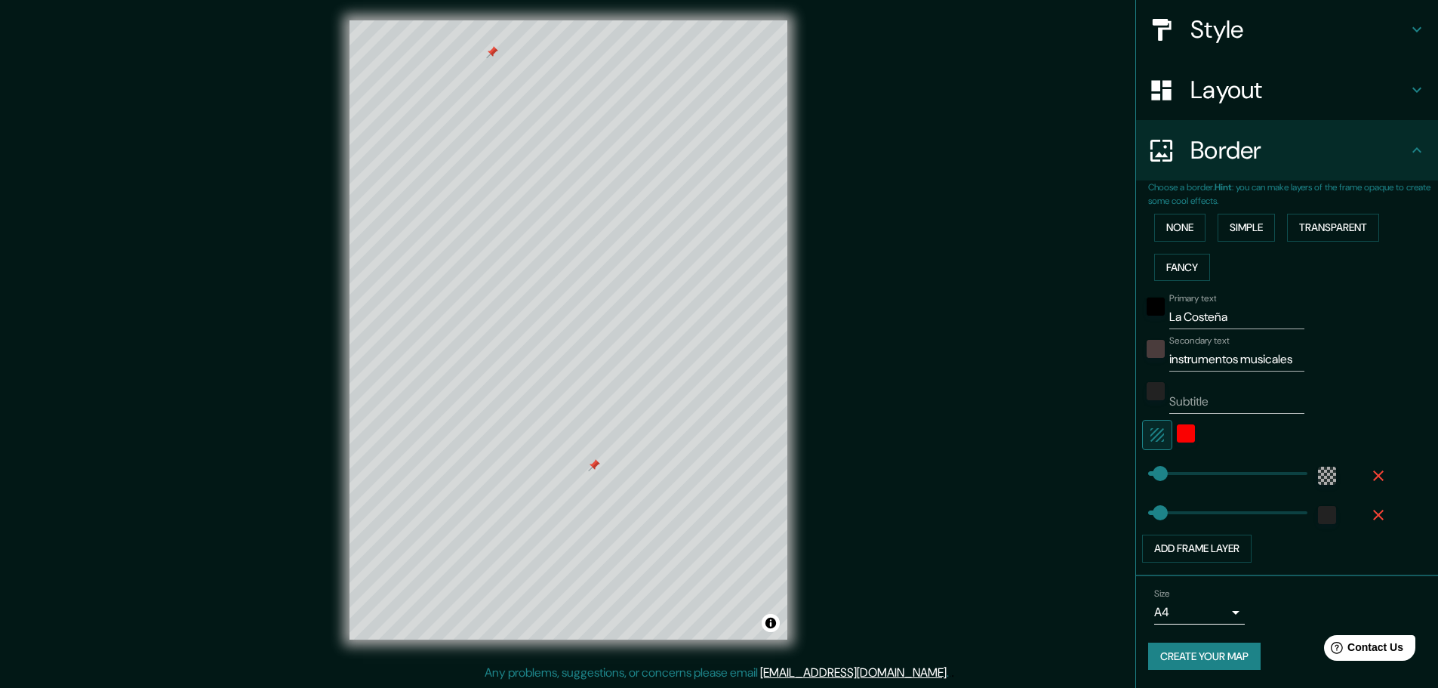
click at [1153, 430] on icon "button" at bounding box center [1157, 435] width 18 height 18
click at [1183, 353] on input "instrumentos musicales" at bounding box center [1236, 359] width 135 height 24
click at [1176, 229] on button "None" at bounding box center [1179, 228] width 51 height 28
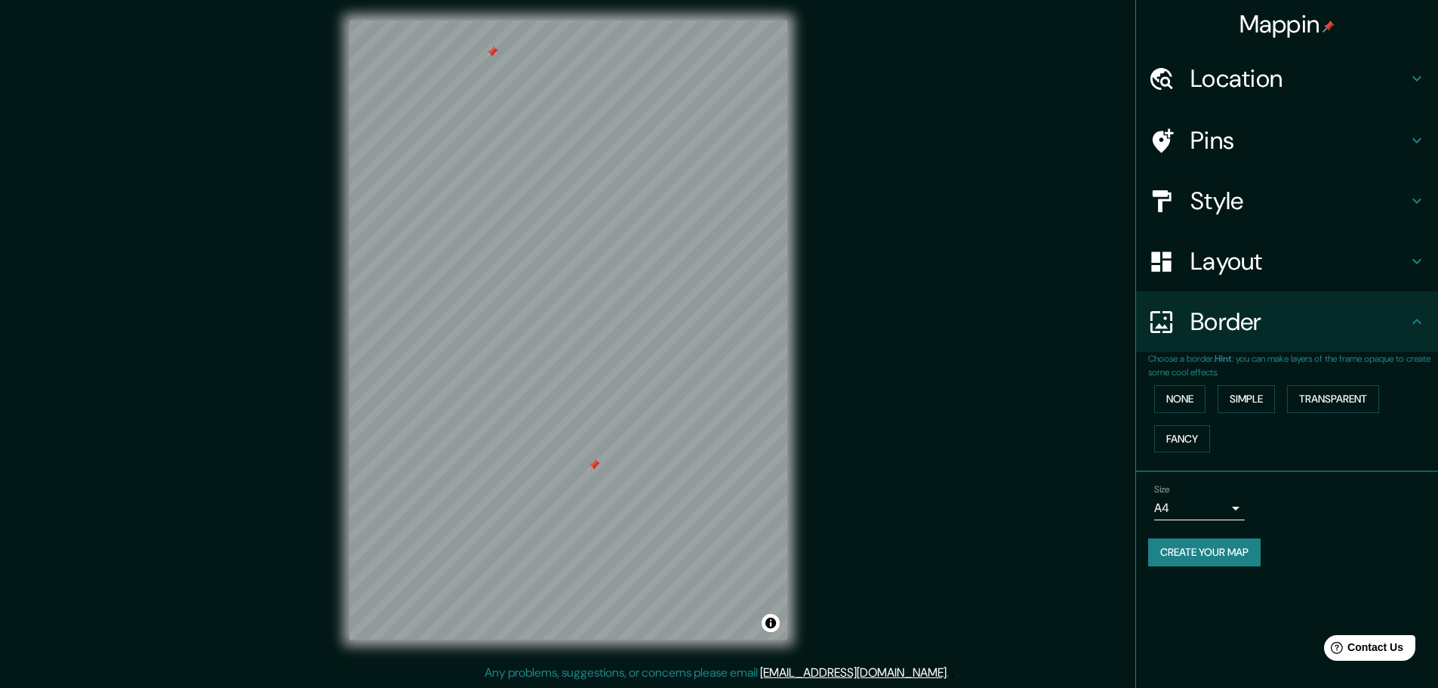
click at [888, 353] on div "Mappin Location [GEOGRAPHIC_DATA], [GEOGRAPHIC_DATA], [US_STATE] [GEOGRAPHIC_DA…" at bounding box center [719, 341] width 1438 height 691
click at [909, 50] on div "Mappin Location [GEOGRAPHIC_DATA], [GEOGRAPHIC_DATA], [US_STATE] [GEOGRAPHIC_DA…" at bounding box center [719, 341] width 1438 height 691
click at [1227, 550] on button "Create your map" at bounding box center [1204, 552] width 112 height 28
click at [483, 237] on div at bounding box center [484, 232] width 12 height 12
click at [407, 216] on div at bounding box center [408, 213] width 12 height 12
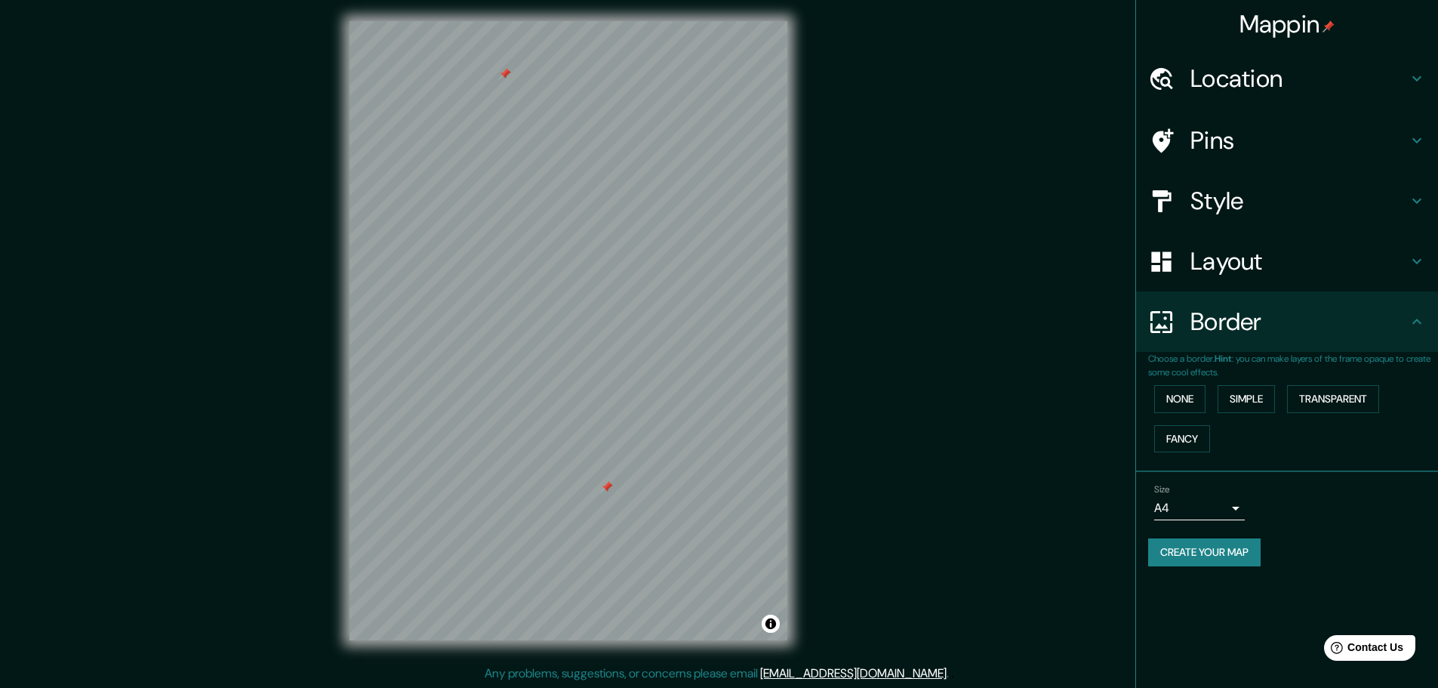
scroll to position [4, 0]
click at [775, 620] on button "Toggle attribution" at bounding box center [771, 623] width 18 height 18
click at [725, 670] on p "Any problems, suggestions, or concerns please email [EMAIL_ADDRESS][DOMAIN_NAME…" at bounding box center [717, 673] width 464 height 18
click at [836, 674] on link "[EMAIL_ADDRESS][DOMAIN_NAME]" at bounding box center [853, 672] width 186 height 16
click at [966, 482] on div "Mappin Location [GEOGRAPHIC_DATA], [GEOGRAPHIC_DATA], [US_STATE] [GEOGRAPHIC_DA…" at bounding box center [719, 341] width 1438 height 691
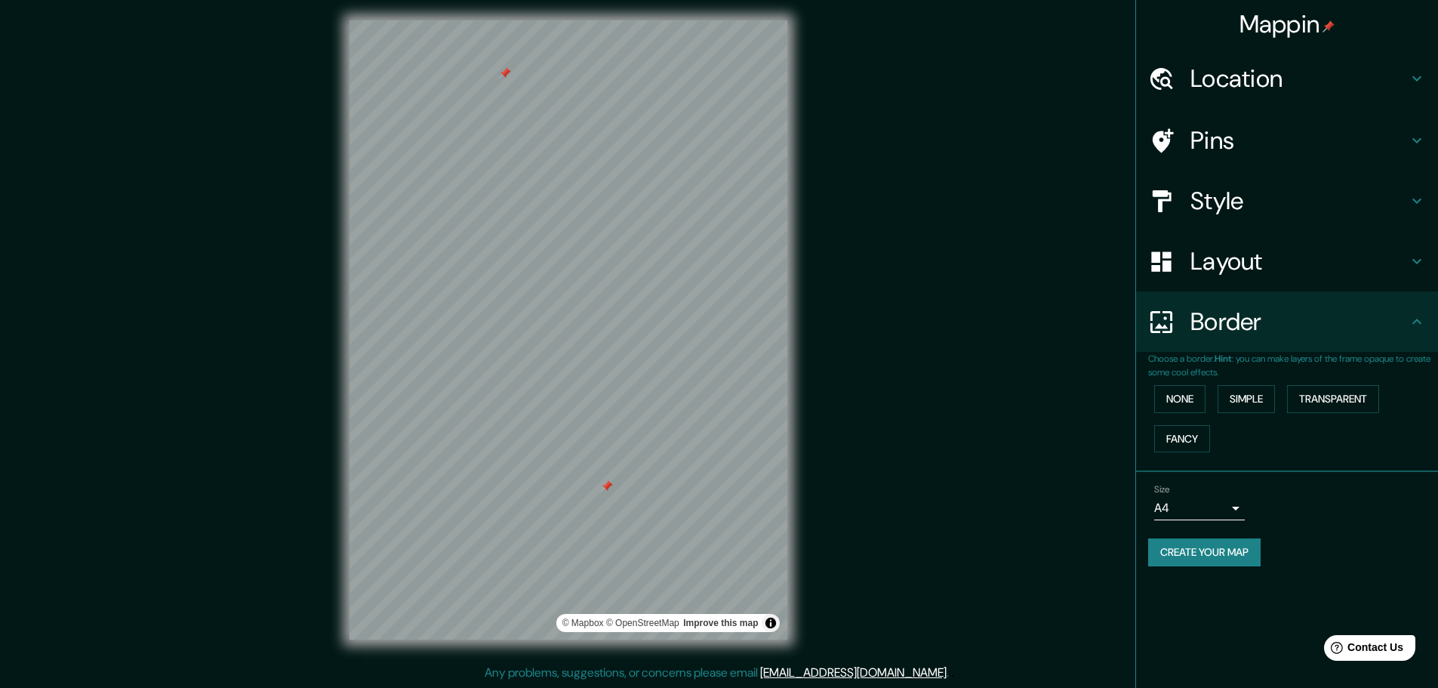
scroll to position [0, 0]
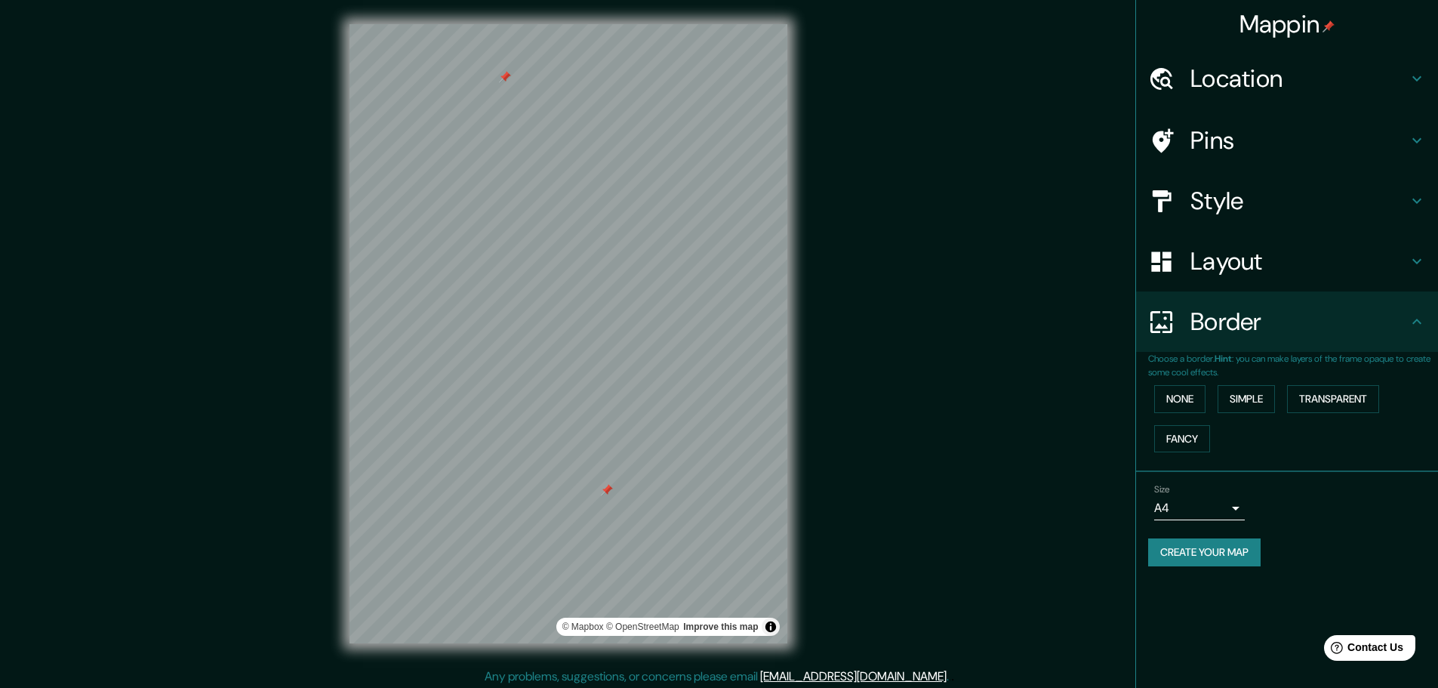
click at [1270, 30] on h4 "Mappin" at bounding box center [1288, 24] width 96 height 30
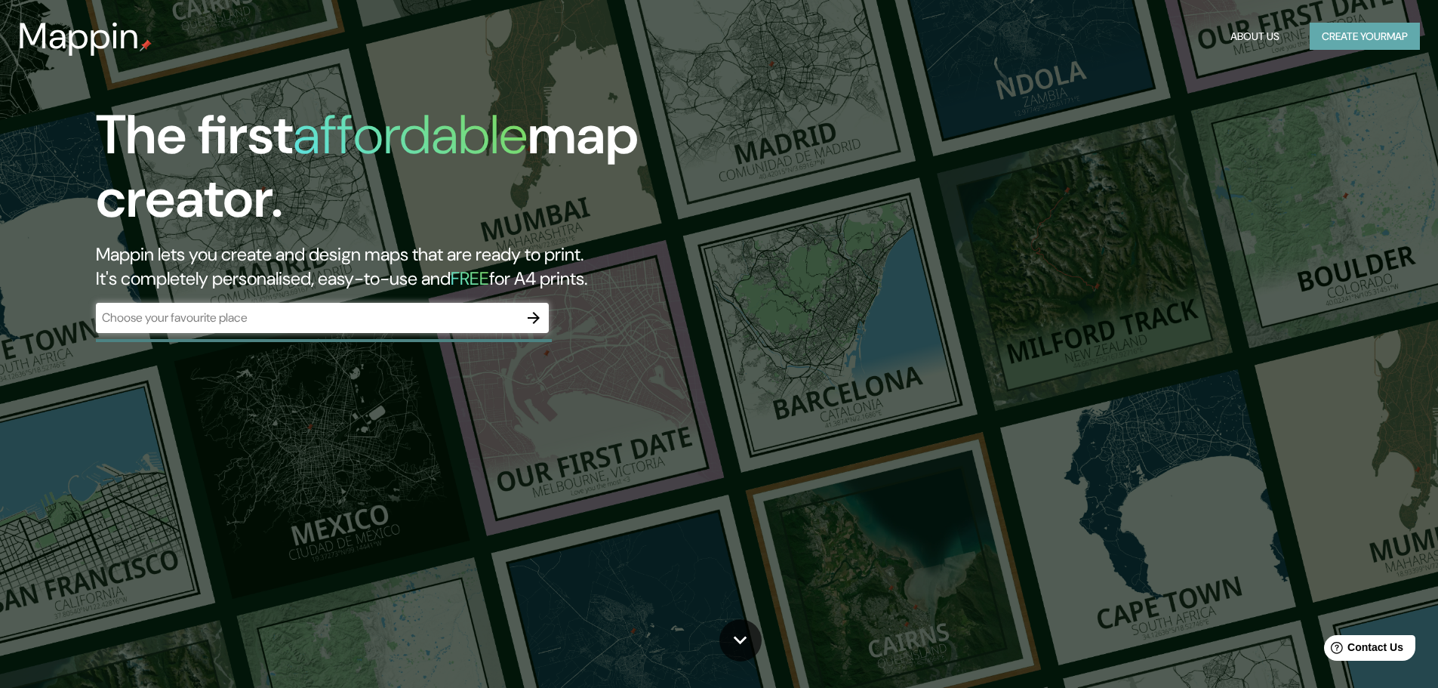
click at [1332, 40] on button "Create your map" at bounding box center [1365, 37] width 110 height 28
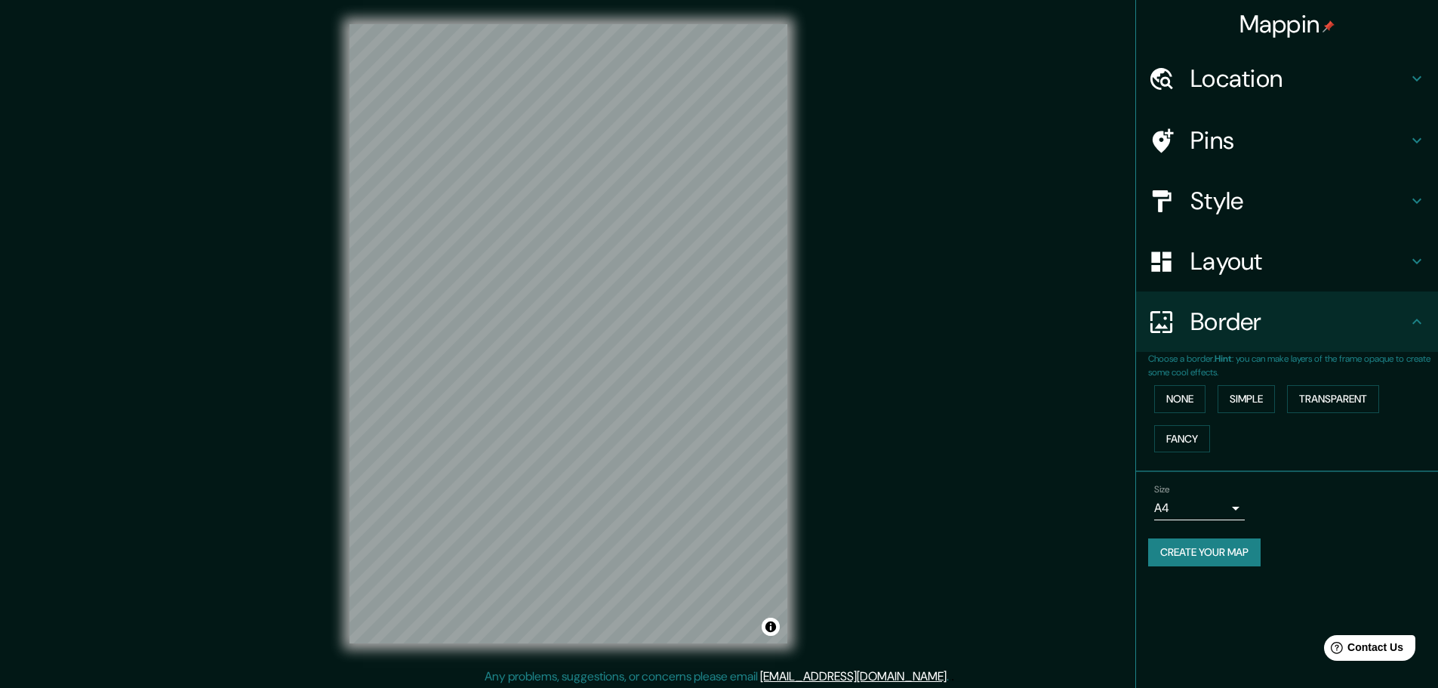
click at [1203, 550] on button "Create your map" at bounding box center [1204, 552] width 112 height 28
click at [1254, 33] on h4 "Mappin" at bounding box center [1288, 24] width 96 height 30
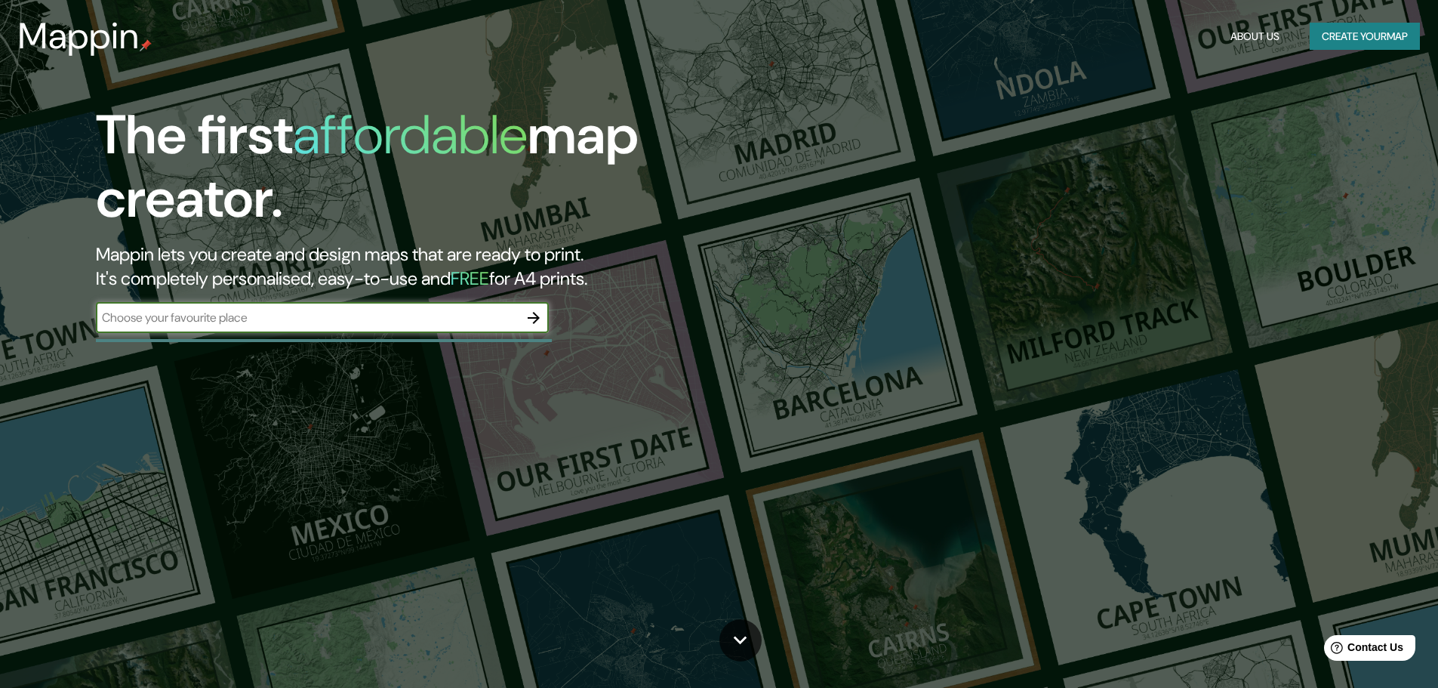
click at [540, 313] on icon "button" at bounding box center [534, 318] width 18 height 18
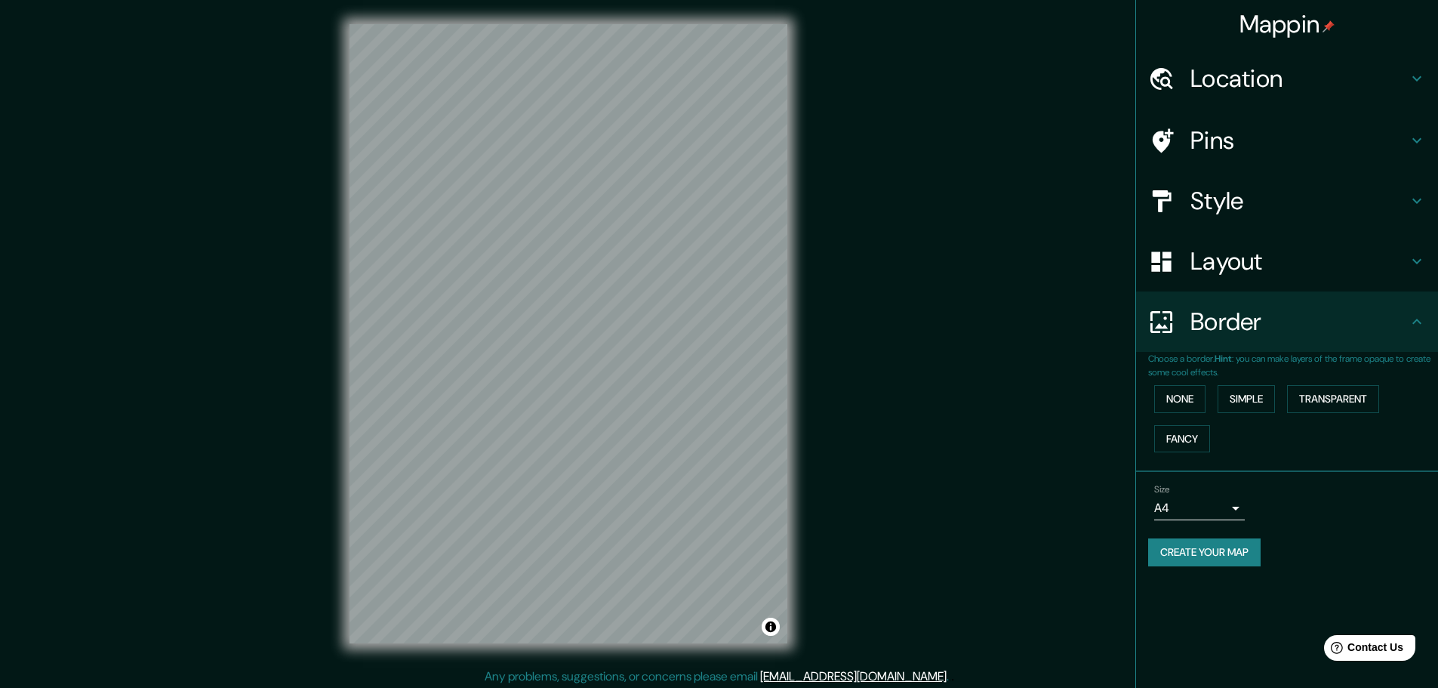
click at [73, 42] on div "Mappin Location Pins Style Layout Border Choose a border. Hint : you can make l…" at bounding box center [719, 345] width 1438 height 691
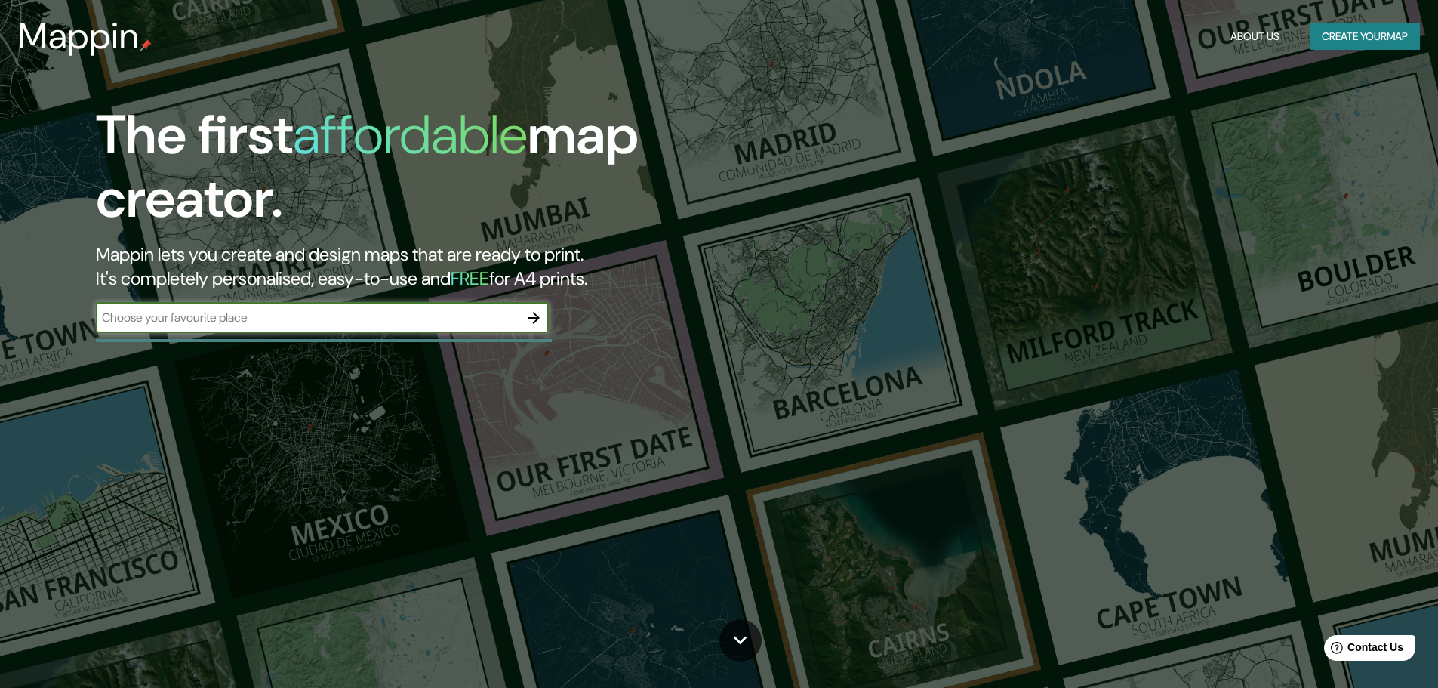
click at [1224, 23] on button "About Us" at bounding box center [1254, 37] width 61 height 28
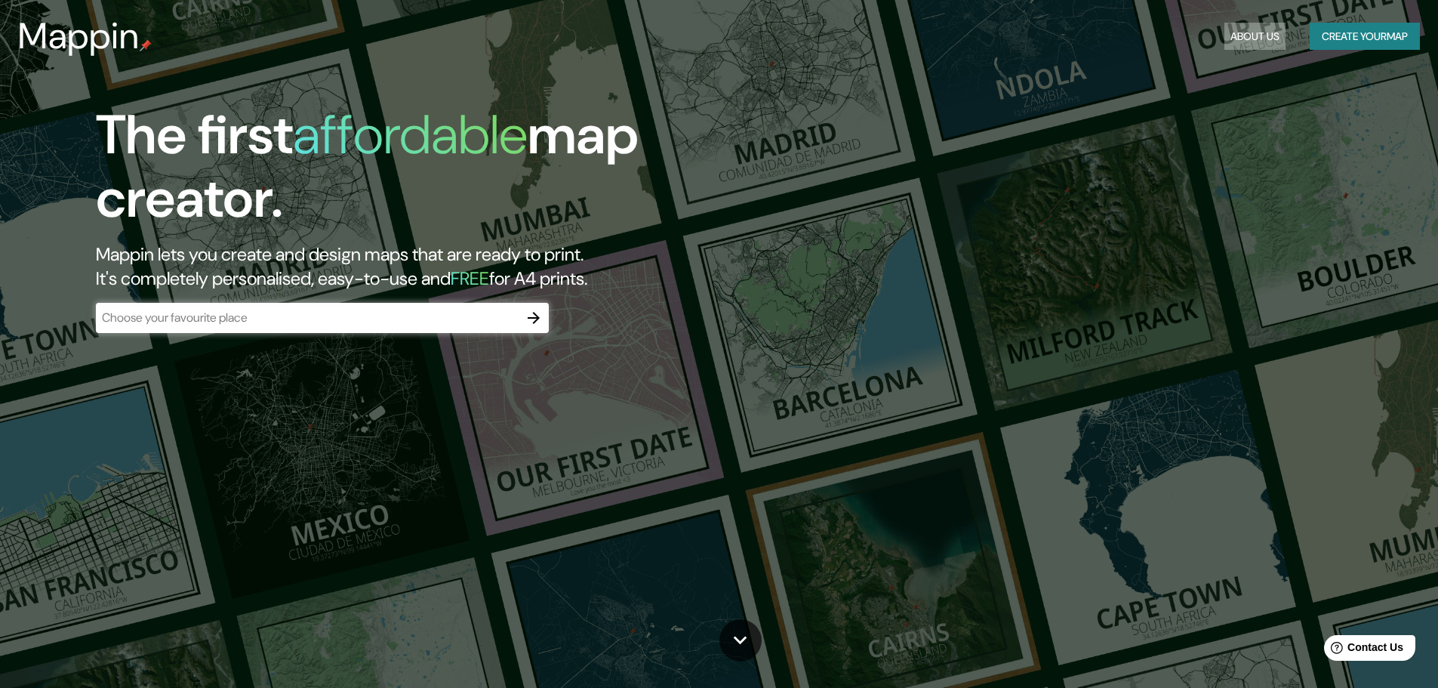
click at [1230, 36] on button "About Us" at bounding box center [1254, 37] width 61 height 28
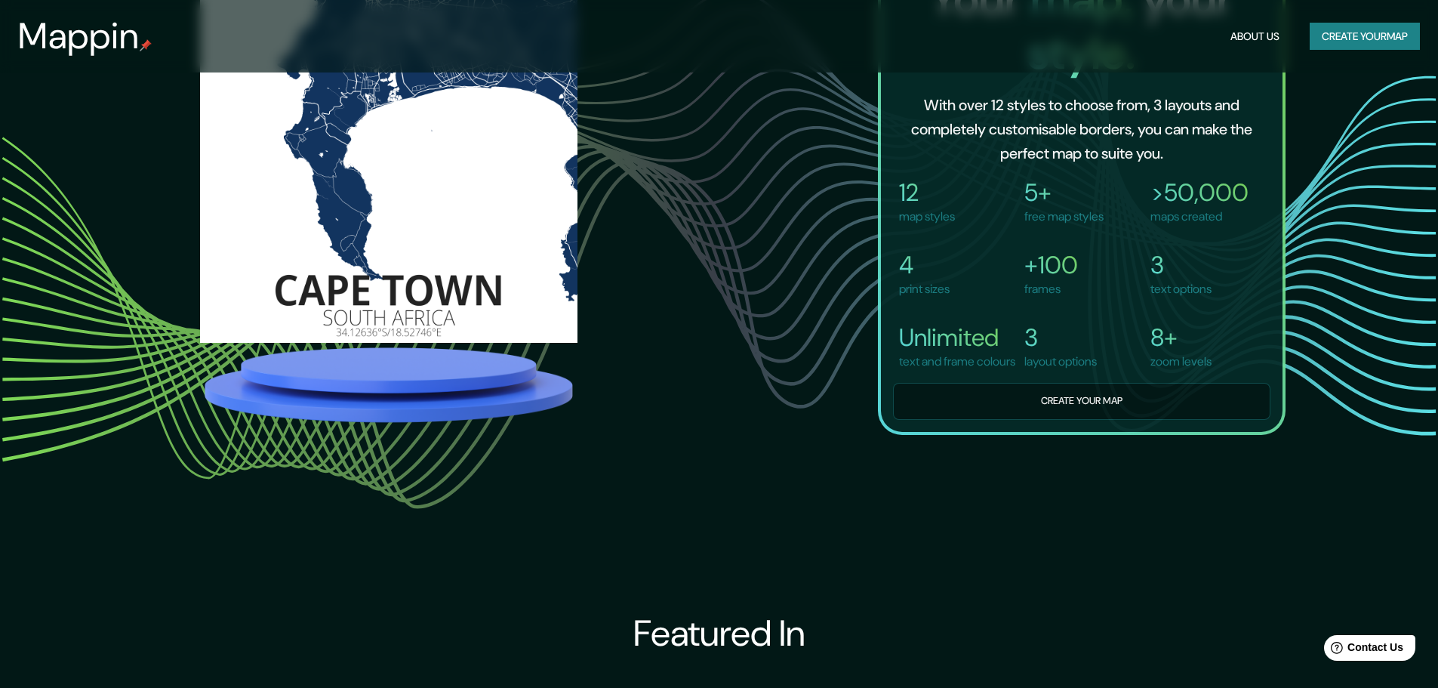
scroll to position [1254, 0]
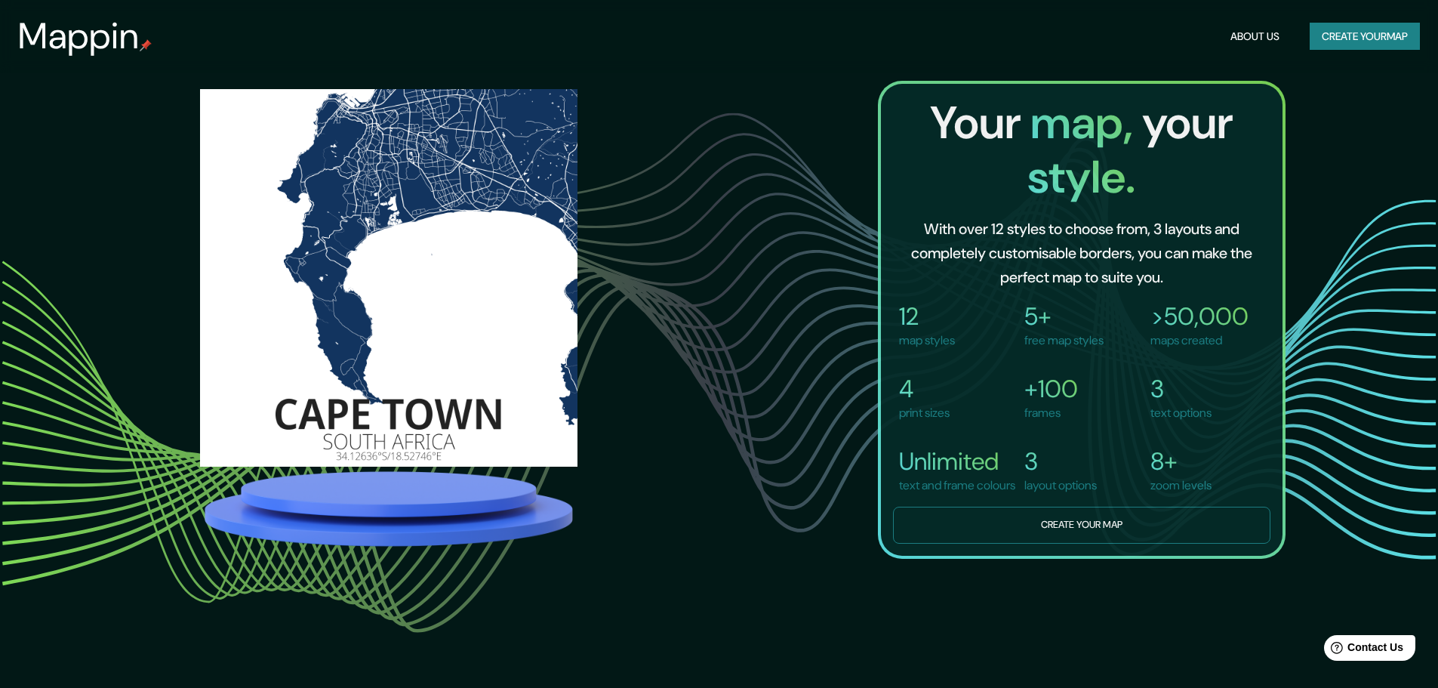
click at [939, 544] on button "Create your map" at bounding box center [1081, 525] width 377 height 37
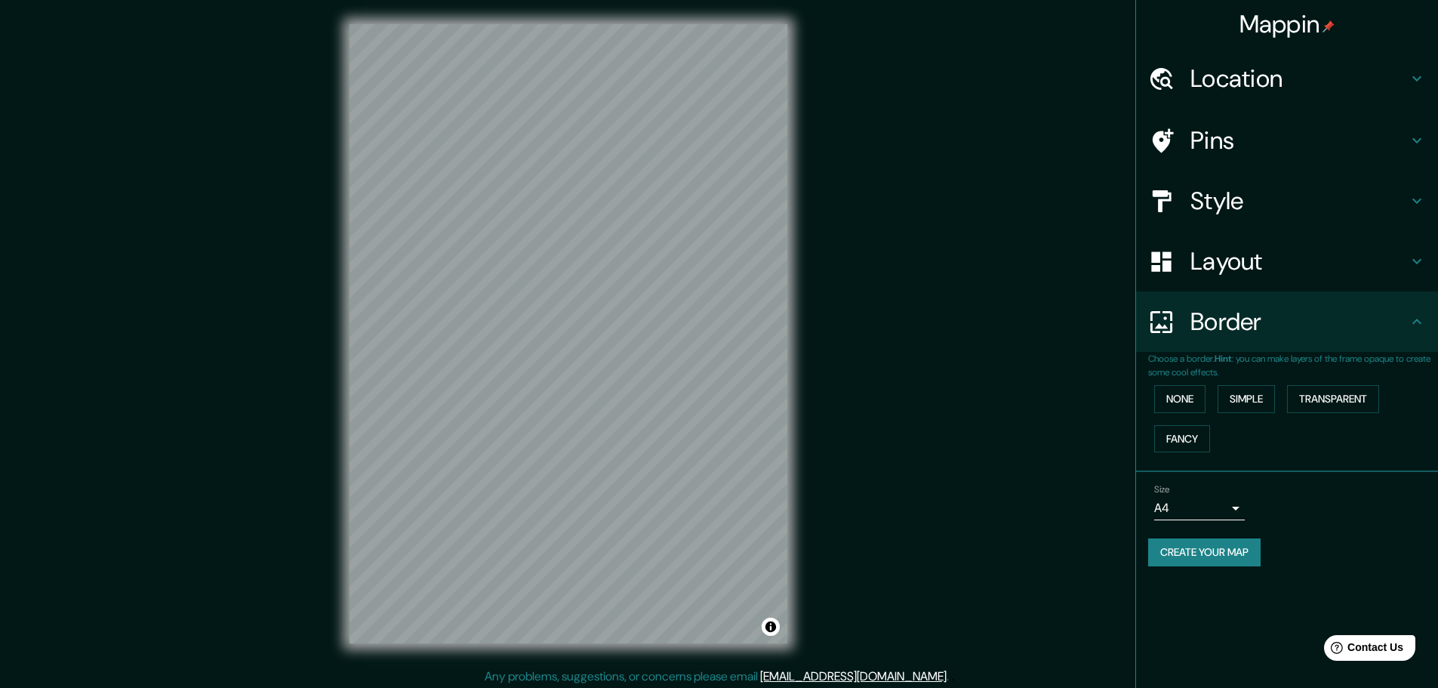
click at [1156, 543] on button "Create your map" at bounding box center [1204, 552] width 112 height 28
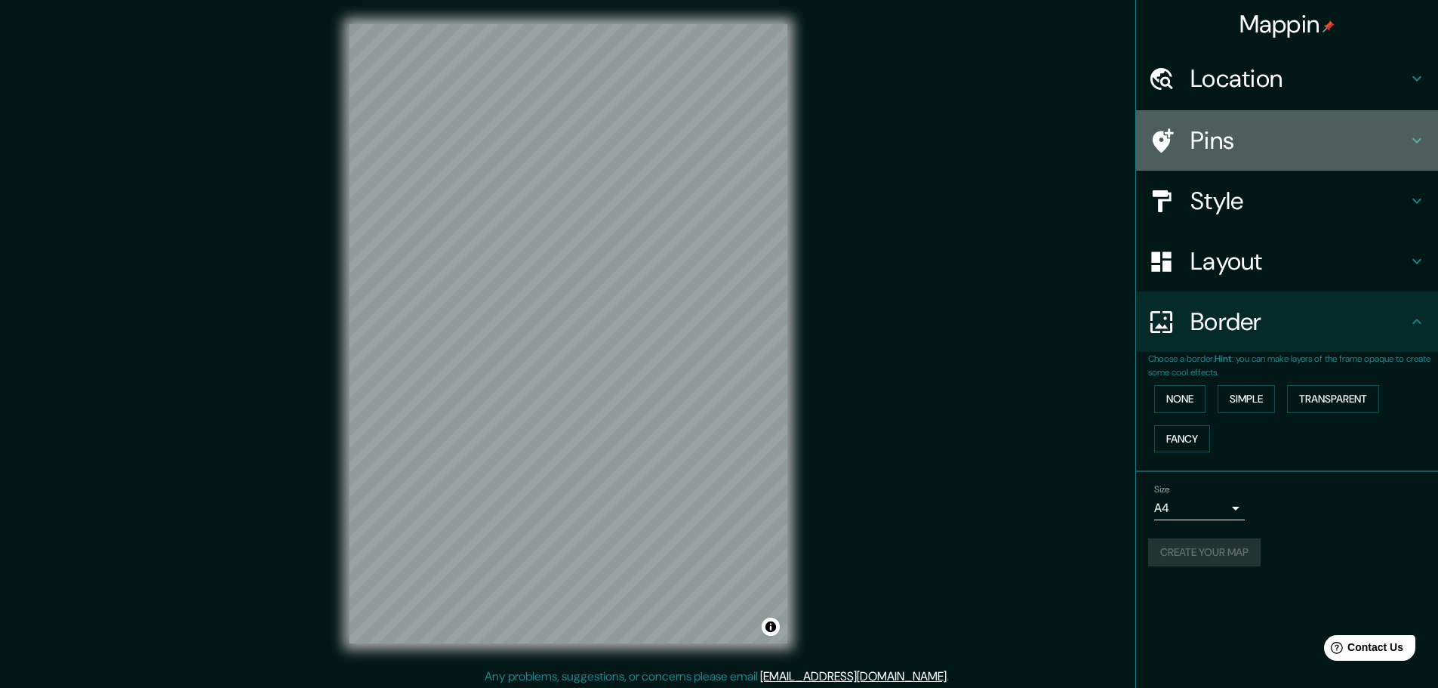
click at [1248, 157] on div "Pins" at bounding box center [1287, 140] width 302 height 60
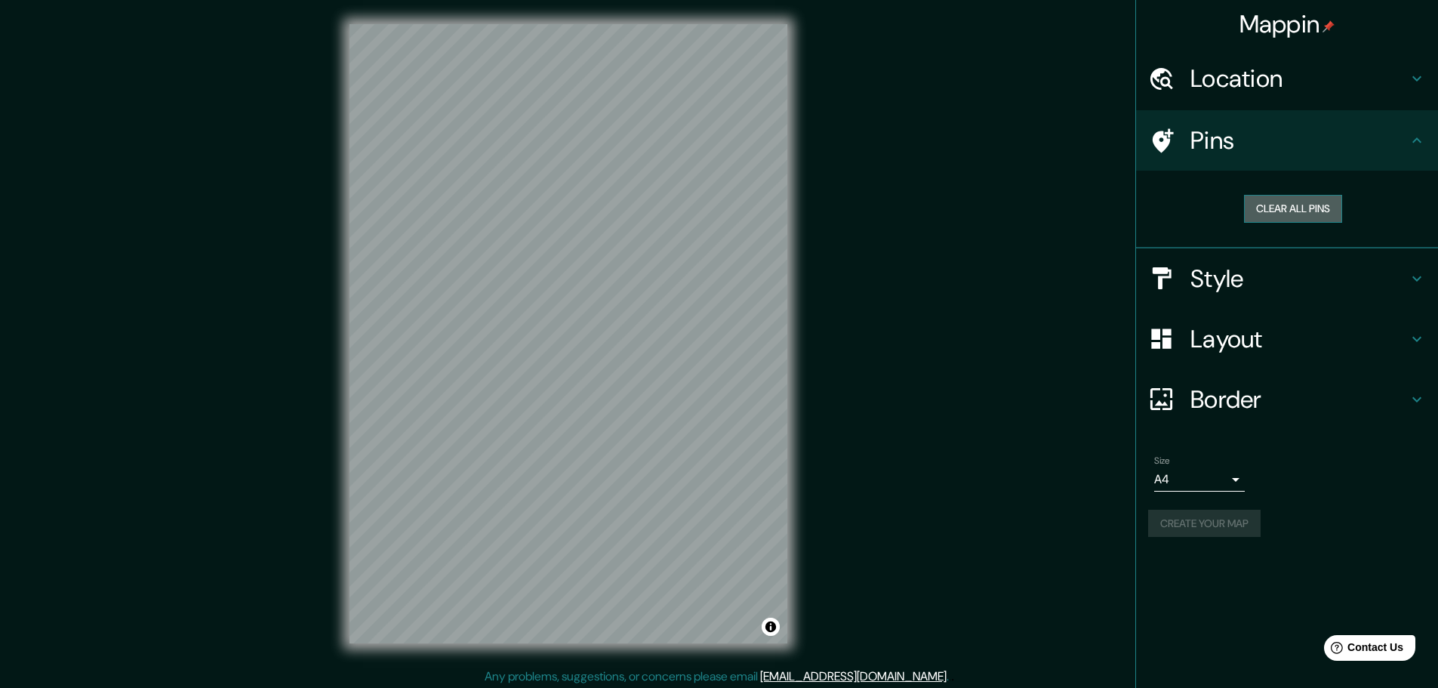
click at [1309, 218] on button "Clear all pins" at bounding box center [1293, 209] width 98 height 28
click at [1299, 205] on button "Clear all pins" at bounding box center [1293, 209] width 98 height 28
click at [1240, 79] on h4 "Location" at bounding box center [1298, 78] width 217 height 30
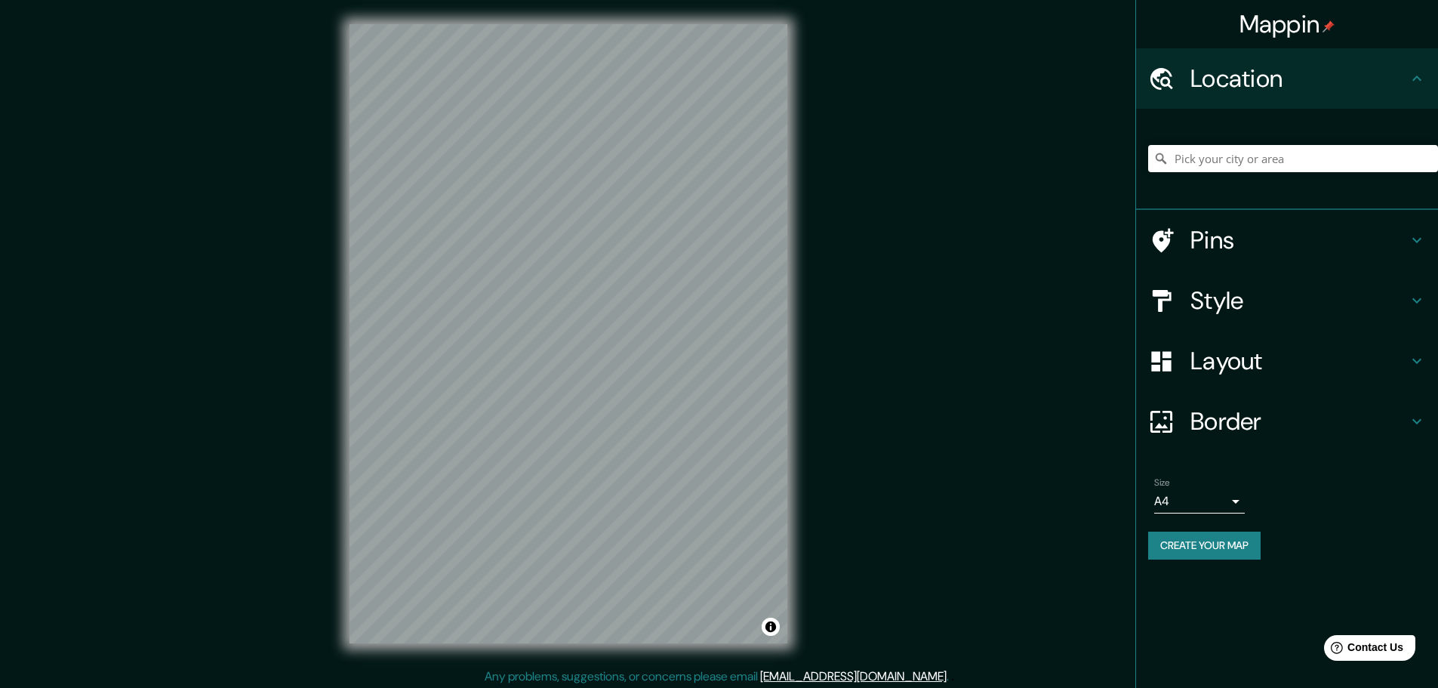
click at [1267, 289] on h4 "Style" at bounding box center [1298, 300] width 217 height 30
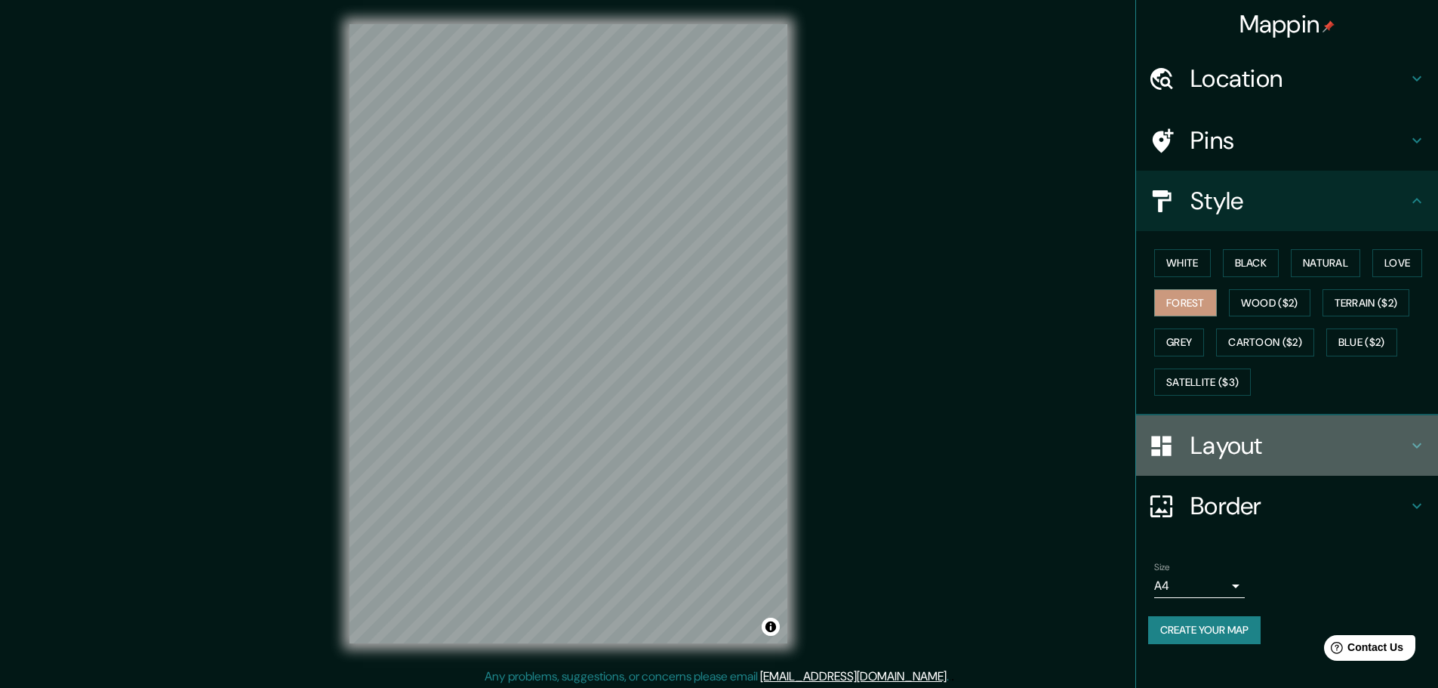
click at [1264, 439] on h4 "Layout" at bounding box center [1298, 445] width 217 height 30
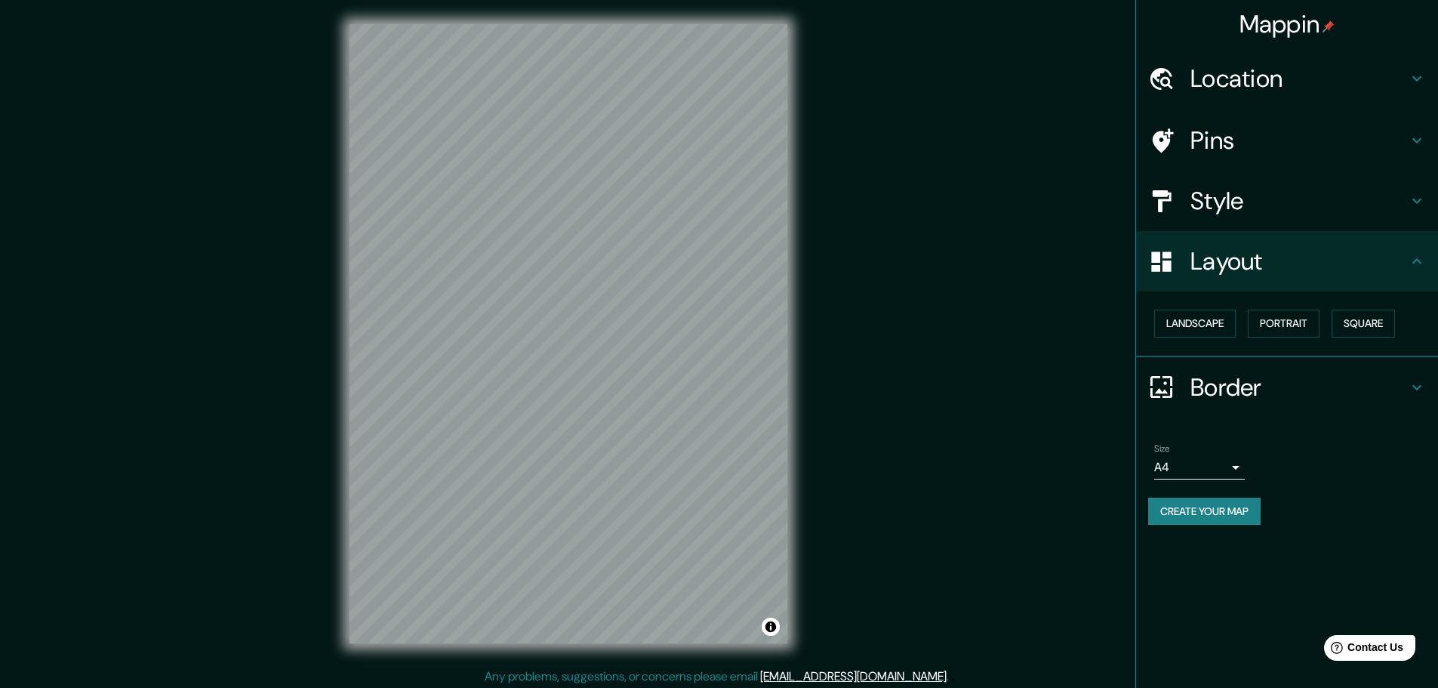
click at [1259, 417] on ul "Location Pins Style Layout Landscape Portrait Square Border Choose a border. Hi…" at bounding box center [1287, 295] width 302 height 494
click at [1256, 402] on h4 "Border" at bounding box center [1298, 387] width 217 height 30
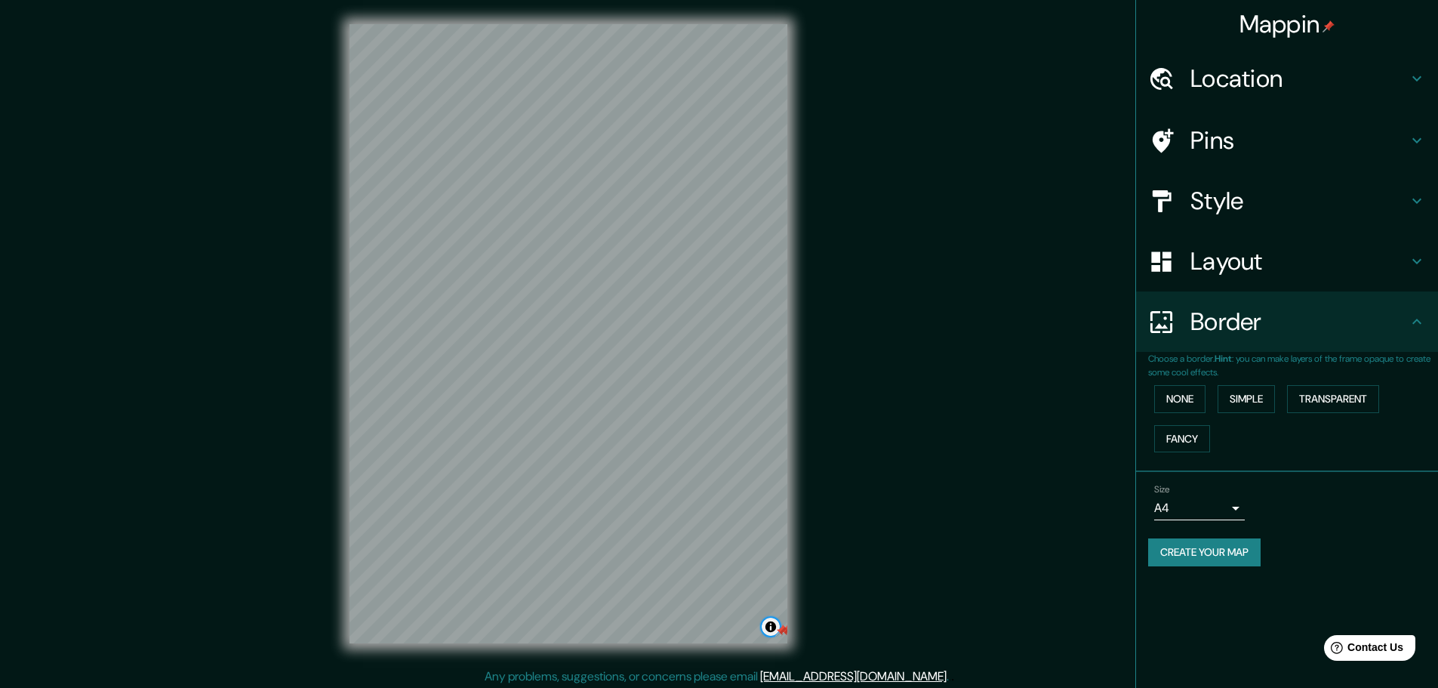
click at [774, 631] on button "Toggle attribution" at bounding box center [771, 627] width 18 height 18
click at [1221, 131] on h4 "Pins" at bounding box center [1298, 140] width 217 height 30
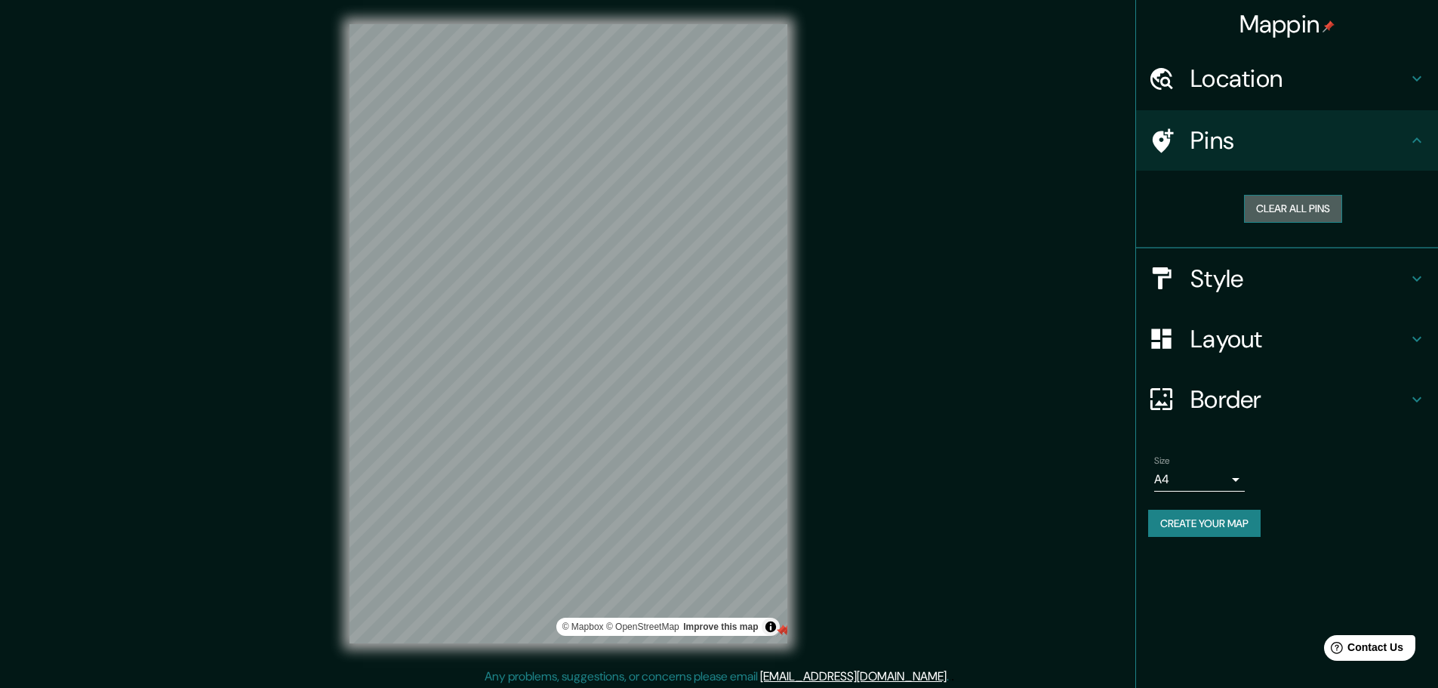
click at [1264, 206] on button "Clear all pins" at bounding box center [1293, 209] width 98 height 28
click at [1270, 28] on h4 "Mappin" at bounding box center [1288, 24] width 96 height 30
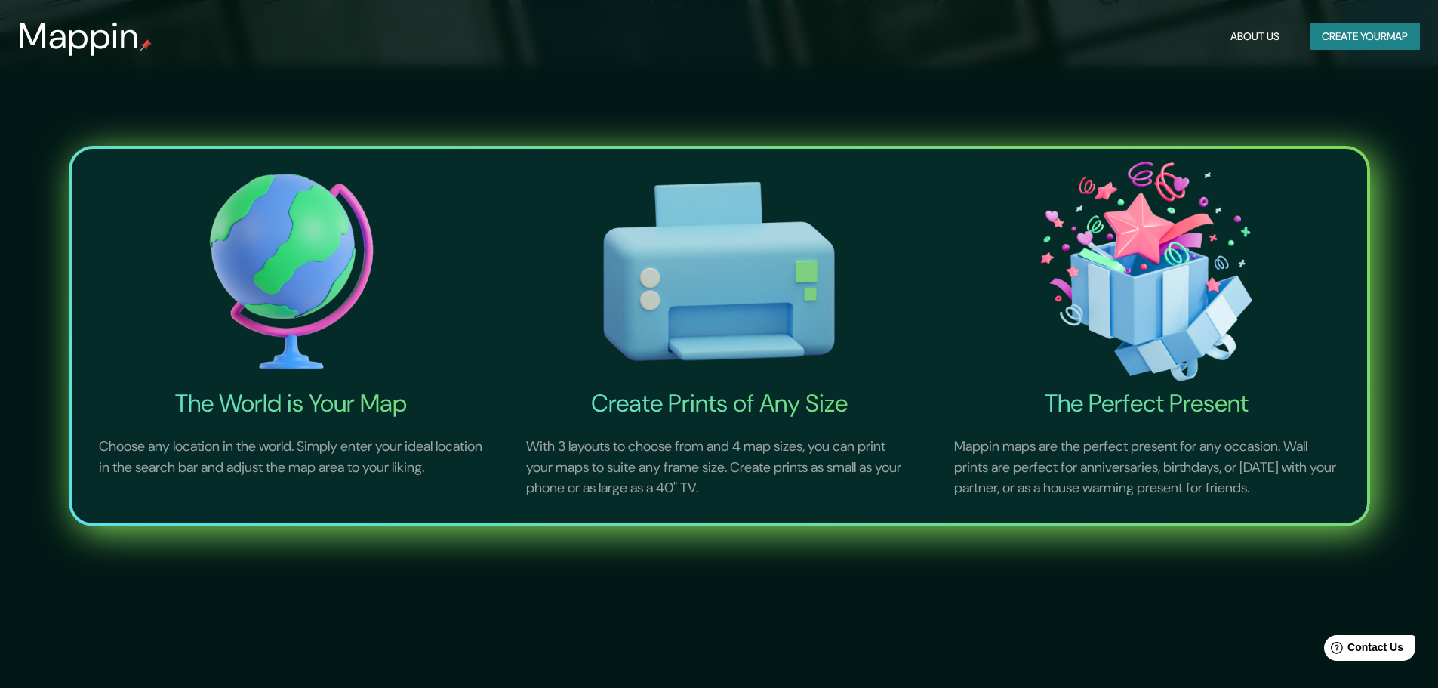
scroll to position [679, 0]
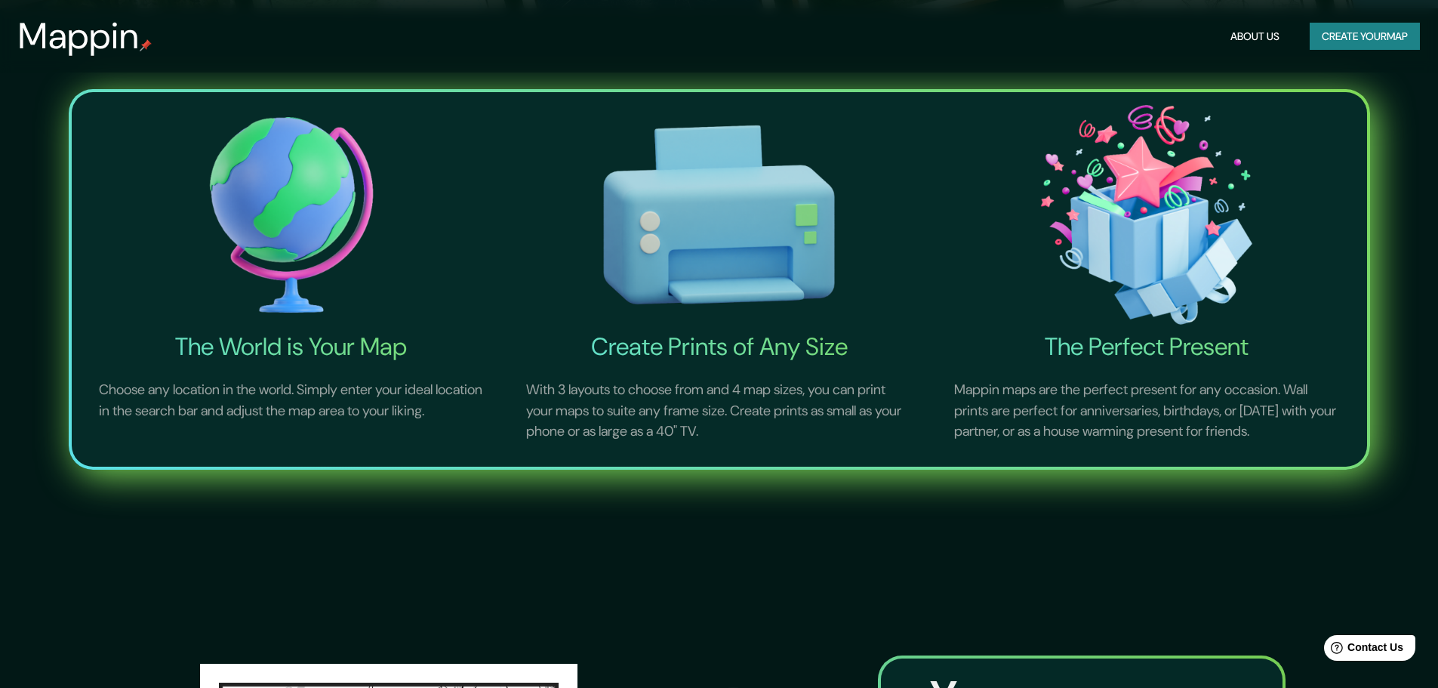
click at [291, 256] on img at bounding box center [292, 214] width 422 height 233
click at [852, 297] on img at bounding box center [719, 214] width 422 height 233
click at [693, 202] on img at bounding box center [719, 214] width 422 height 233
click at [1163, 264] on img at bounding box center [1147, 214] width 422 height 233
click at [1337, 32] on button "Create your map" at bounding box center [1365, 37] width 110 height 28
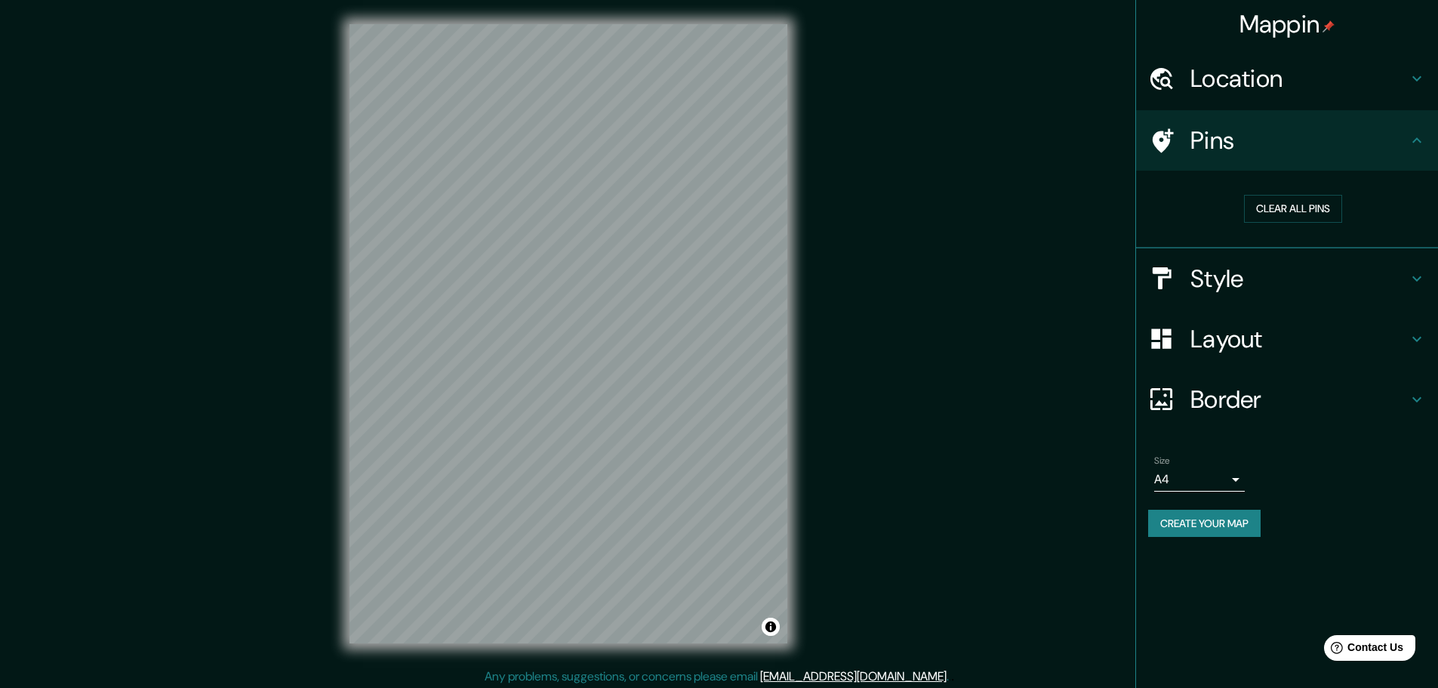
click at [830, 406] on div "Mappin Location Pins Clear all pins Style Layout Border Choose a border. Hint :…" at bounding box center [719, 345] width 1438 height 691
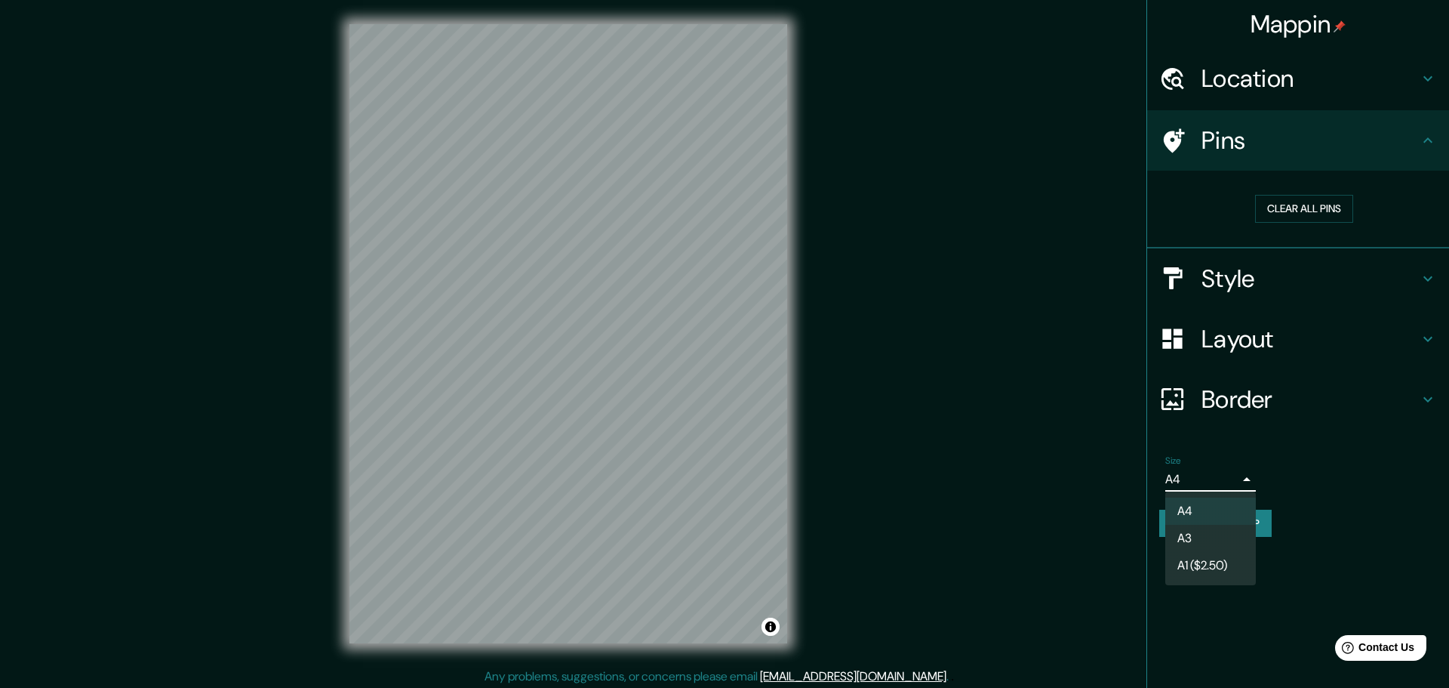
click at [1206, 470] on body "Mappin Location Pins Clear all pins Style Layout Border Choose a border. Hint :…" at bounding box center [724, 344] width 1449 height 688
click at [1212, 533] on li "A3" at bounding box center [1211, 538] width 91 height 27
type input "a4"
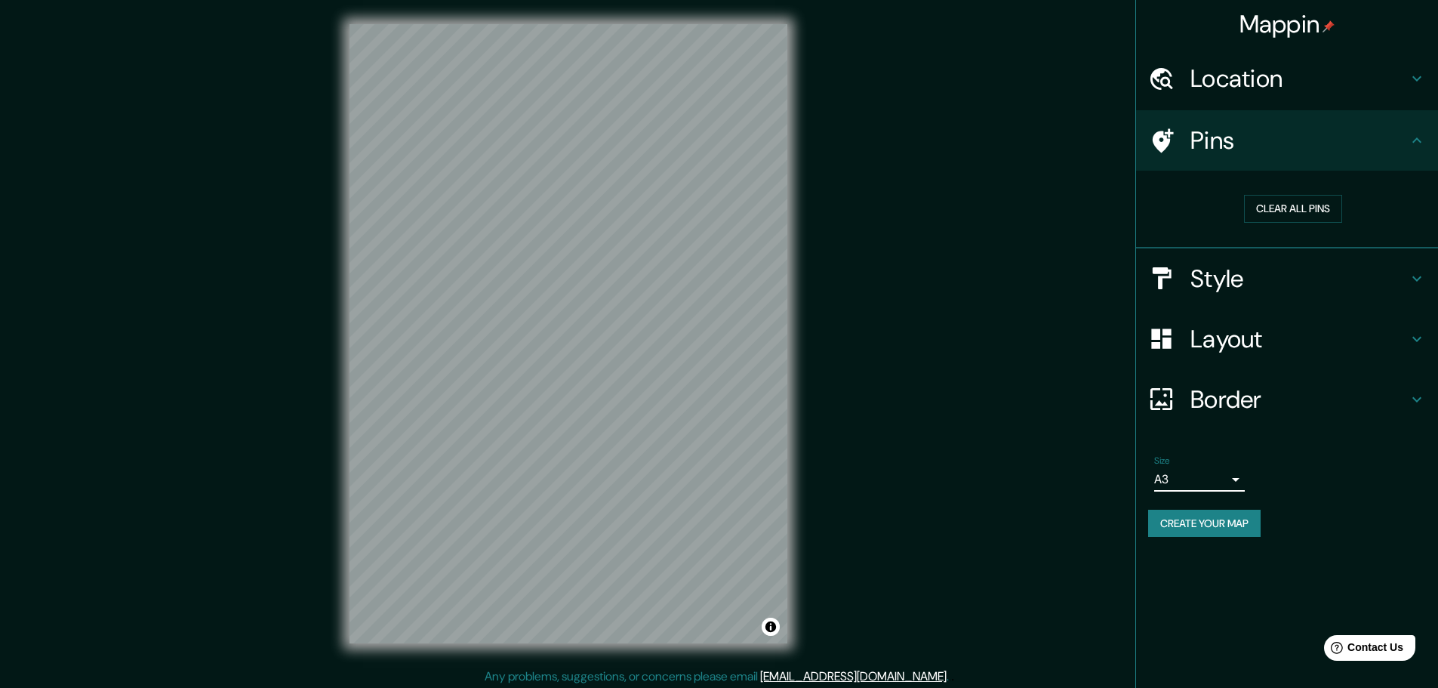
click at [1211, 531] on button "Create your map" at bounding box center [1204, 524] width 112 height 28
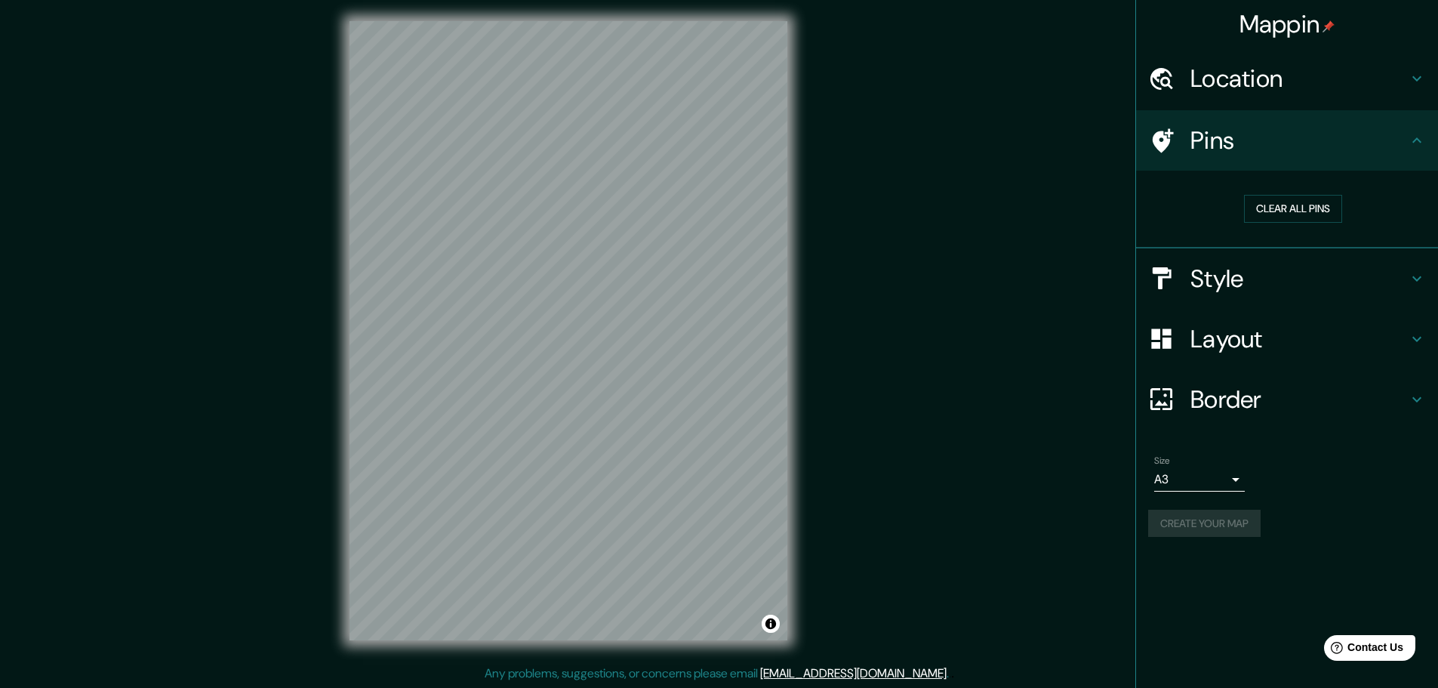
scroll to position [4, 0]
